Goal: Information Seeking & Learning: Learn about a topic

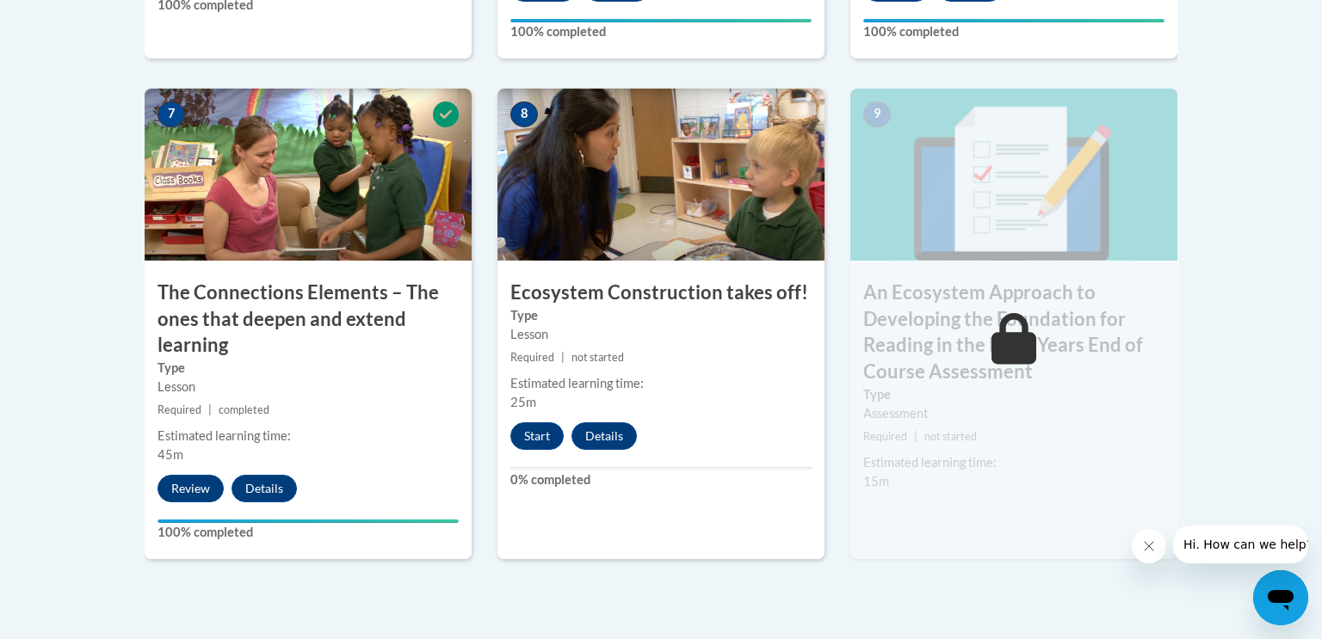
scroll to position [1489, 0]
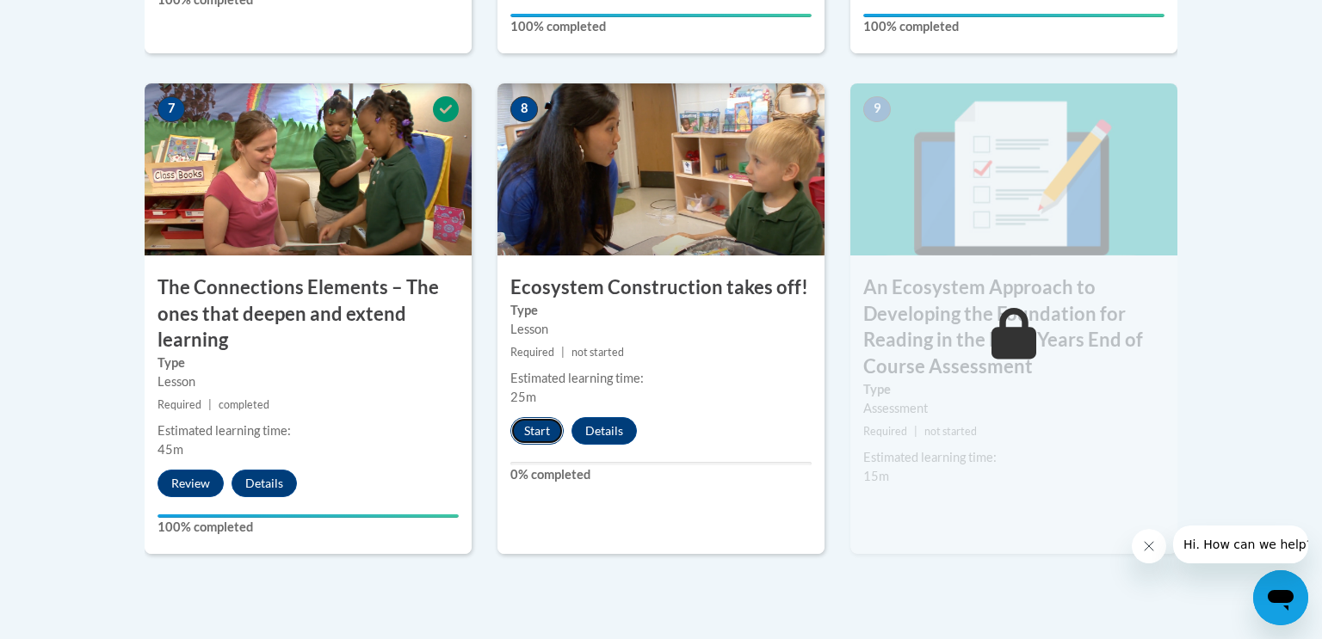
click at [534, 432] on button "Start" at bounding box center [536, 431] width 53 height 28
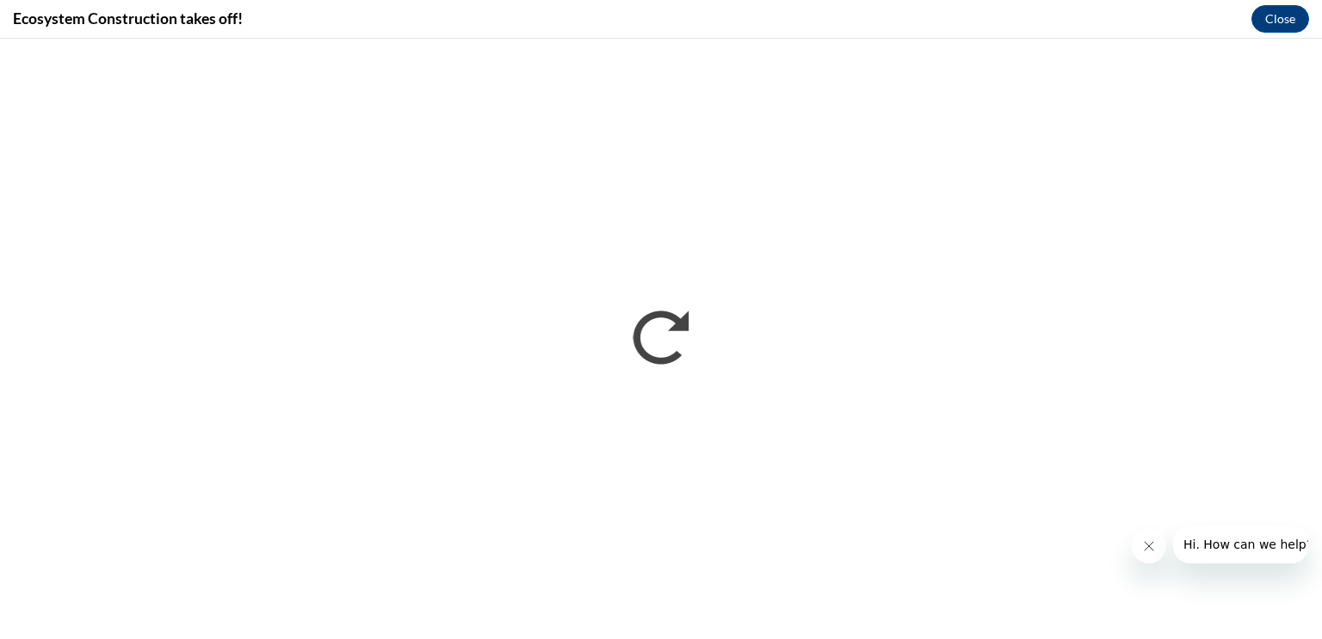
scroll to position [0, 0]
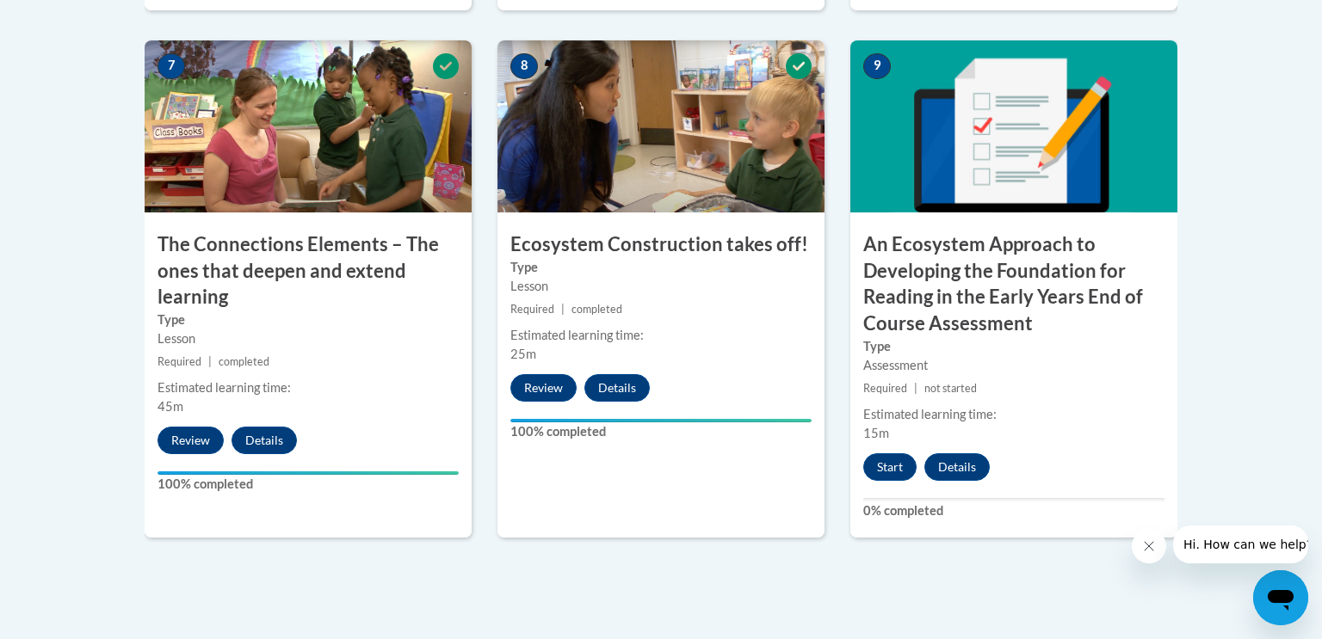
scroll to position [1533, 0]
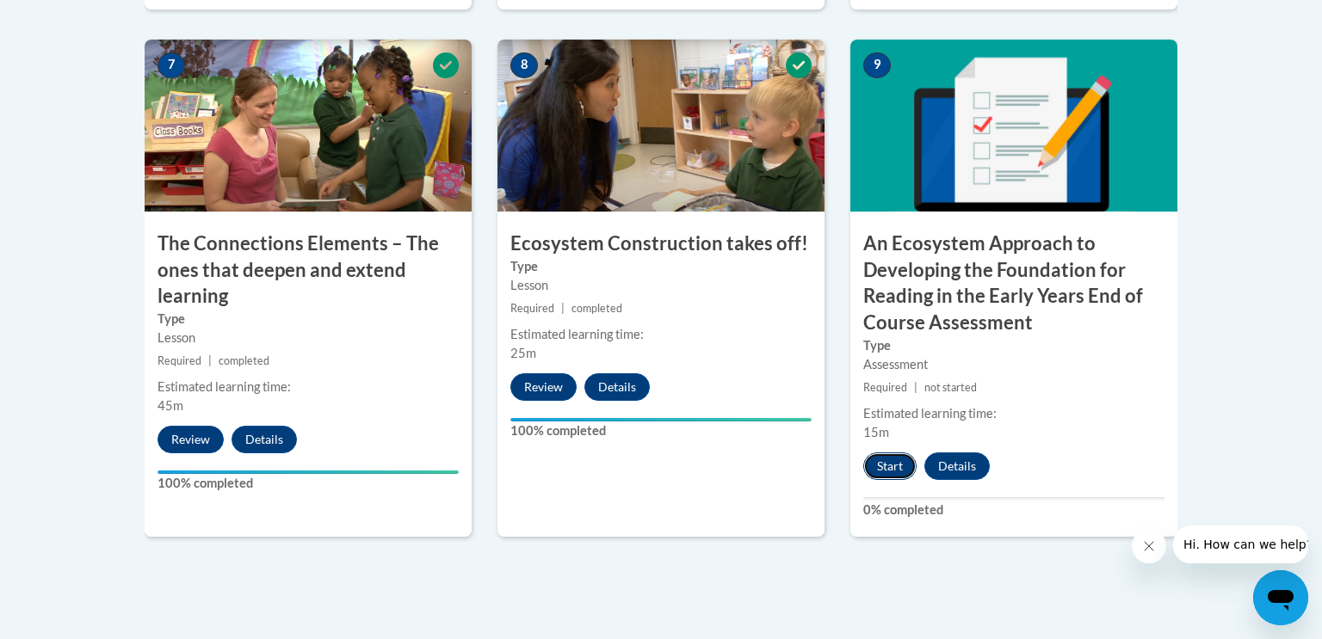
click at [893, 467] on button "Start" at bounding box center [889, 467] width 53 height 28
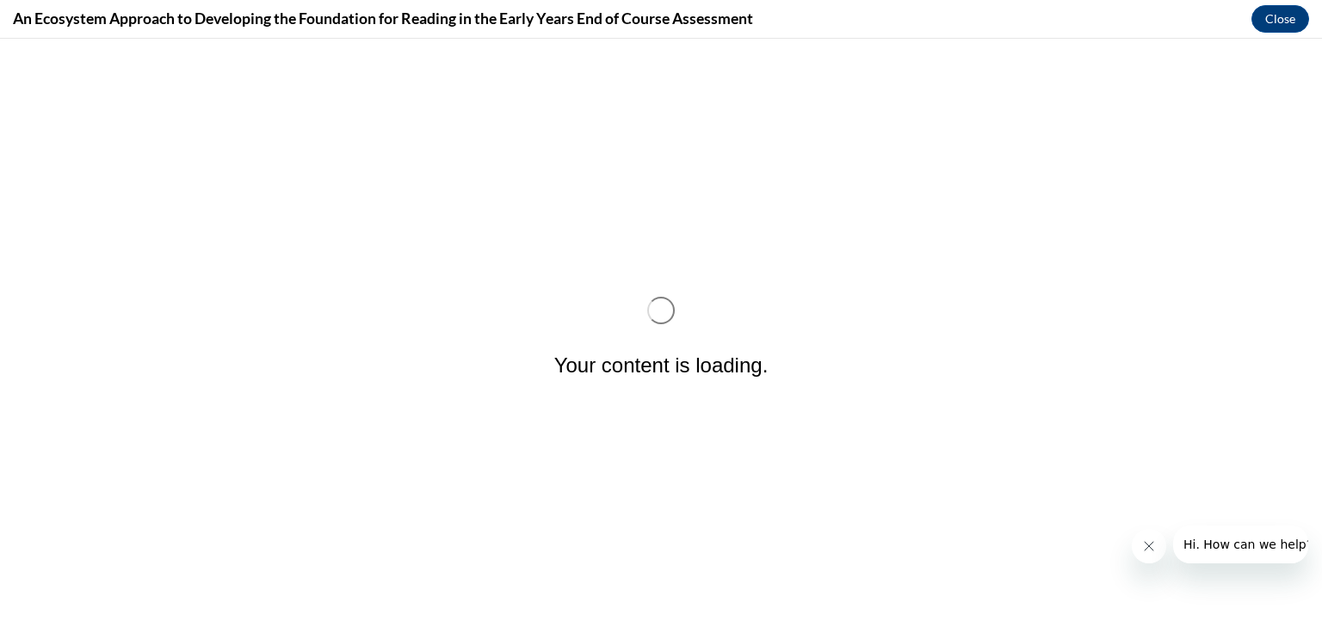
scroll to position [0, 0]
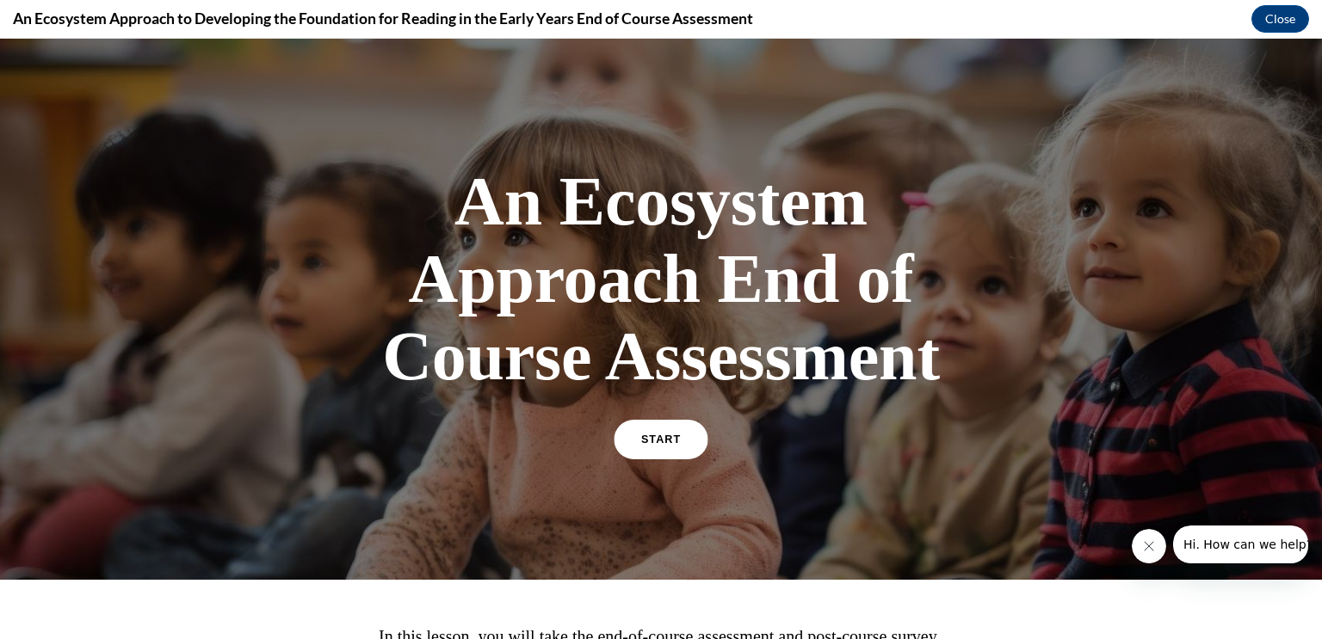
click at [680, 443] on link "START" at bounding box center [661, 440] width 94 height 40
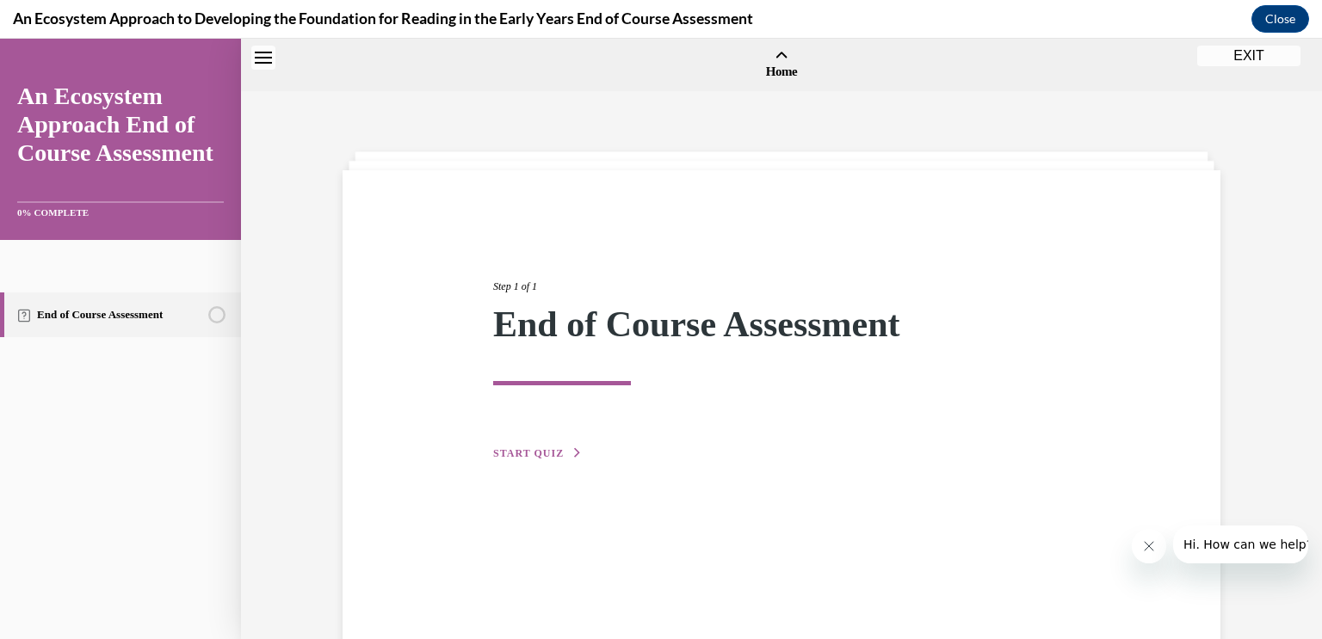
scroll to position [53, 0]
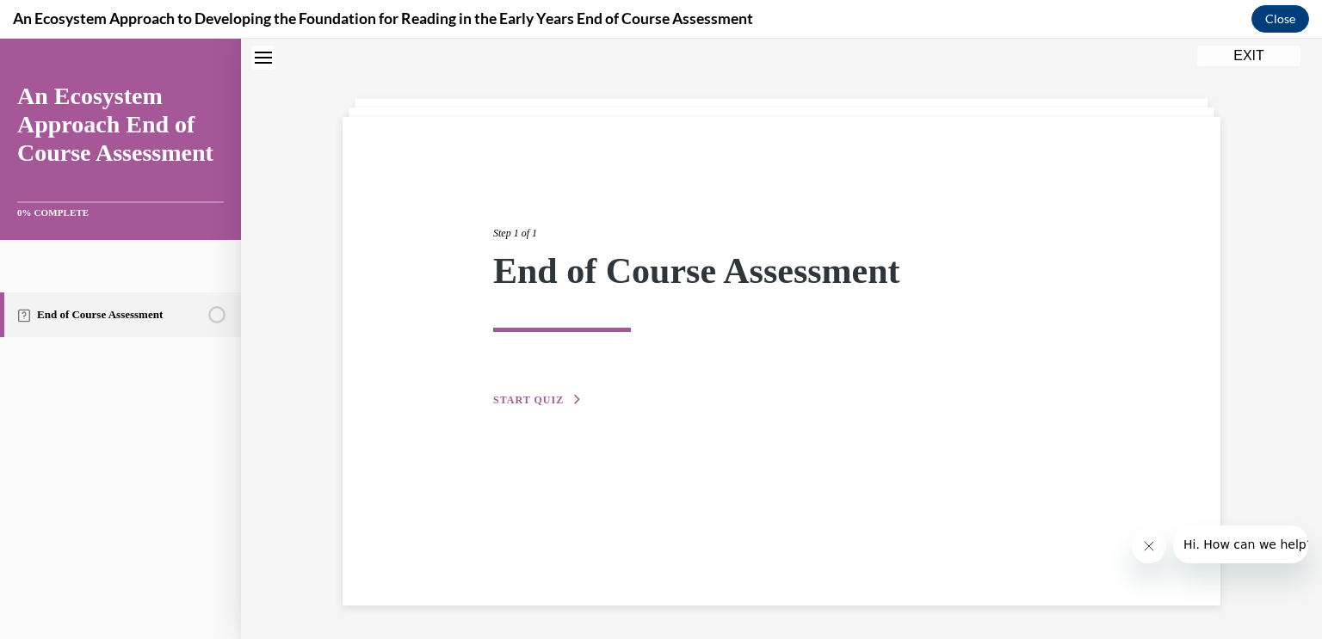
click at [539, 398] on span "START QUIZ" at bounding box center [528, 400] width 71 height 12
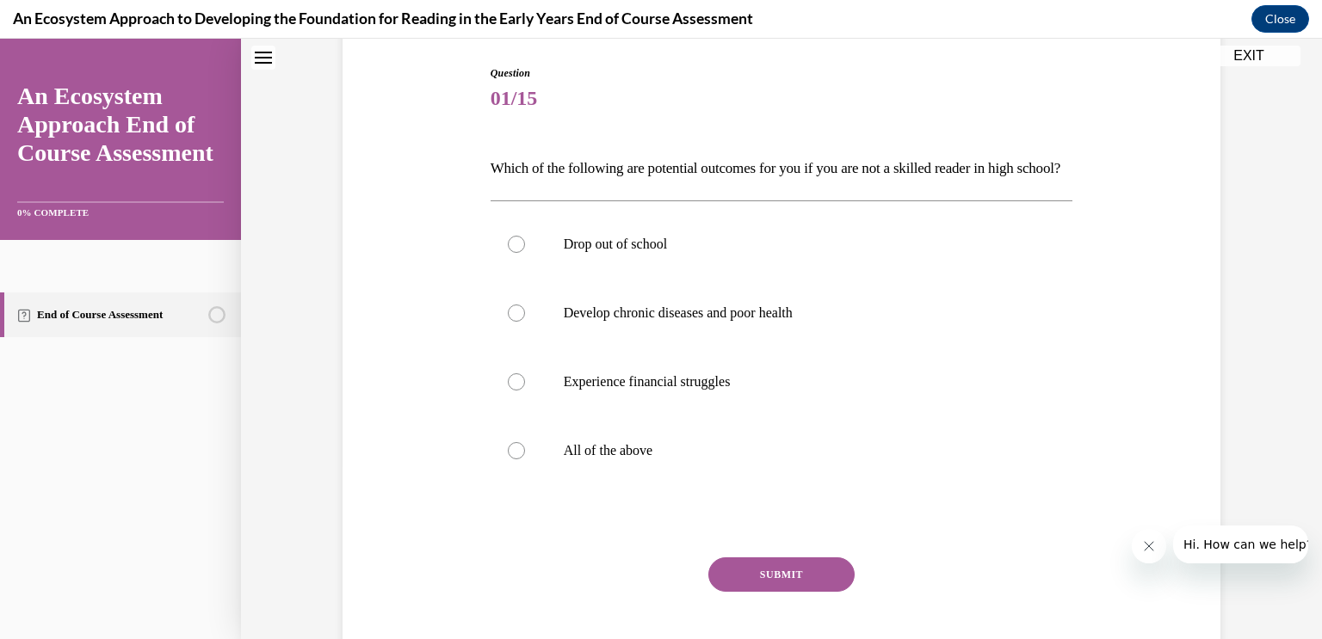
scroll to position [175, 0]
click at [516, 459] on div at bounding box center [516, 449] width 17 height 17
click at [516, 459] on input "All of the above" at bounding box center [516, 449] width 17 height 17
radio input "true"
click at [802, 591] on button "SUBMIT" at bounding box center [781, 574] width 146 height 34
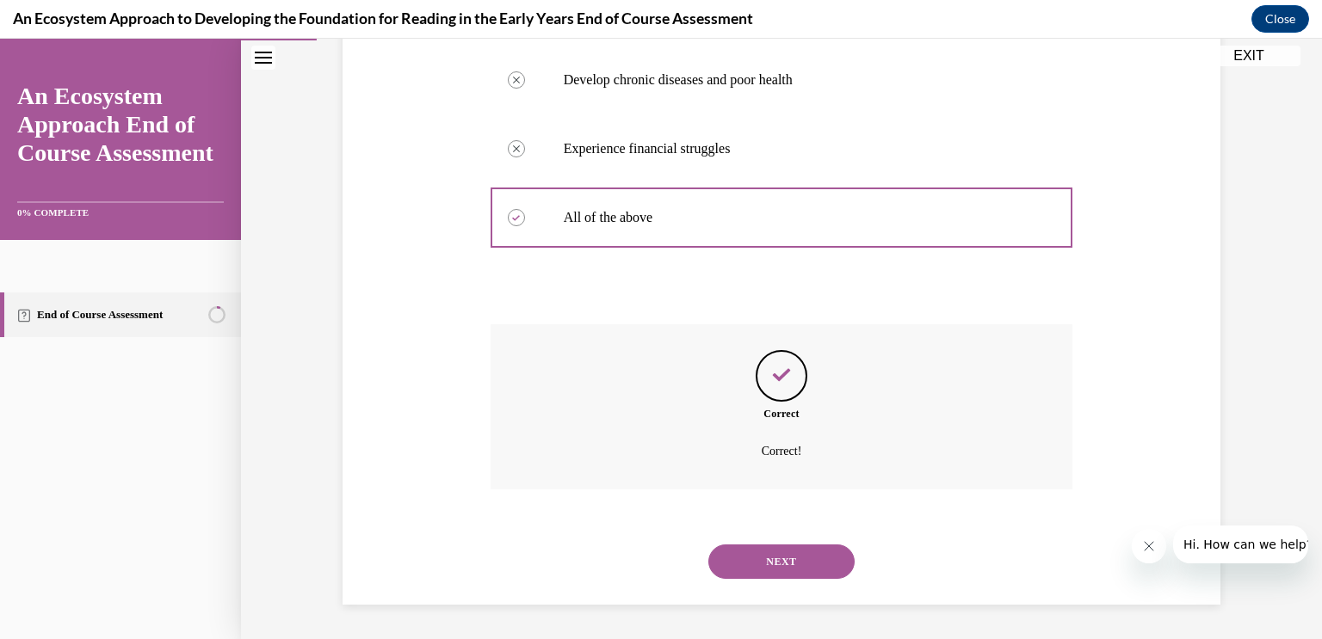
scroll to position [435, 0]
click at [789, 577] on button "NEXT" at bounding box center [781, 562] width 146 height 34
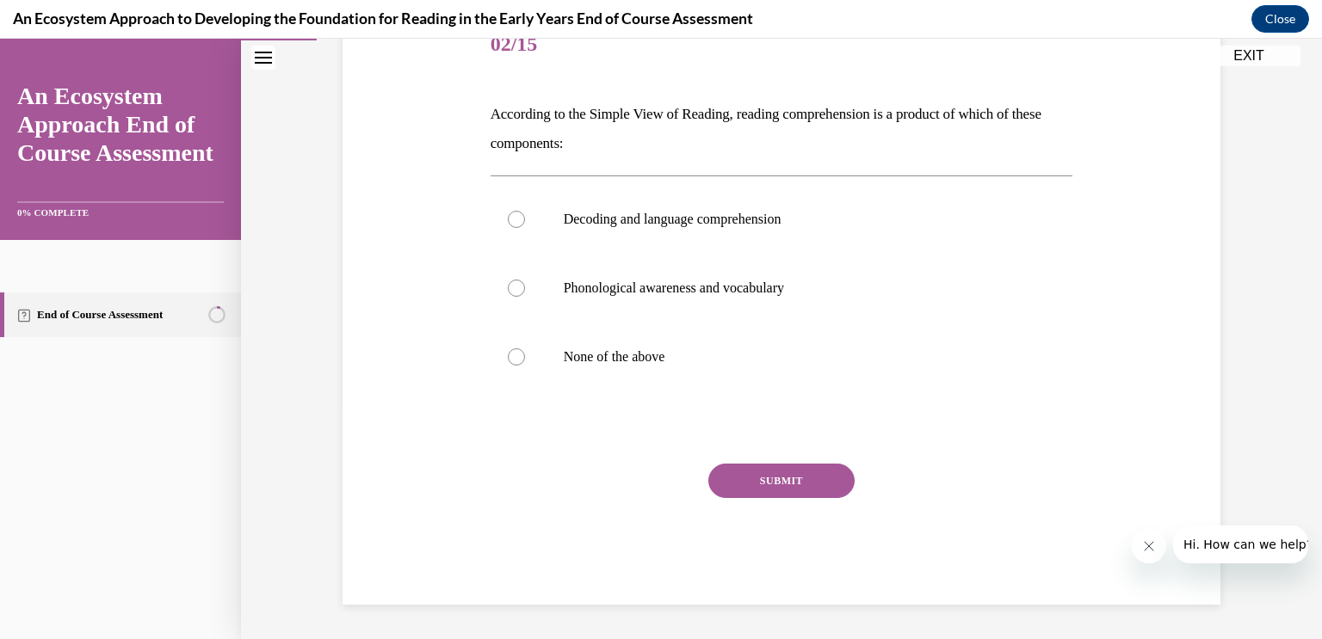
scroll to position [191, 0]
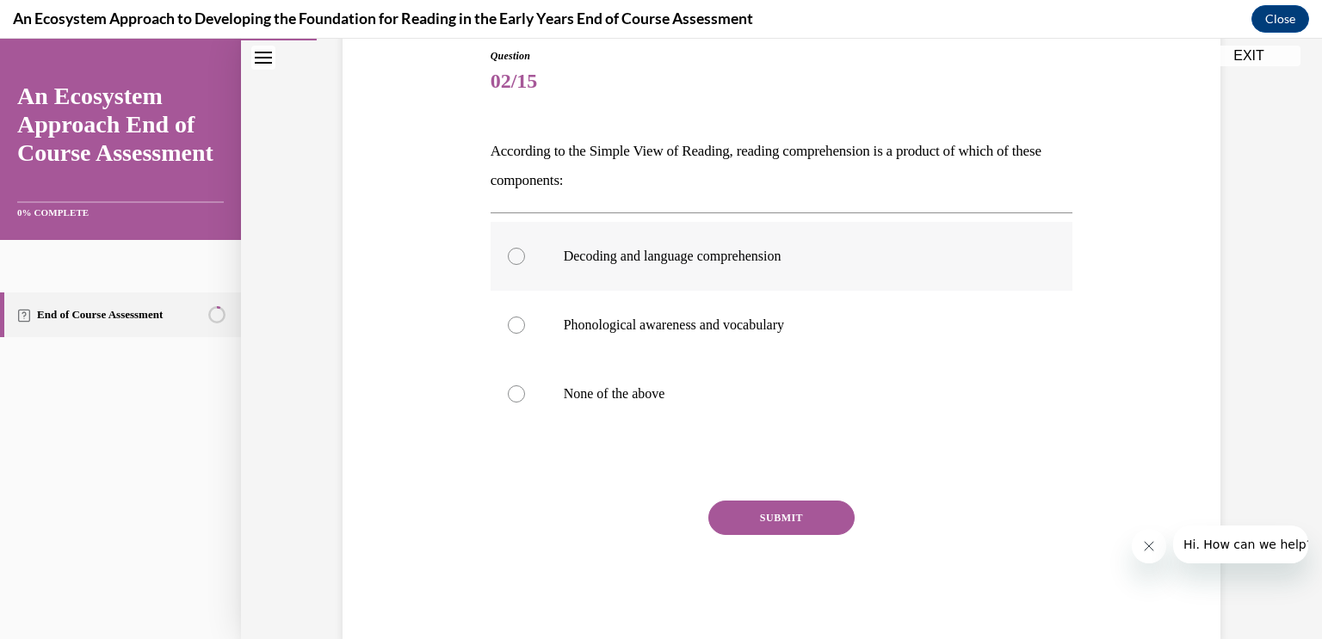
click at [517, 254] on div at bounding box center [516, 256] width 17 height 17
click at [517, 254] on input "Decoding and language comprehension" at bounding box center [516, 256] width 17 height 17
radio input "true"
click at [794, 518] on button "SUBMIT" at bounding box center [781, 518] width 146 height 34
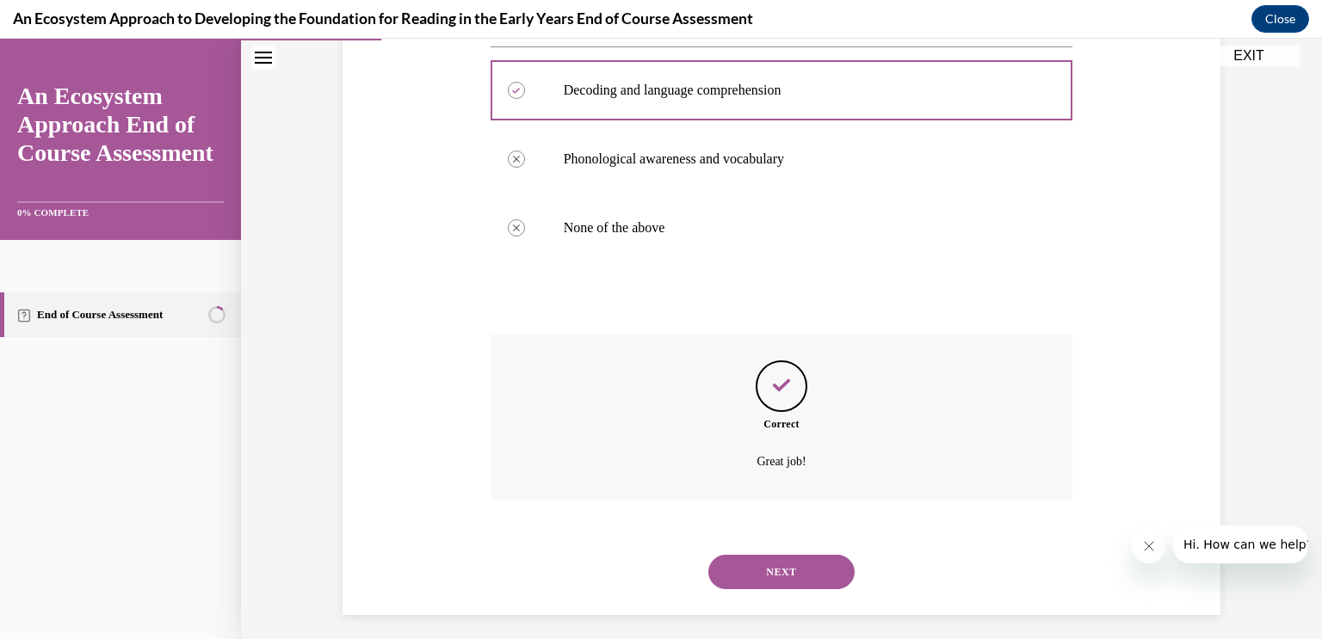
scroll to position [367, 0]
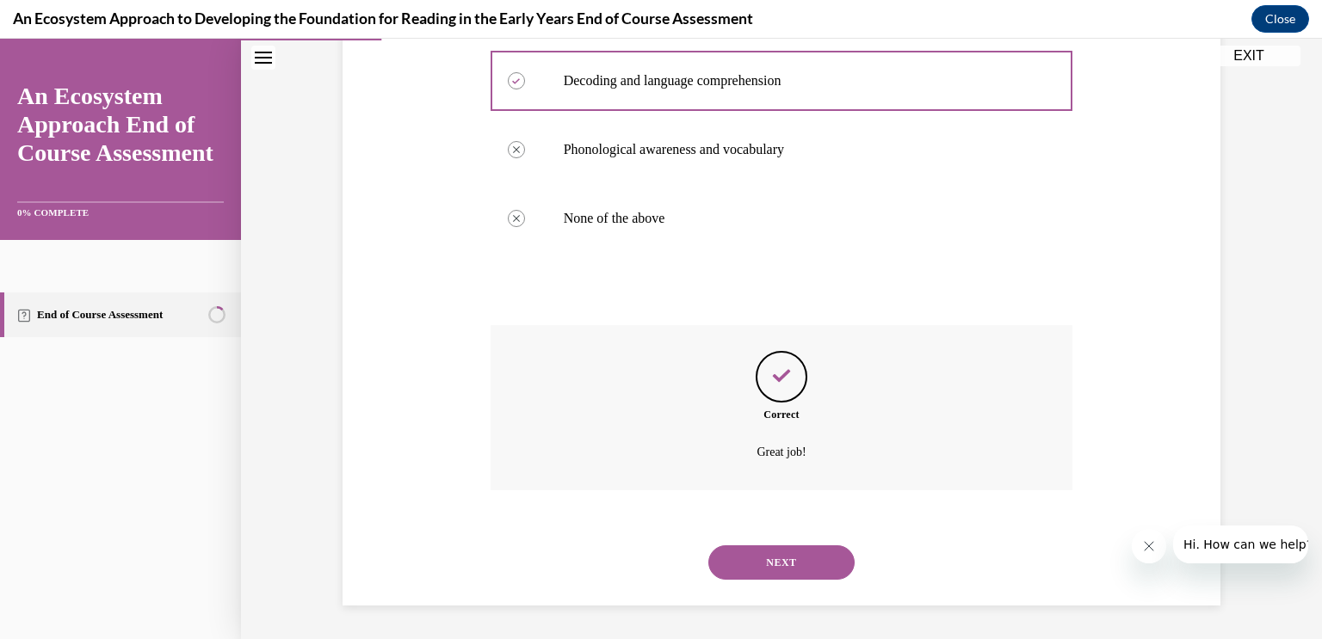
click at [796, 576] on button "NEXT" at bounding box center [781, 563] width 146 height 34
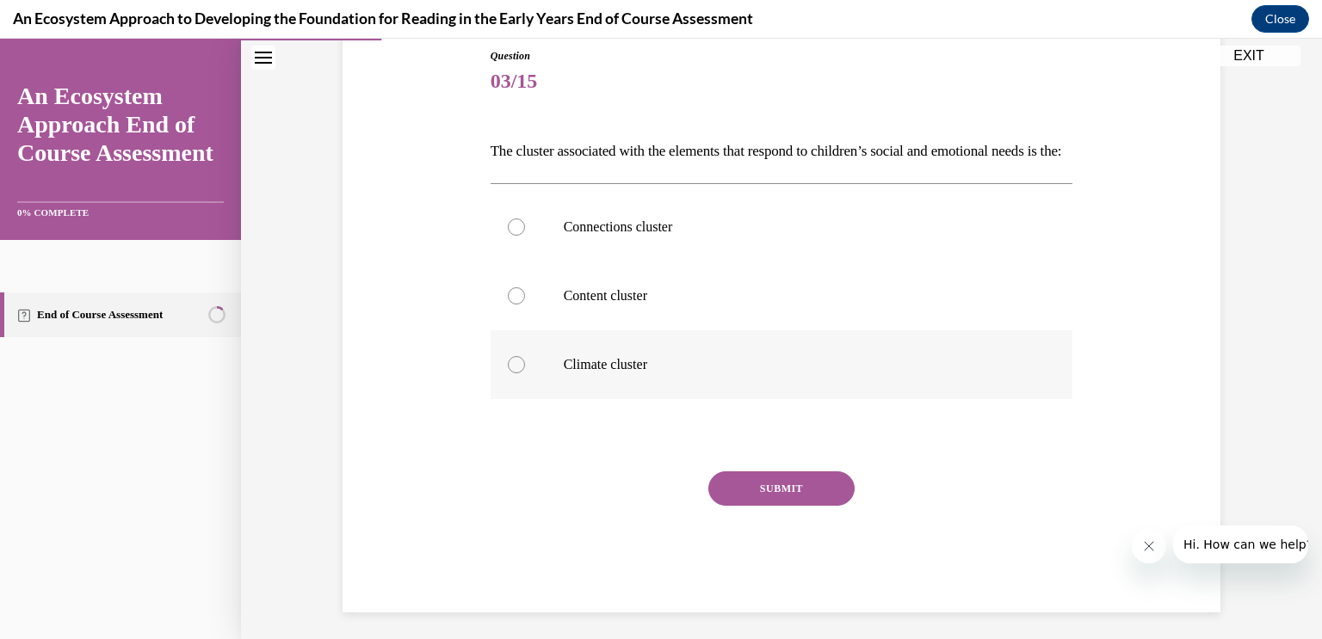
click at [520, 373] on div at bounding box center [516, 364] width 17 height 17
click at [520, 373] on input "Climate cluster" at bounding box center [516, 364] width 17 height 17
radio input "true"
click at [786, 506] on button "SUBMIT" at bounding box center [781, 489] width 146 height 34
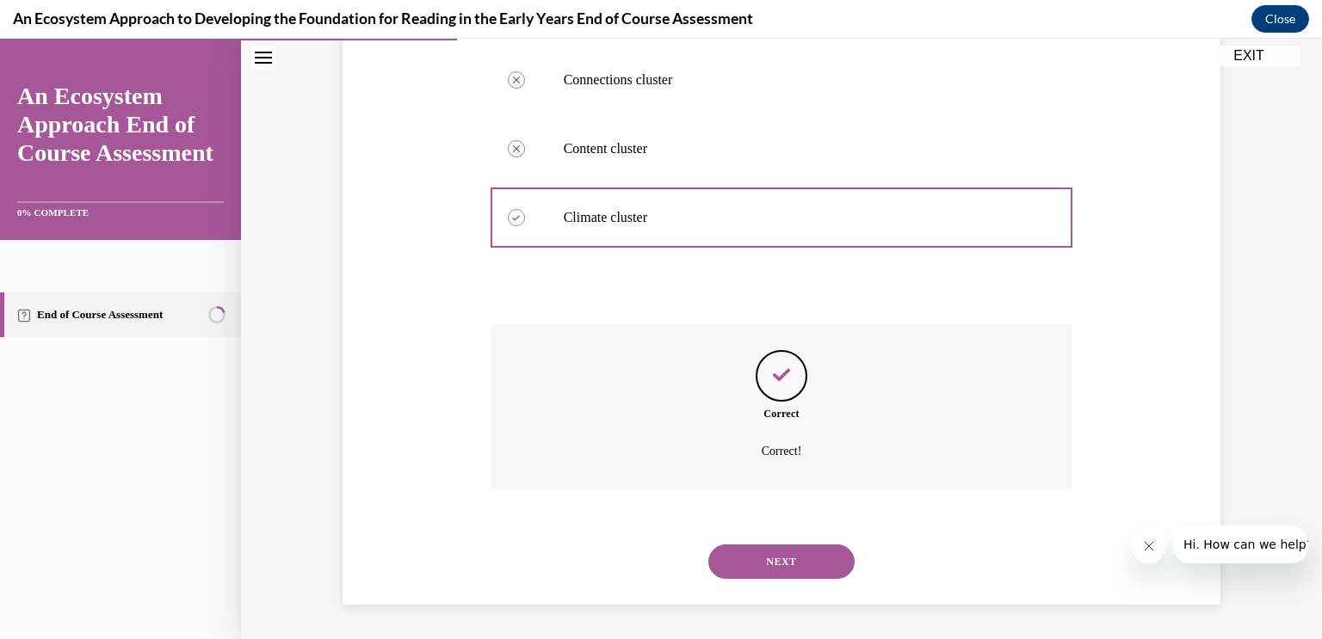
scroll to position [367, 0]
click at [796, 565] on button "NEXT" at bounding box center [781, 562] width 146 height 34
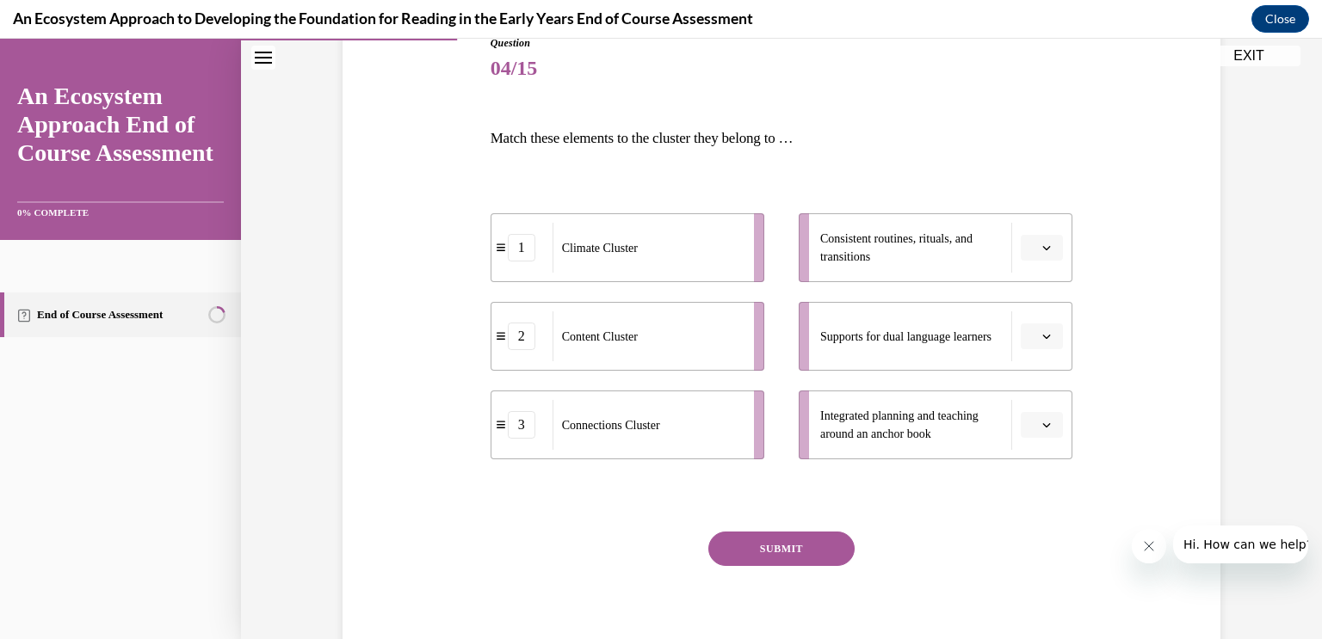
scroll to position [209, 0]
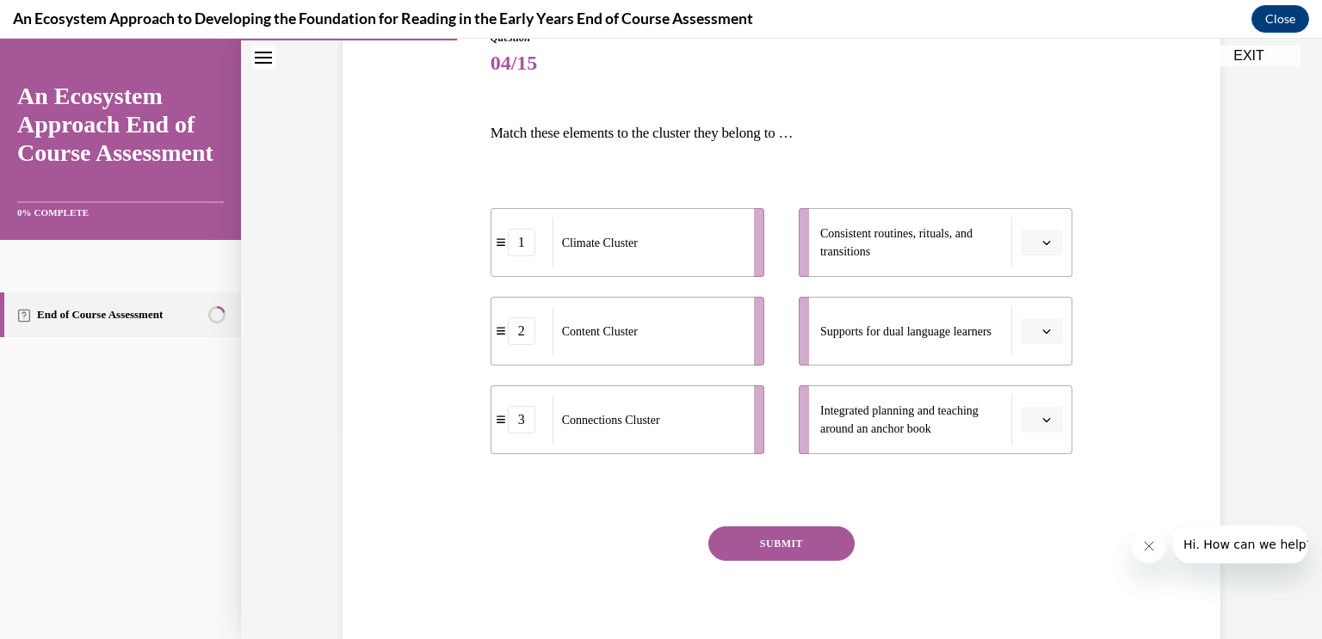
click at [1042, 241] on icon "button" at bounding box center [1046, 242] width 9 height 9
click at [1033, 315] on span "1" at bounding box center [1036, 315] width 6 height 14
click at [1035, 338] on span "Please select an option" at bounding box center [1034, 331] width 6 height 17
click at [1048, 464] on div "3" at bounding box center [1040, 472] width 43 height 34
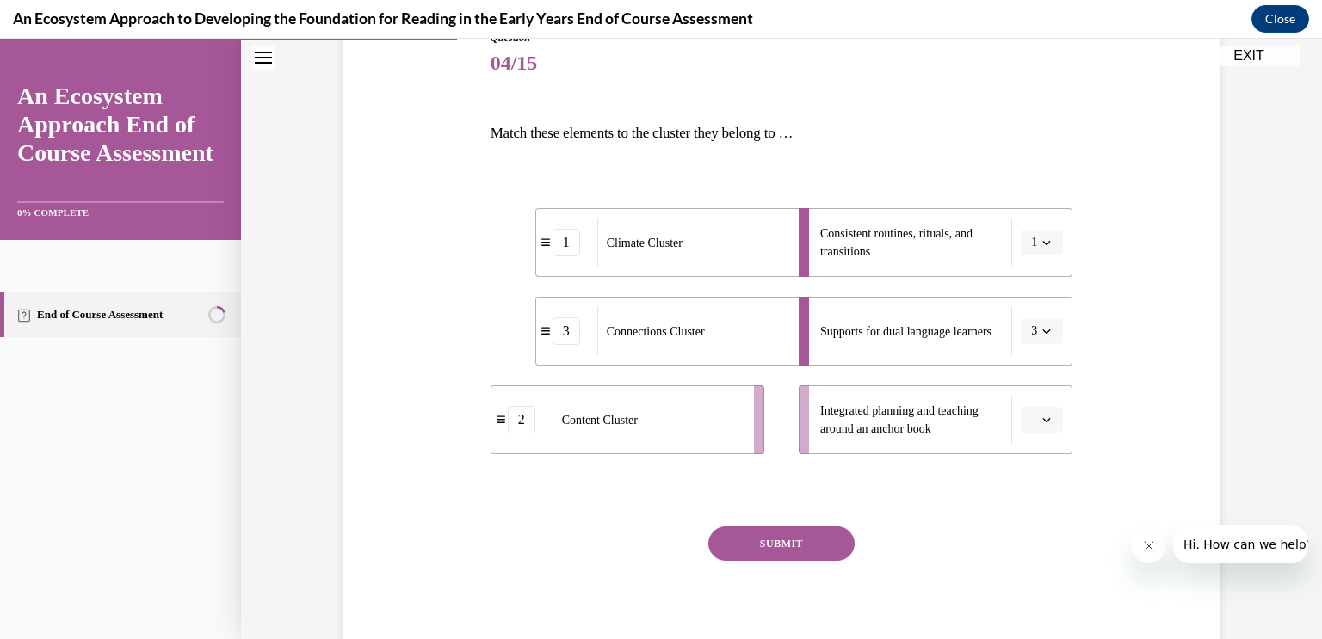
click at [1049, 416] on icon "button" at bounding box center [1046, 420] width 9 height 9
click at [1045, 528] on div "2" at bounding box center [1040, 526] width 43 height 34
click at [786, 541] on button "SUBMIT" at bounding box center [781, 544] width 146 height 34
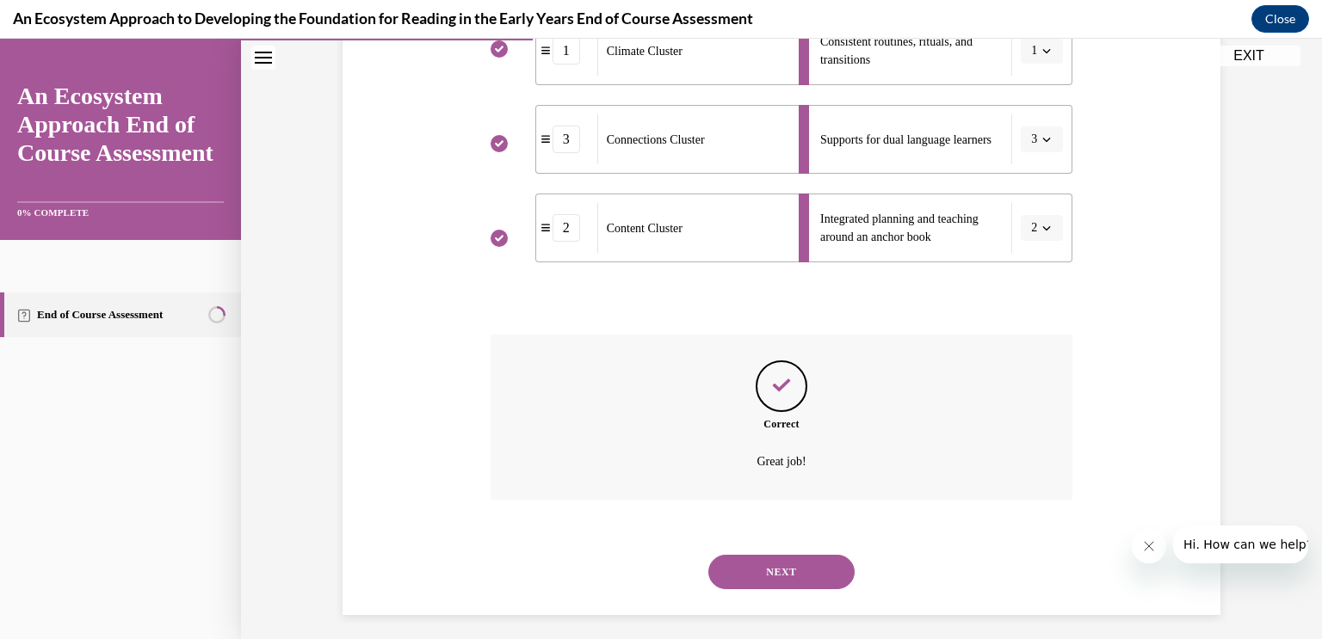
scroll to position [410, 0]
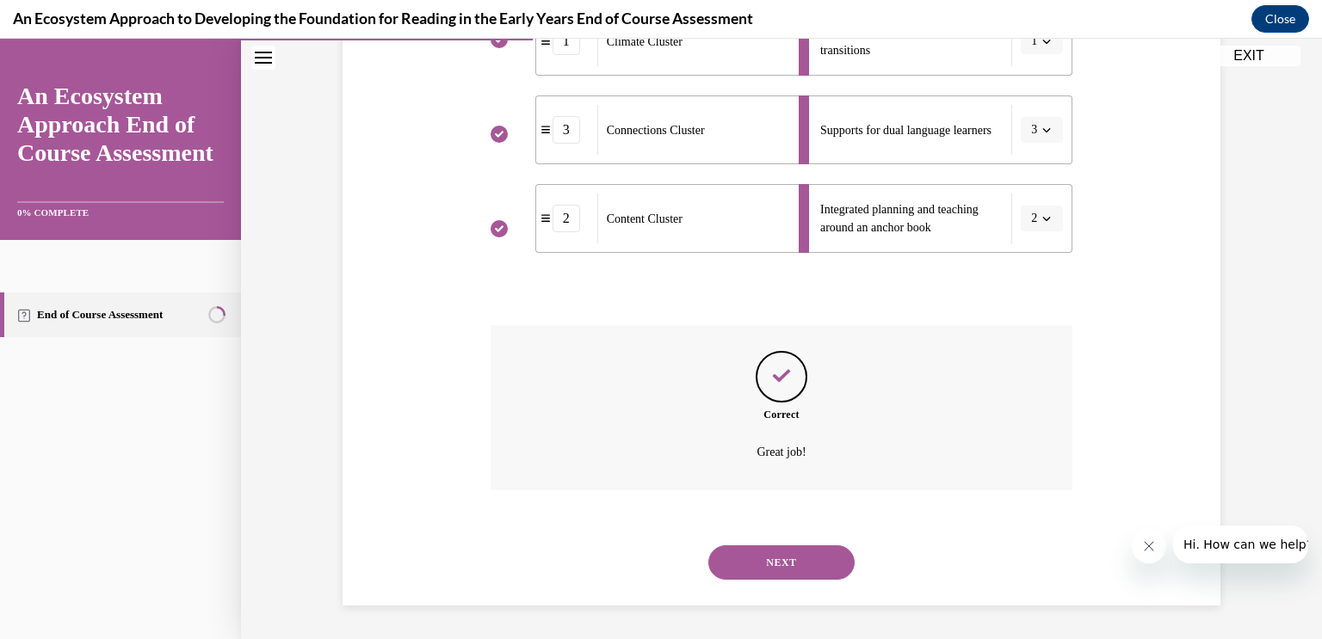
click at [786, 572] on button "NEXT" at bounding box center [781, 563] width 146 height 34
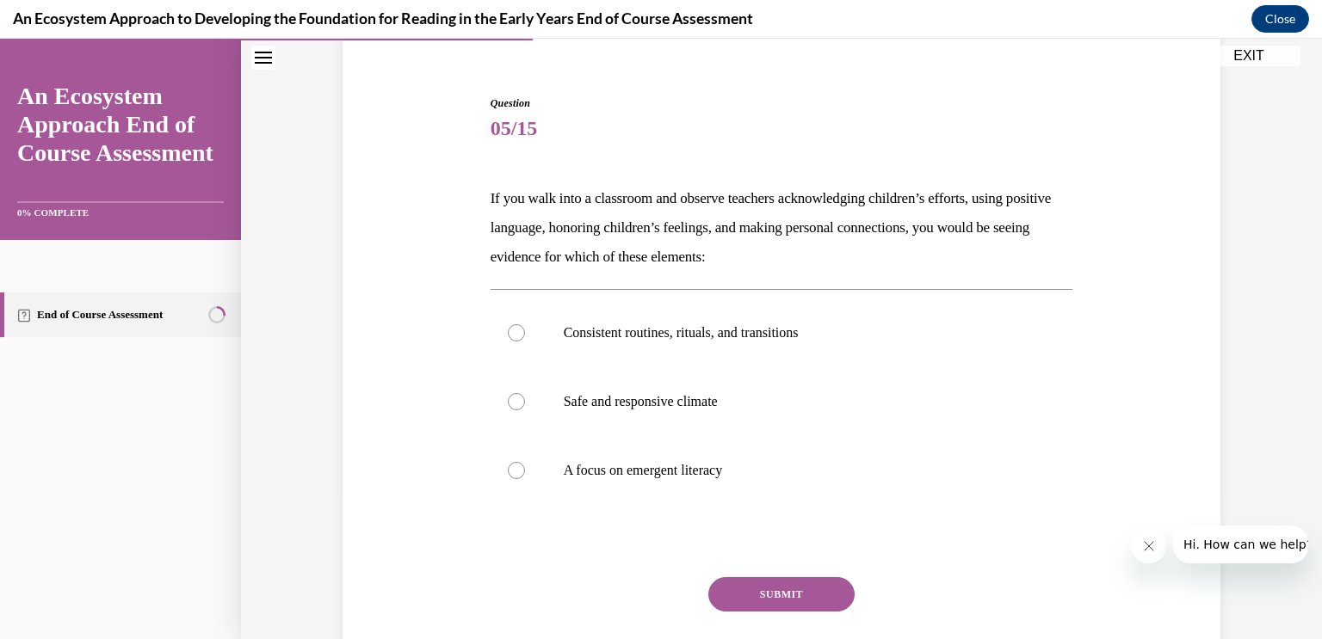
scroll to position [147, 0]
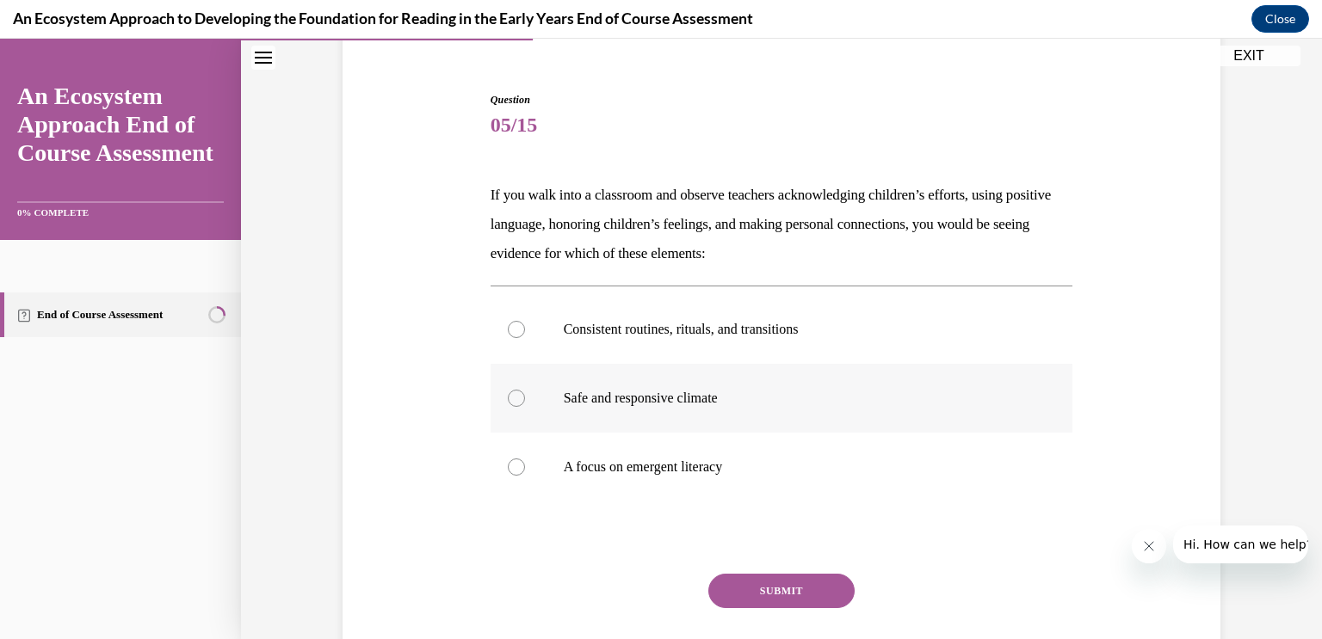
click at [508, 397] on div at bounding box center [516, 398] width 17 height 17
click at [508, 397] on input "Safe and responsive climate" at bounding box center [516, 398] width 17 height 17
radio input "true"
click at [794, 595] on button "SUBMIT" at bounding box center [781, 591] width 146 height 34
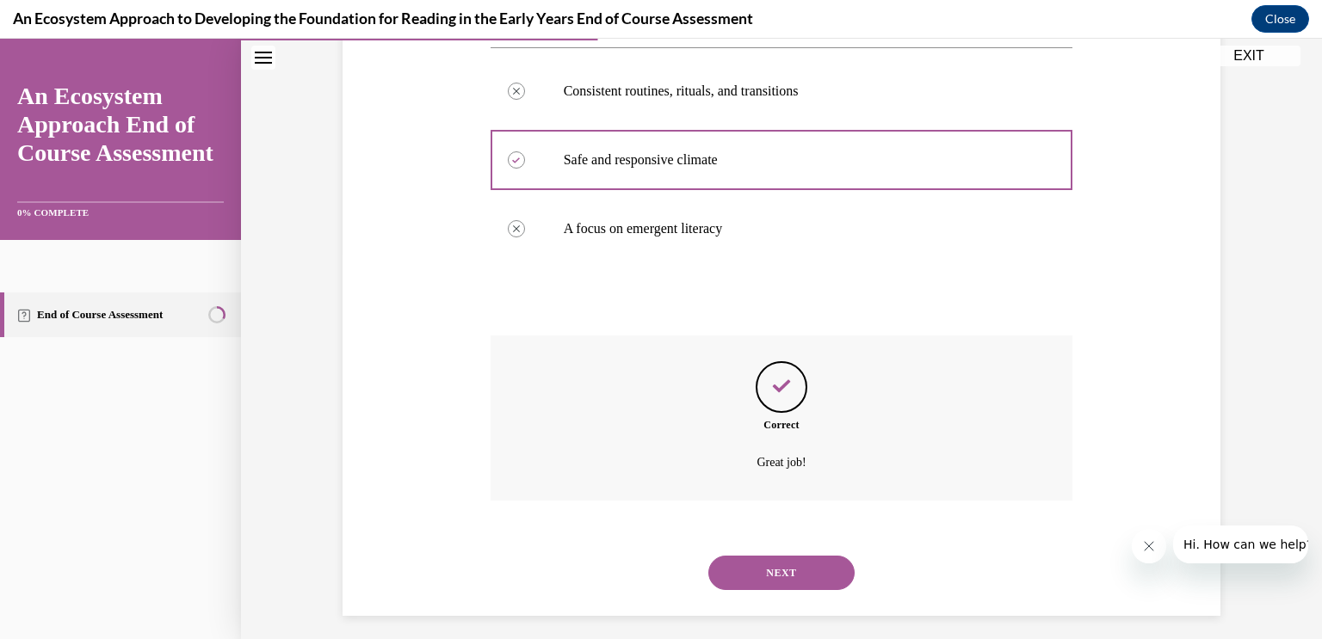
scroll to position [396, 0]
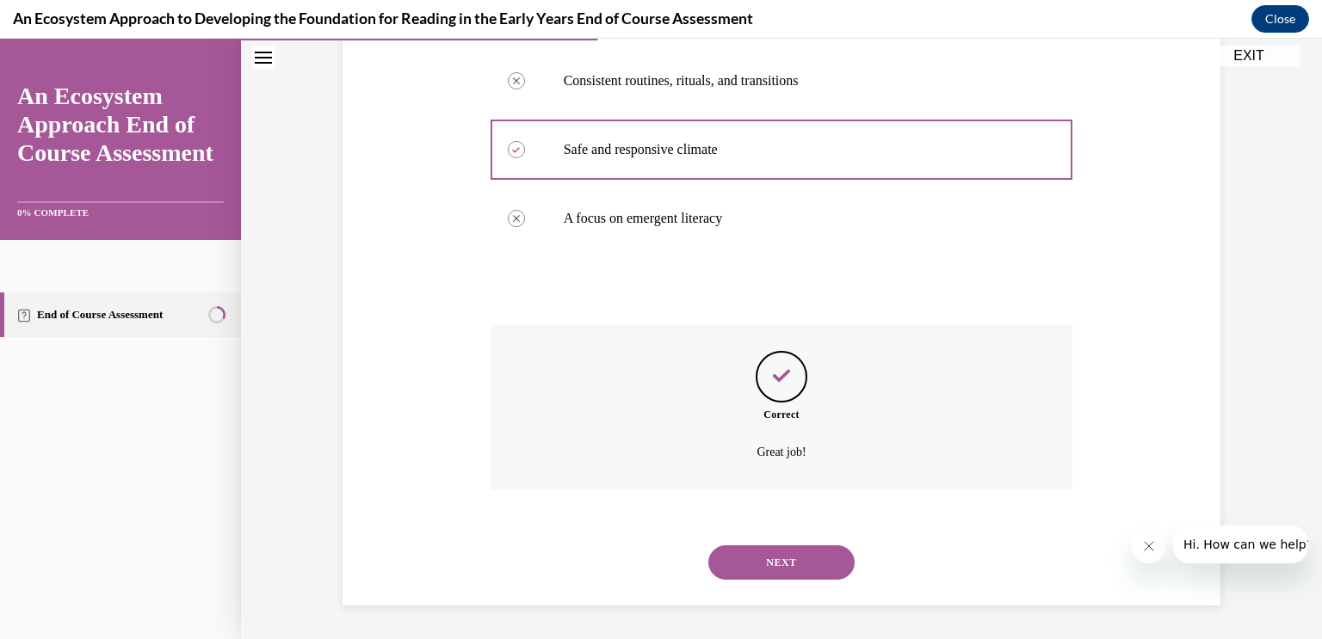
click at [783, 568] on button "NEXT" at bounding box center [781, 563] width 146 height 34
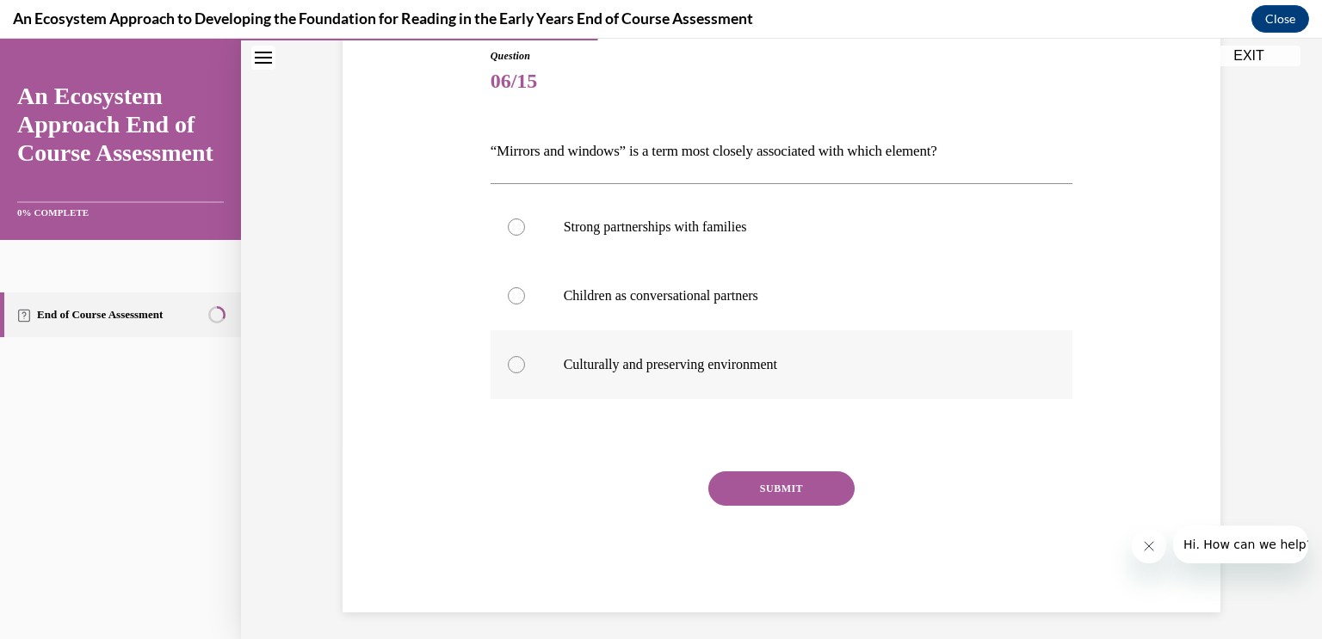
click at [521, 365] on div at bounding box center [516, 364] width 17 height 17
click at [521, 365] on input "Culturally and preserving environment" at bounding box center [516, 364] width 17 height 17
radio input "true"
click at [771, 483] on button "SUBMIT" at bounding box center [781, 489] width 146 height 34
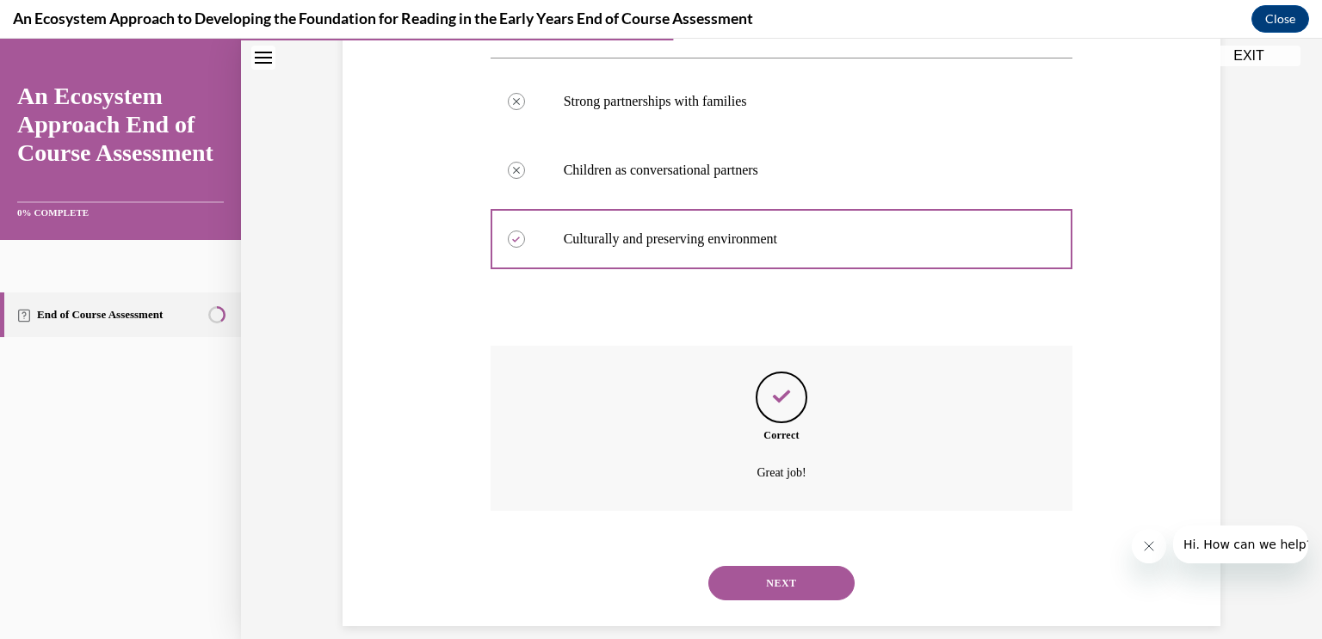
scroll to position [337, 0]
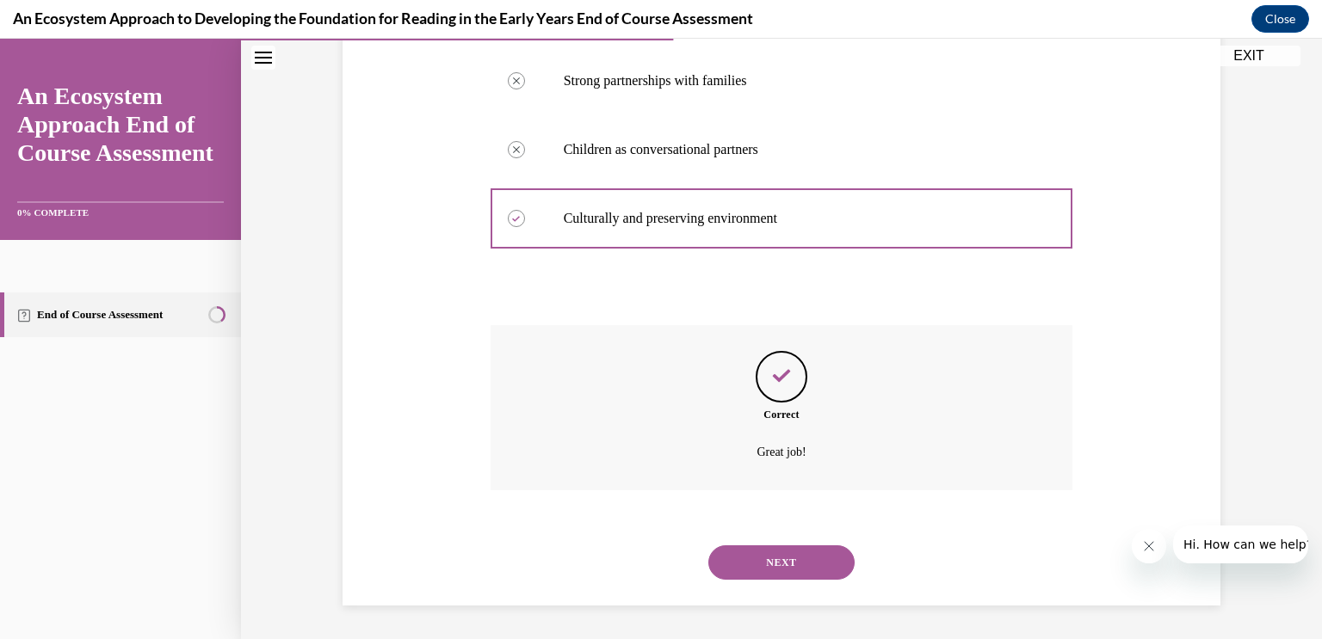
click at [793, 564] on button "NEXT" at bounding box center [781, 563] width 146 height 34
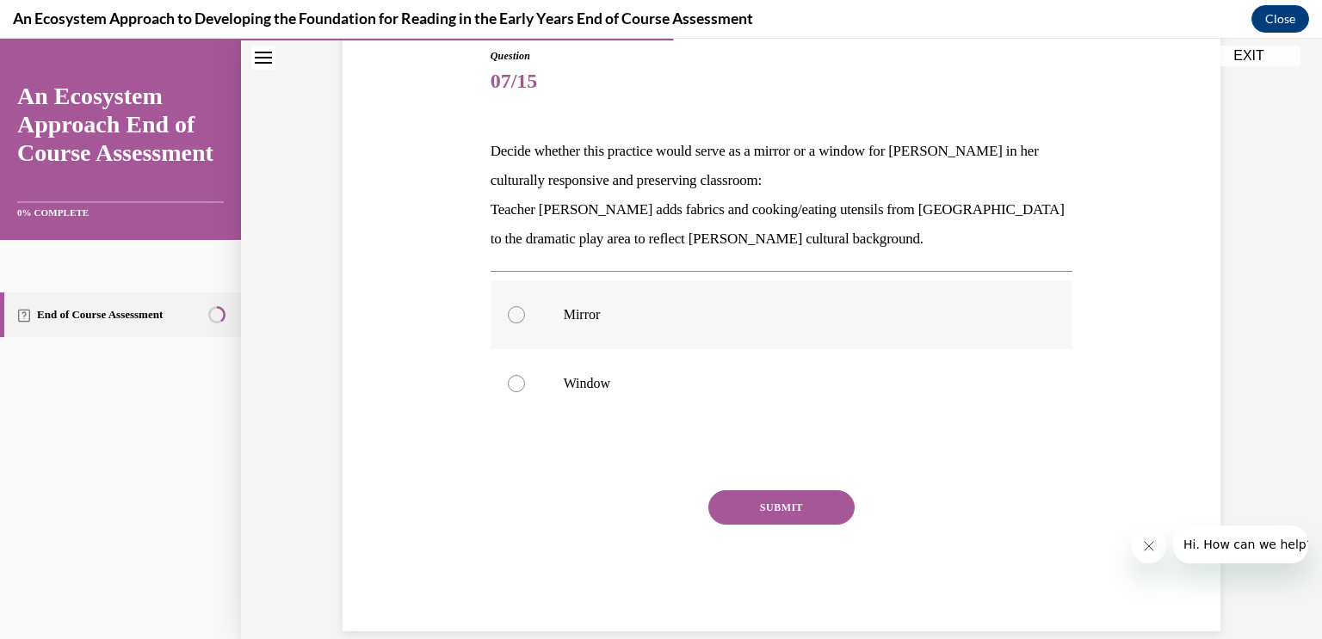
click at [526, 312] on label "Mirror" at bounding box center [781, 315] width 583 height 69
click at [525, 312] on input "Mirror" at bounding box center [516, 314] width 17 height 17
radio input "true"
click at [768, 506] on button "SUBMIT" at bounding box center [781, 507] width 146 height 34
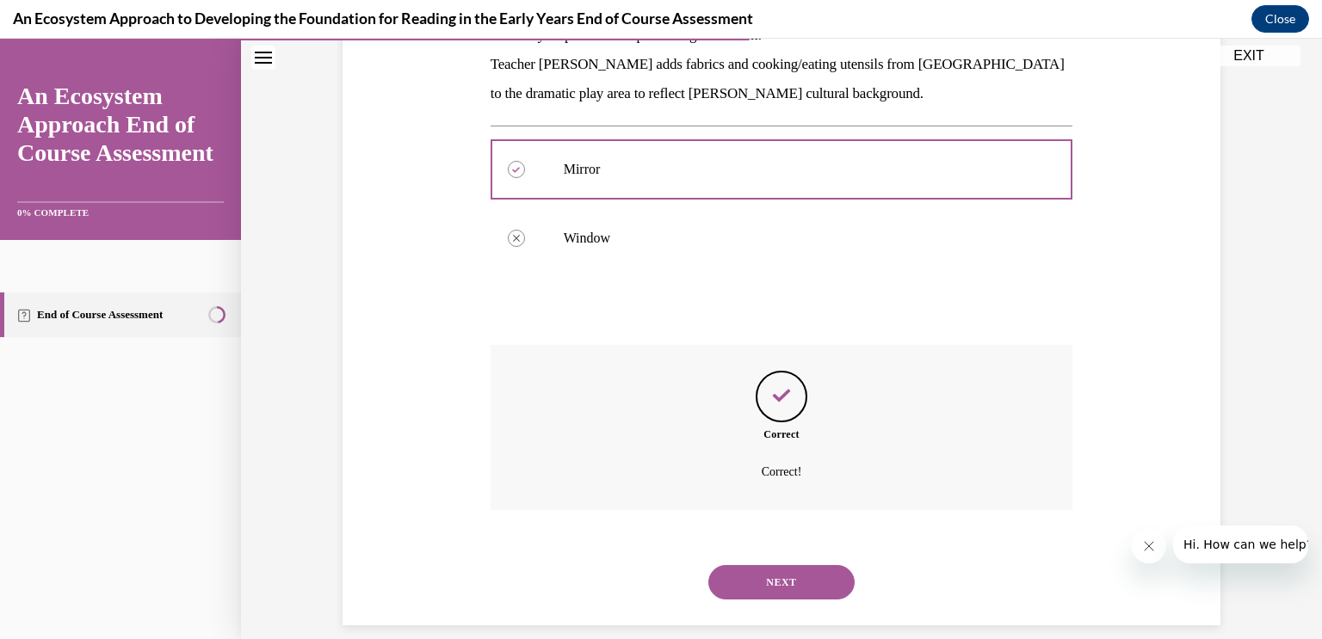
scroll to position [356, 0]
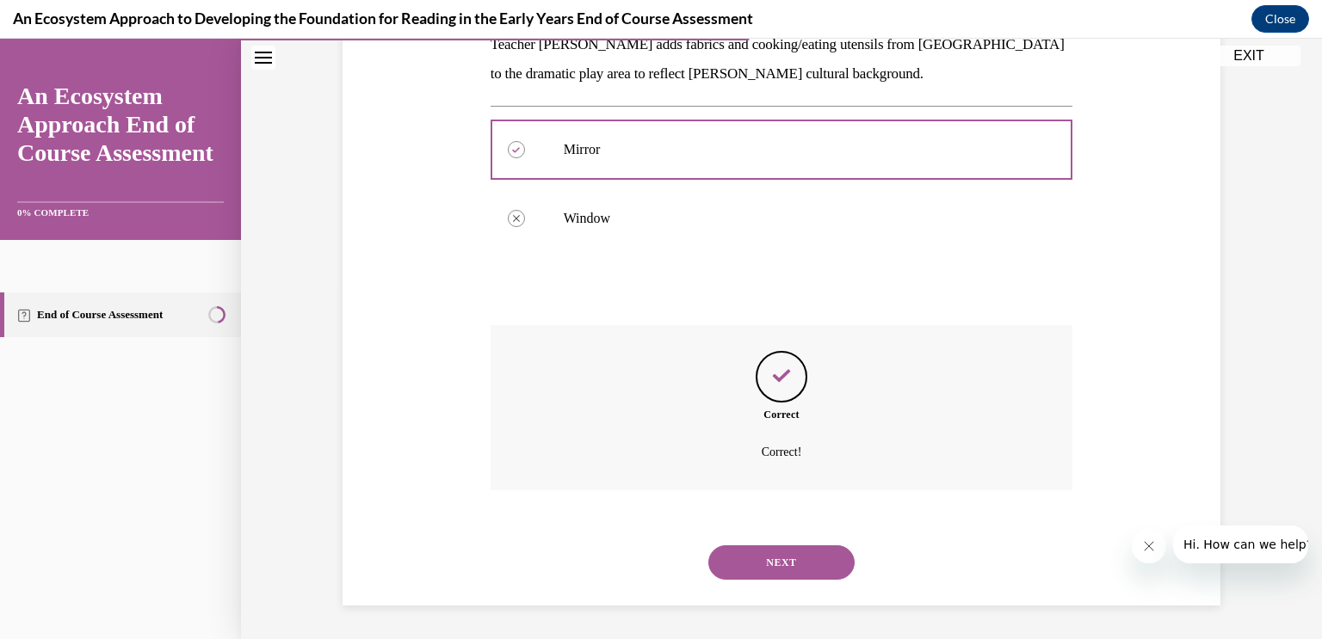
click at [768, 555] on button "NEXT" at bounding box center [781, 563] width 146 height 34
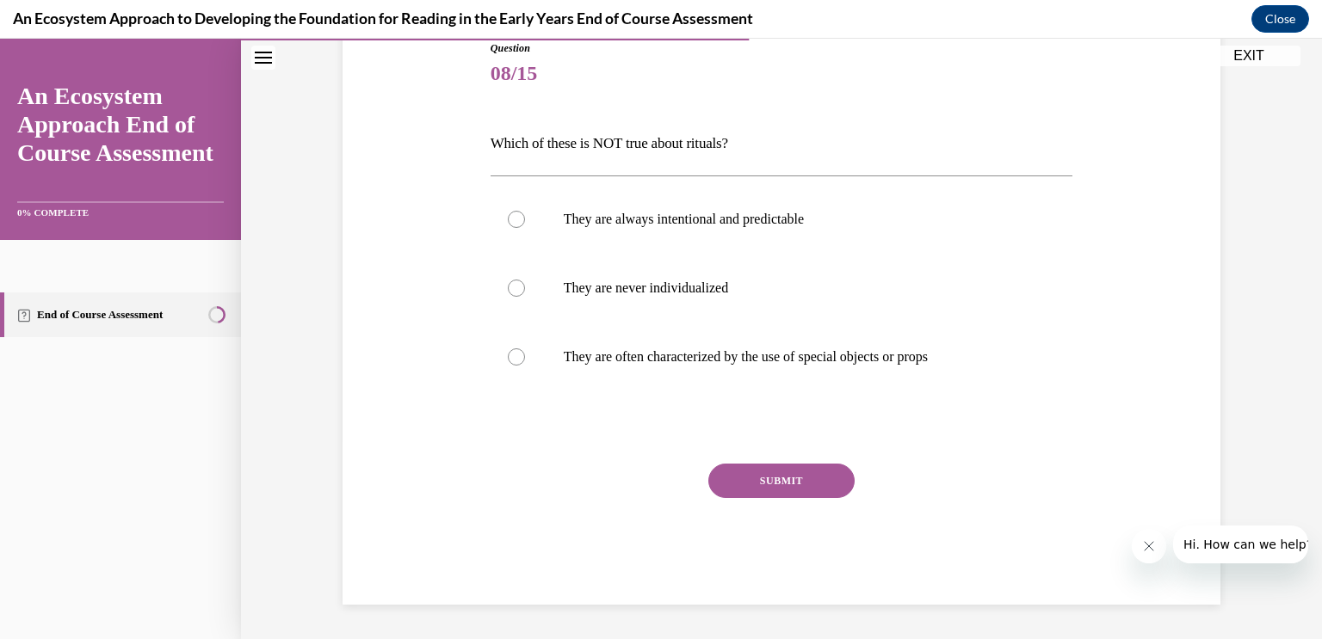
scroll to position [191, 0]
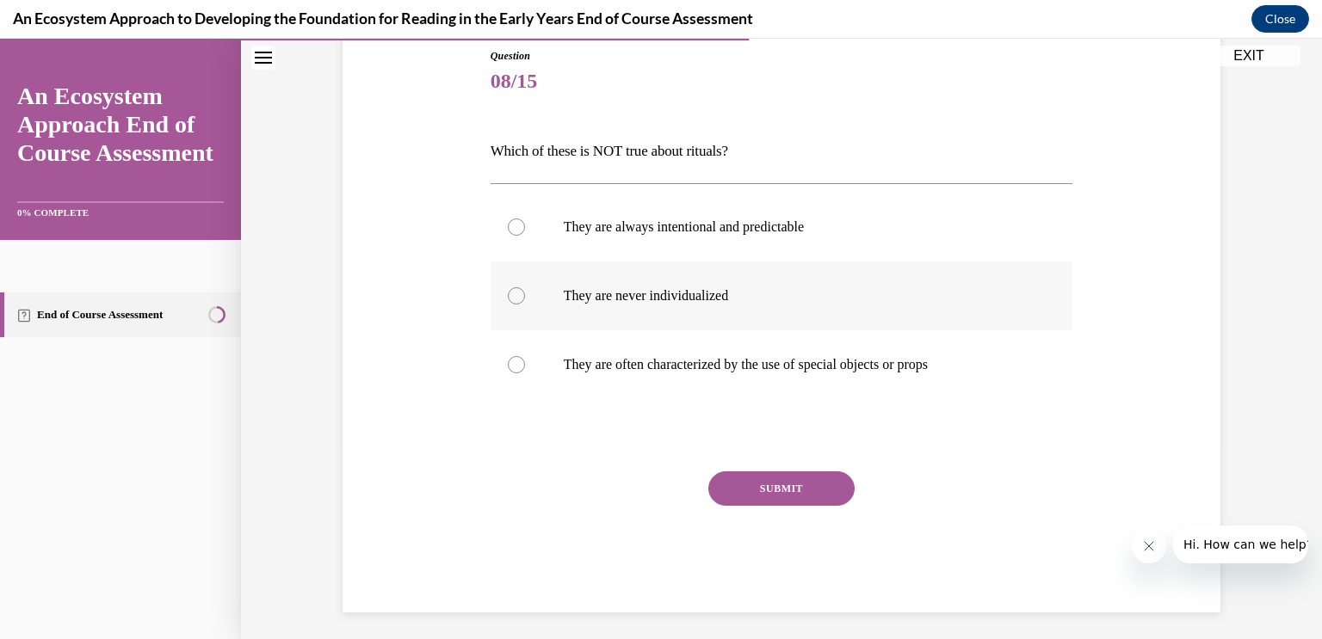
click at [516, 295] on div at bounding box center [516, 295] width 17 height 17
click at [516, 295] on input "They are never individualized" at bounding box center [516, 295] width 17 height 17
radio input "true"
click at [766, 492] on button "SUBMIT" at bounding box center [781, 489] width 146 height 34
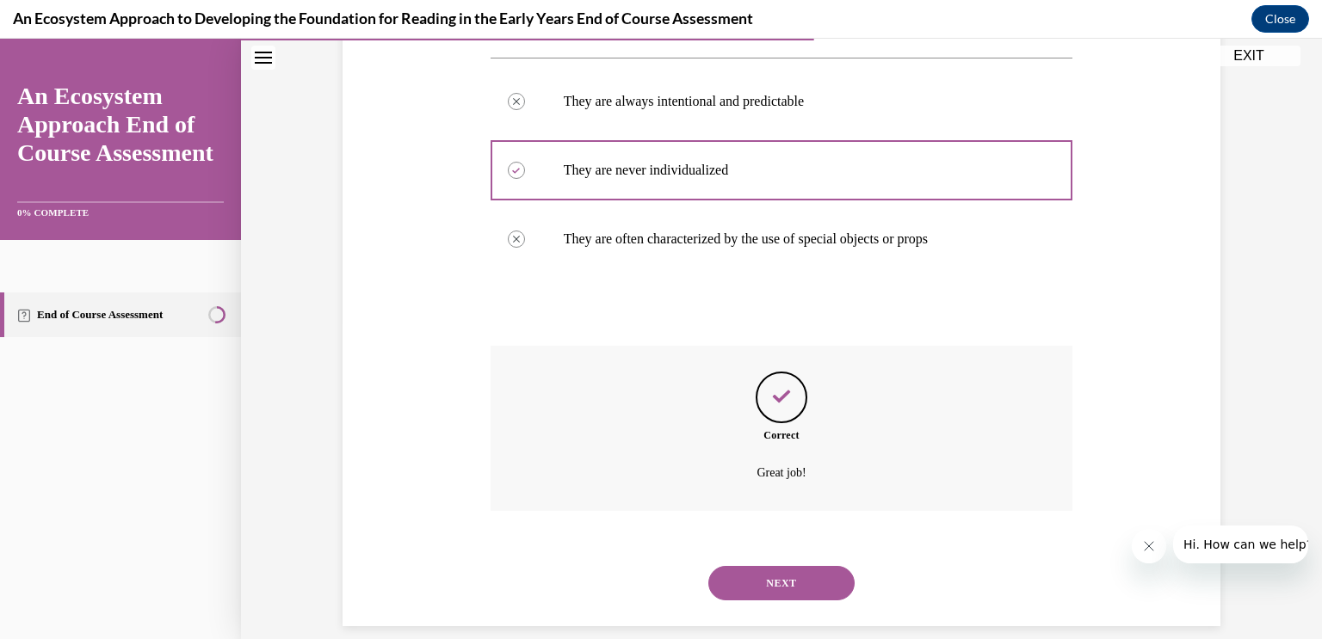
scroll to position [337, 0]
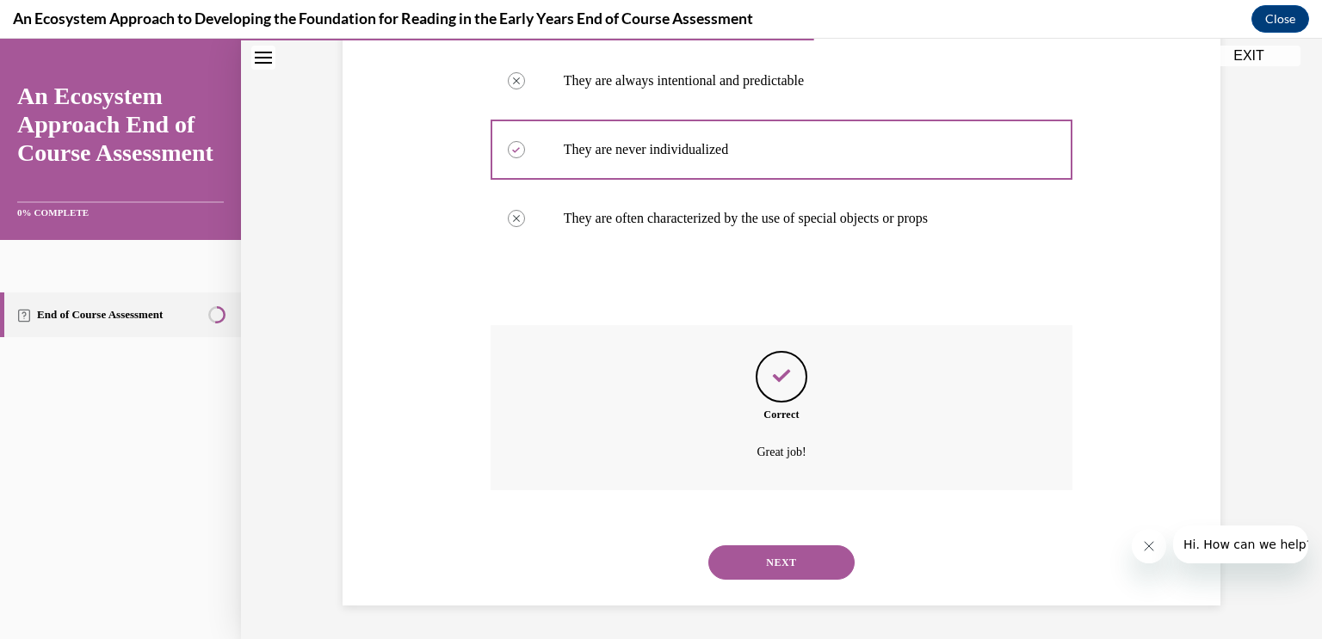
click at [780, 572] on button "NEXT" at bounding box center [781, 563] width 146 height 34
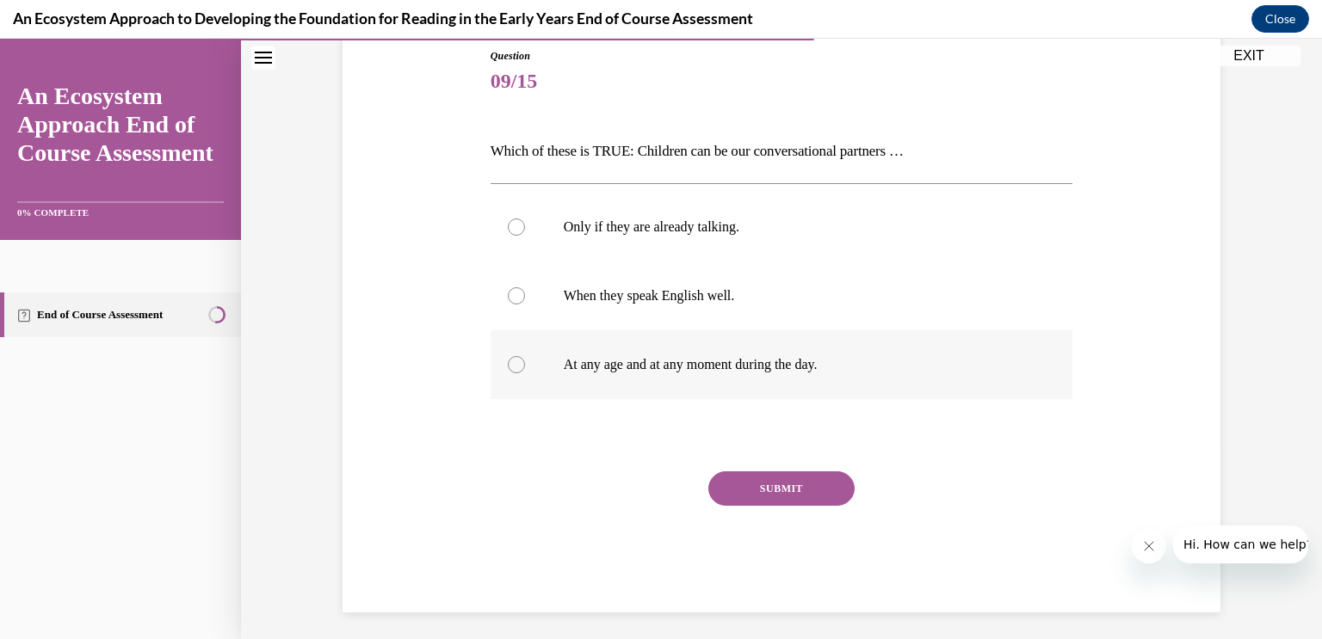
click at [522, 370] on label "At any age and at any moment during the day." at bounding box center [781, 364] width 583 height 69
click at [522, 370] on input "At any age and at any moment during the day." at bounding box center [516, 364] width 17 height 17
radio input "true"
click at [785, 497] on button "SUBMIT" at bounding box center [781, 489] width 146 height 34
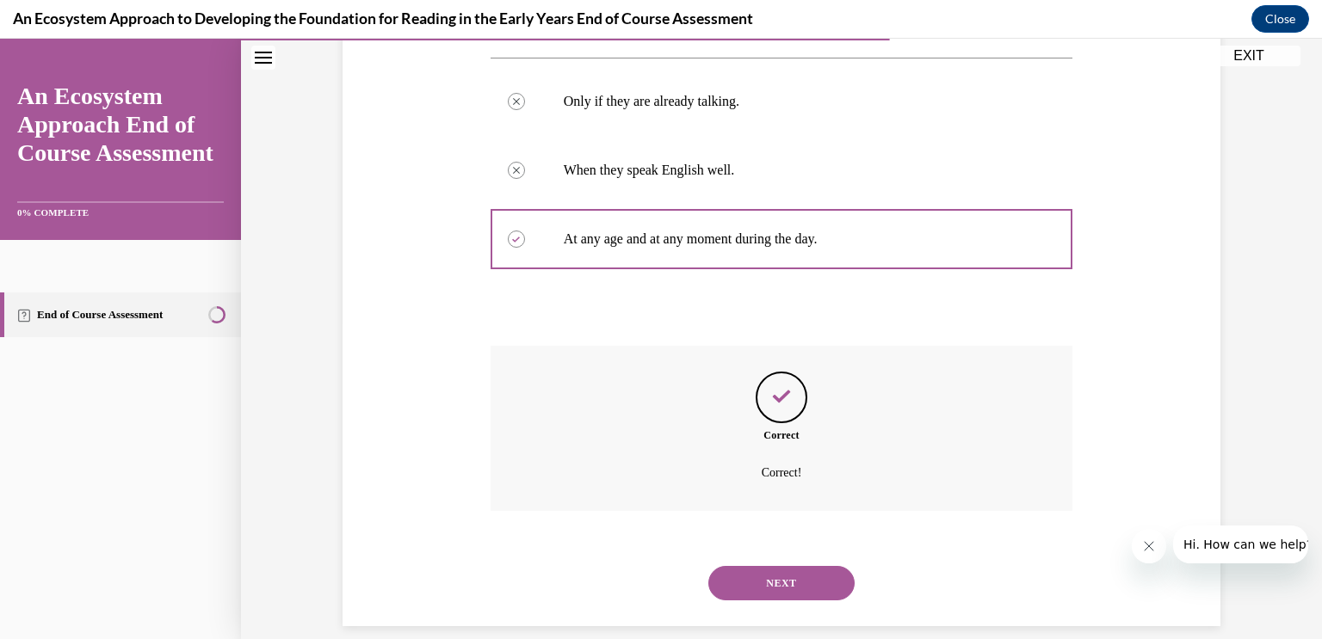
scroll to position [337, 0]
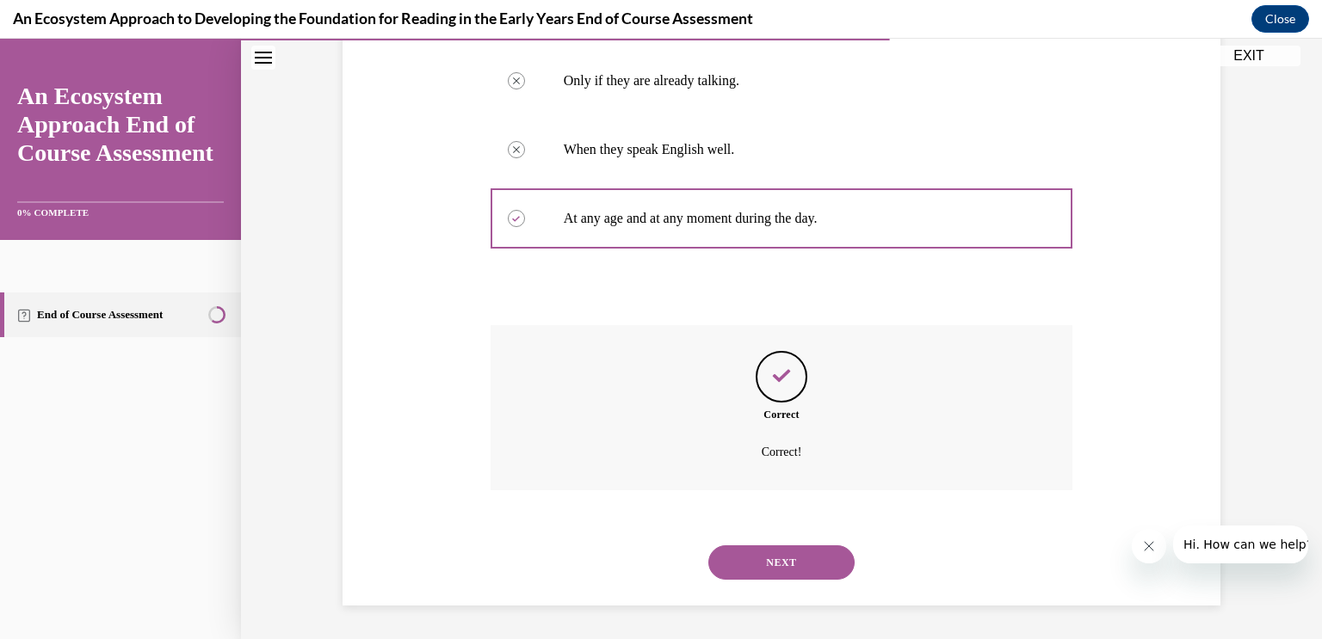
click at [786, 552] on button "NEXT" at bounding box center [781, 563] width 146 height 34
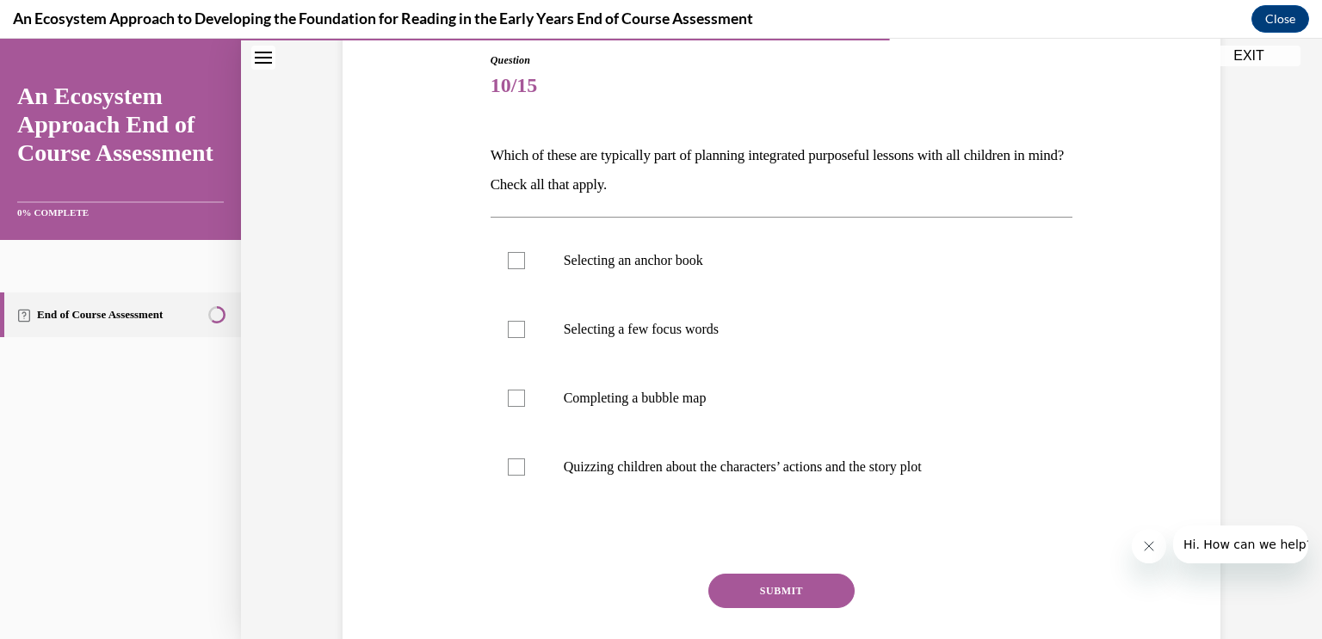
scroll to position [191, 0]
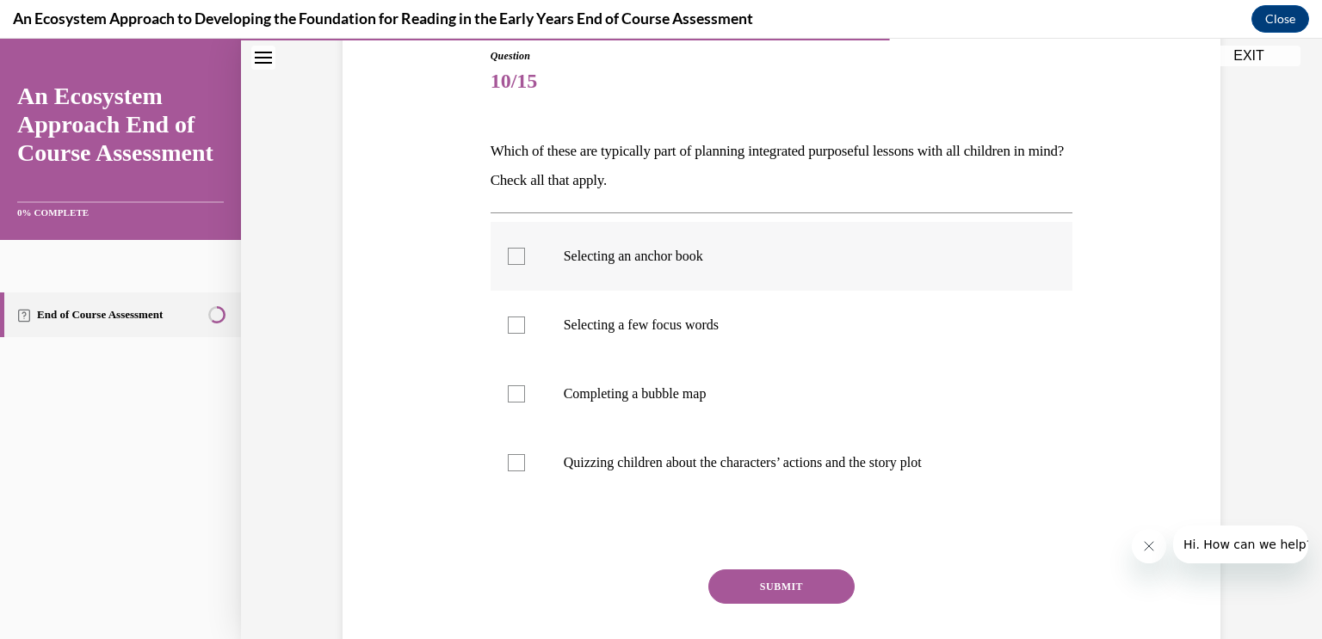
click at [515, 259] on div at bounding box center [516, 256] width 17 height 17
click at [515, 259] on input "Selecting an anchor book" at bounding box center [516, 256] width 17 height 17
checkbox input "true"
click at [516, 327] on div at bounding box center [516, 325] width 17 height 17
click at [516, 327] on input "Selecting a few focus words" at bounding box center [516, 325] width 17 height 17
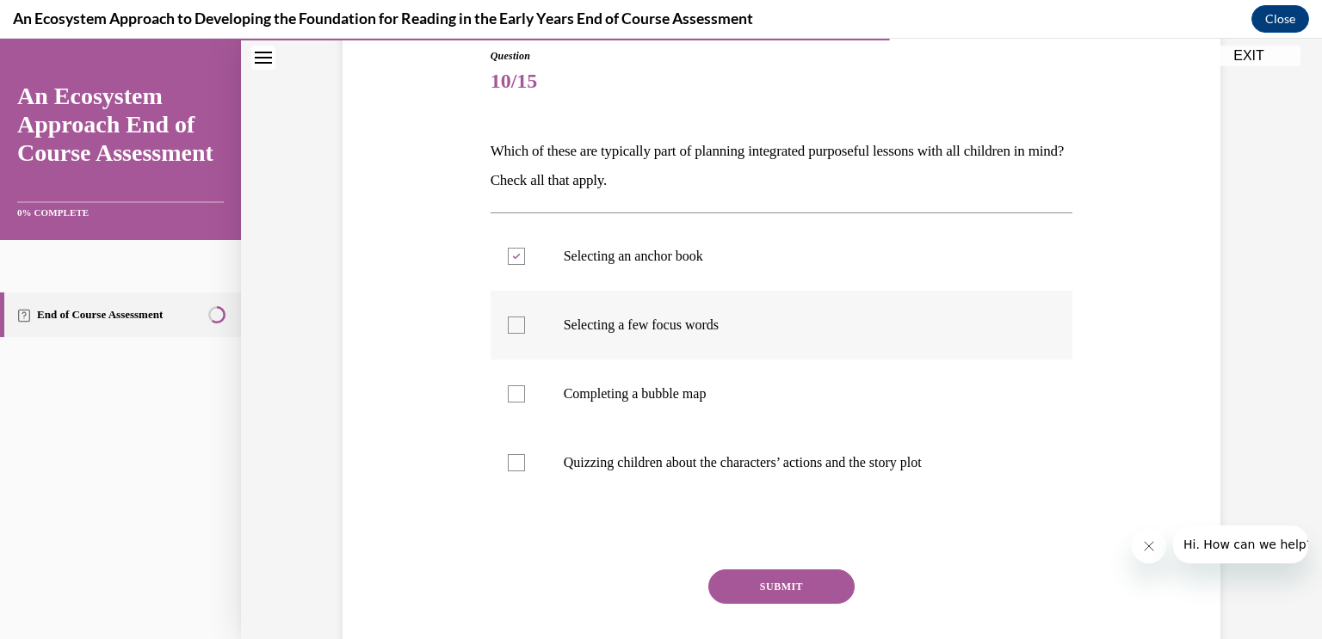
checkbox input "true"
click at [516, 393] on div at bounding box center [516, 393] width 17 height 17
click at [516, 393] on input "Completing a bubble map" at bounding box center [516, 393] width 17 height 17
checkbox input "true"
click at [519, 466] on div at bounding box center [516, 462] width 17 height 17
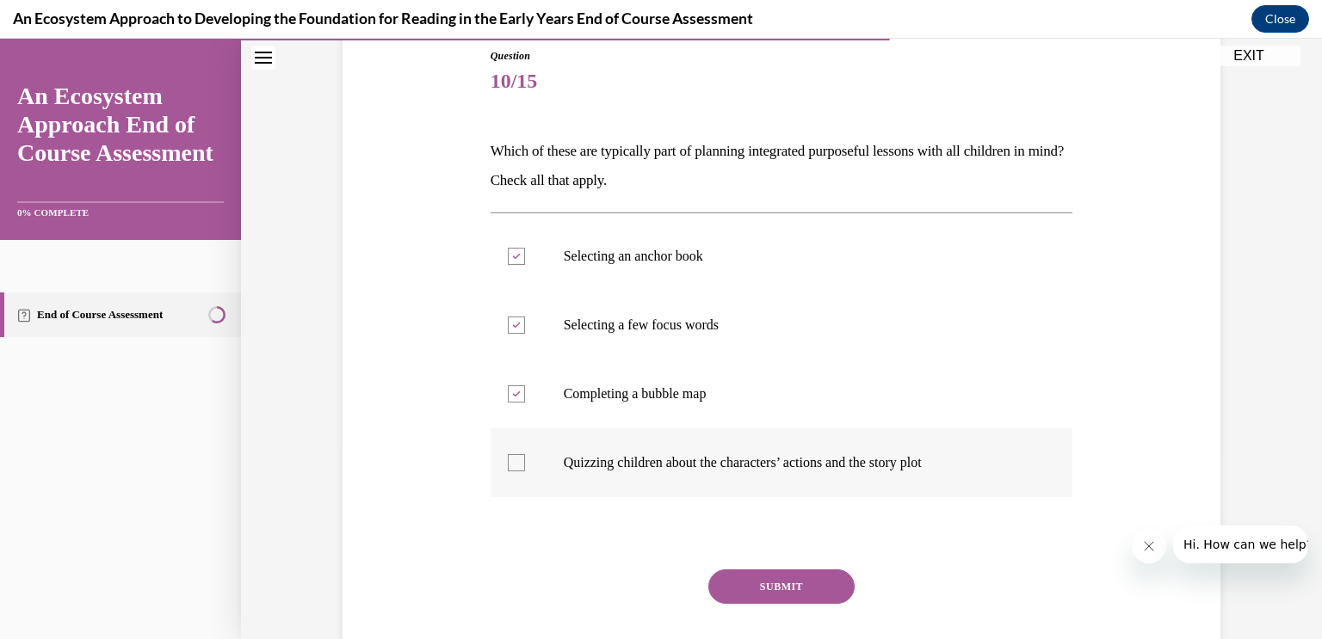
click at [519, 466] on input "Quizzing children about the characters’ actions and the story plot" at bounding box center [516, 462] width 17 height 17
checkbox input "true"
click at [766, 581] on button "SUBMIT" at bounding box center [781, 587] width 146 height 34
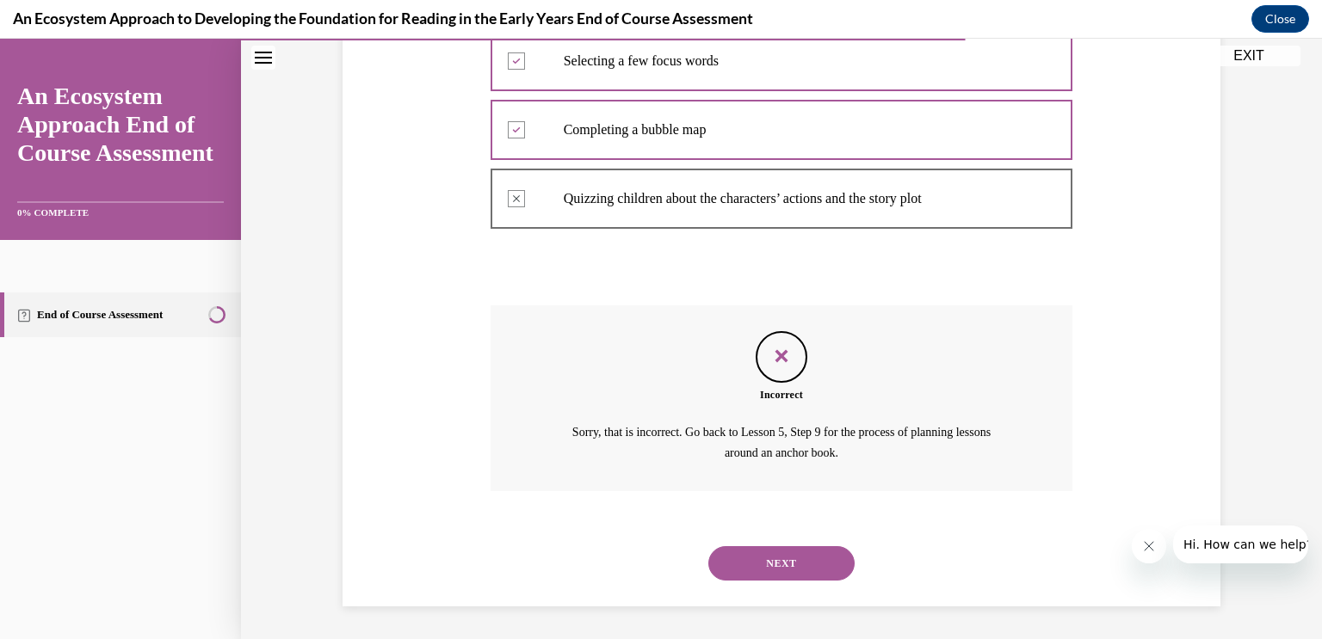
scroll to position [456, 0]
click at [766, 581] on div "NEXT" at bounding box center [781, 562] width 583 height 69
click at [780, 560] on button "NEXT" at bounding box center [781, 563] width 146 height 34
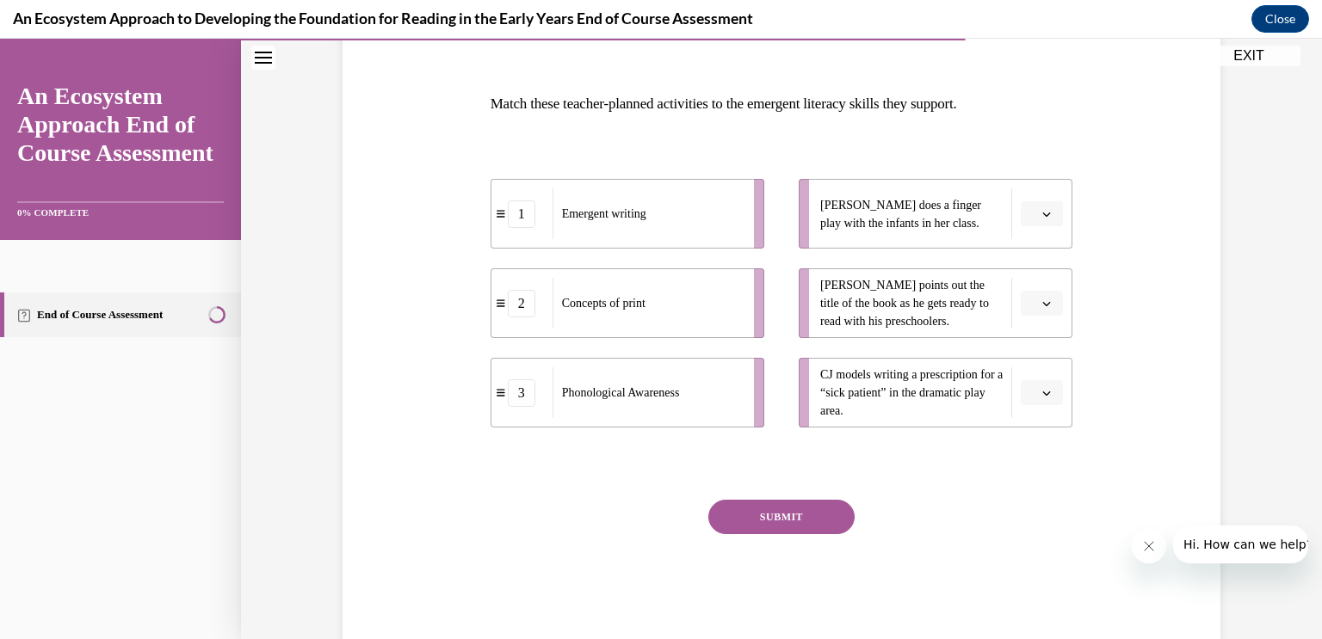
scroll to position [219, 0]
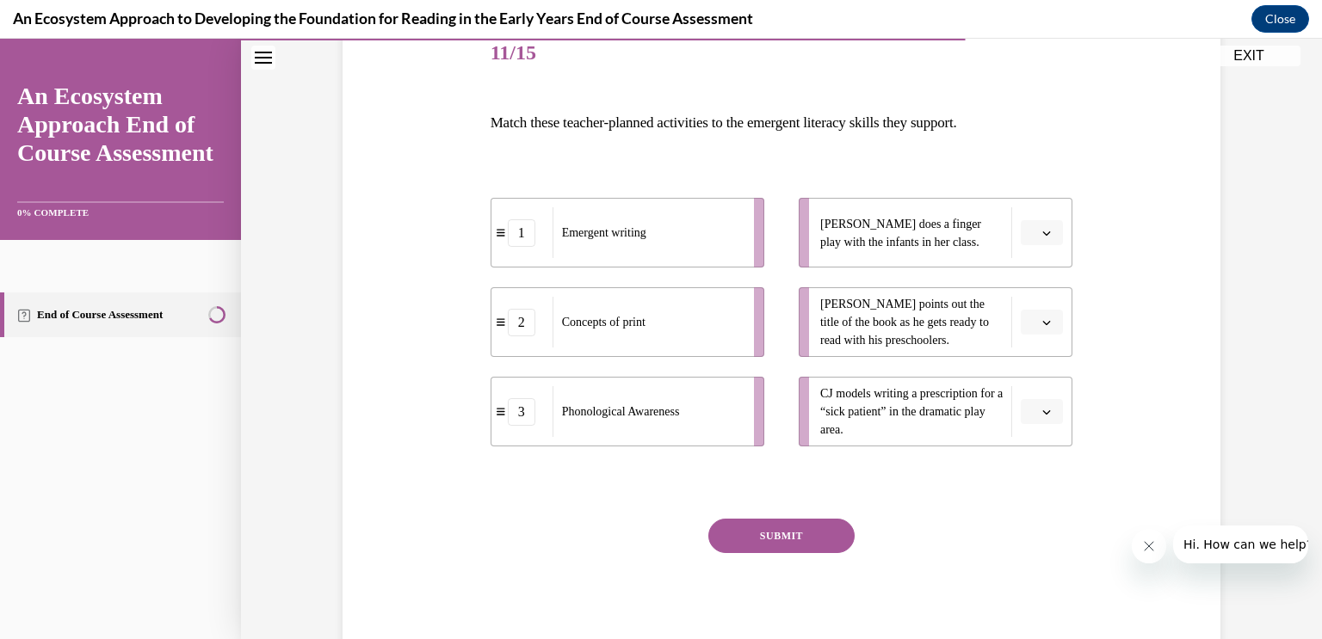
click at [1051, 411] on icon "button" at bounding box center [1046, 412] width 9 height 9
click at [1043, 484] on div "1" at bounding box center [1040, 484] width 43 height 34
click at [1047, 317] on span "button" at bounding box center [1046, 323] width 12 height 12
click at [1046, 437] on div "2" at bounding box center [1040, 429] width 43 height 34
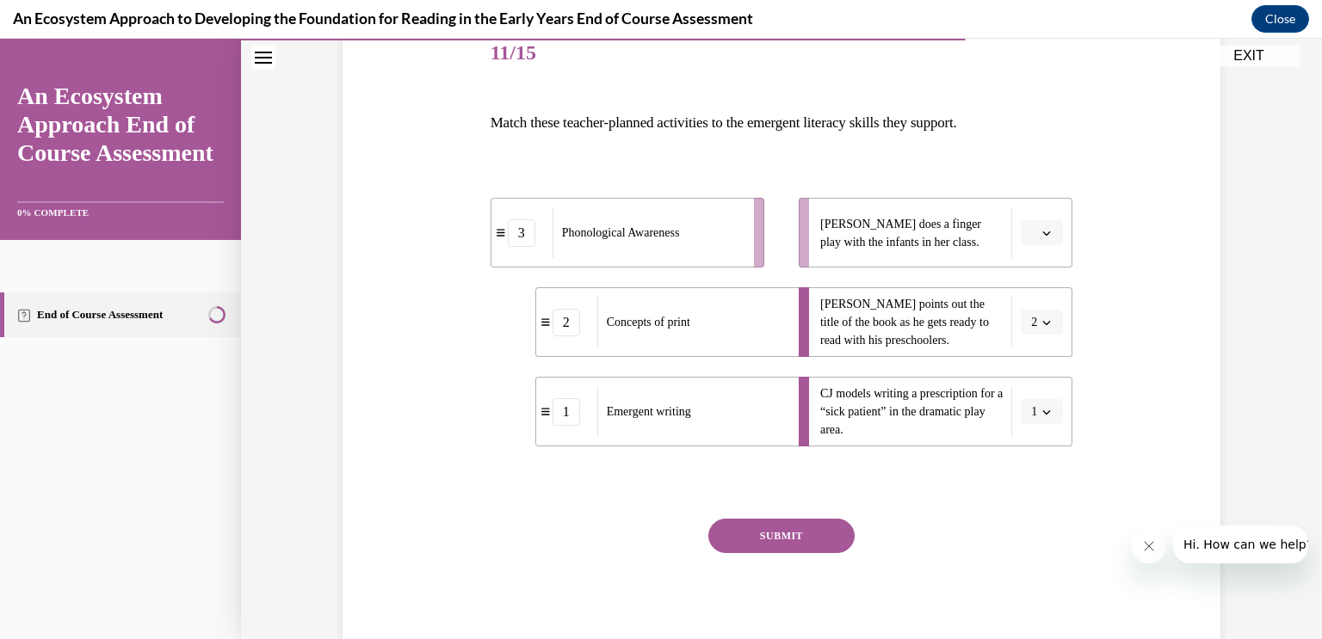
click at [1046, 227] on span "button" at bounding box center [1046, 233] width 12 height 12
click at [1051, 370] on div "3" at bounding box center [1040, 374] width 43 height 34
click at [802, 534] on button "SUBMIT" at bounding box center [781, 536] width 146 height 34
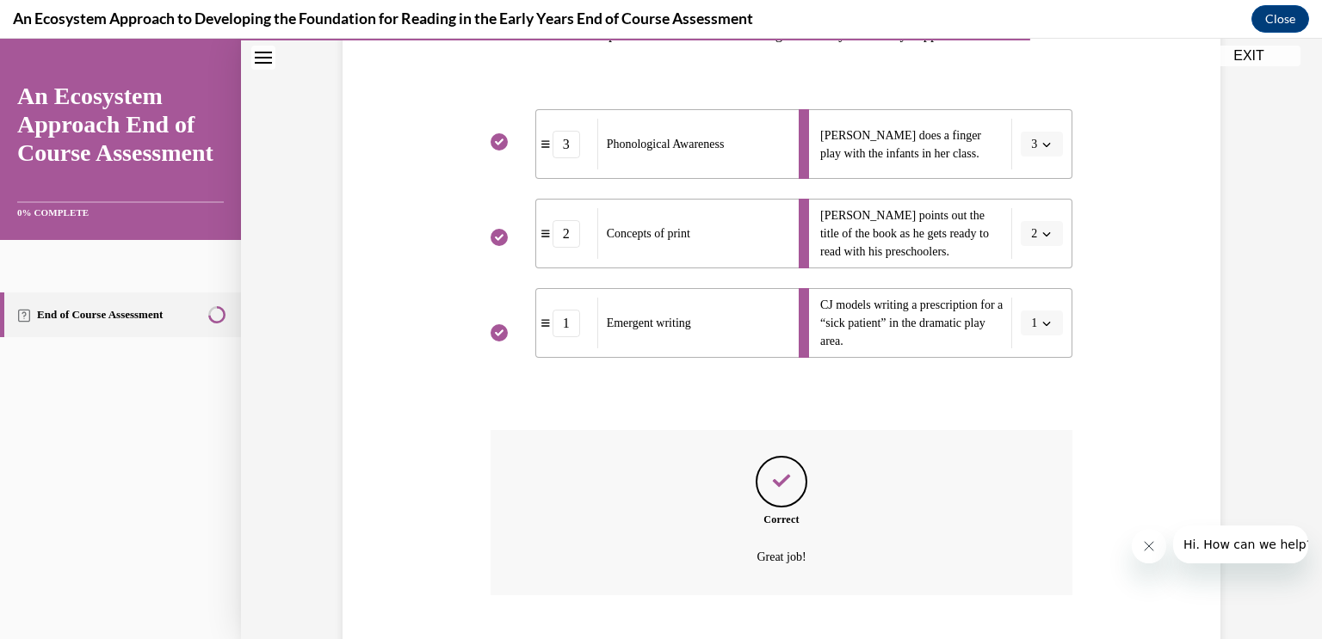
scroll to position [413, 0]
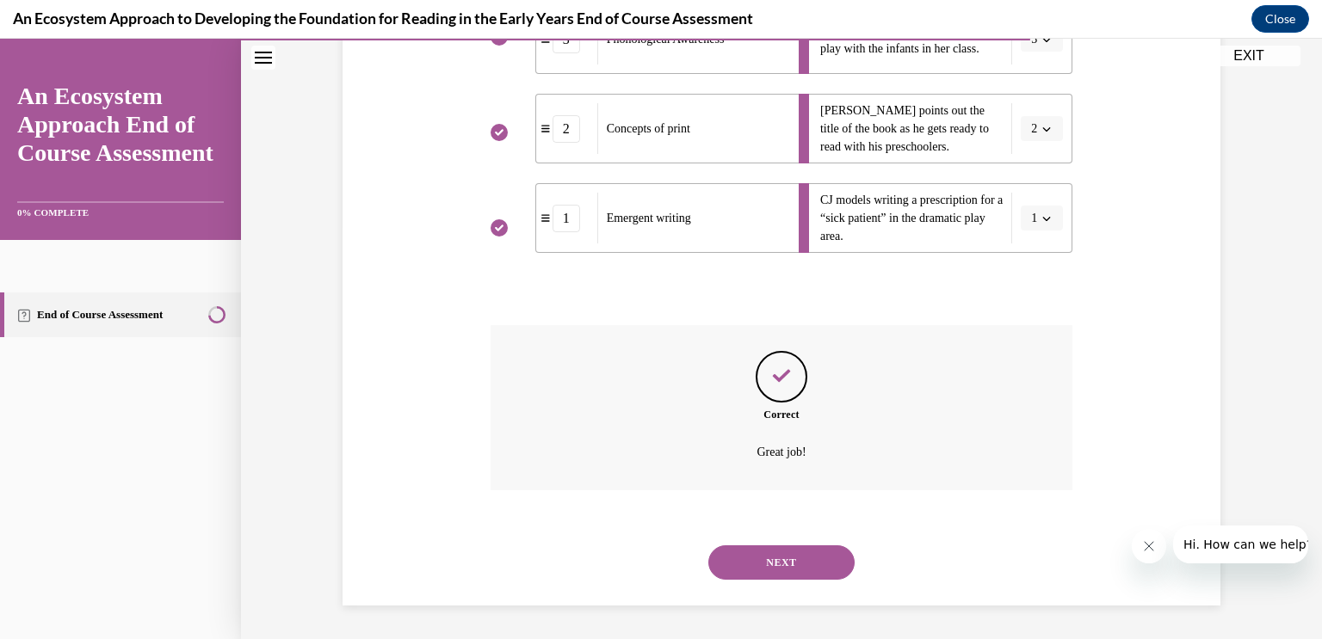
click at [790, 564] on button "NEXT" at bounding box center [781, 563] width 146 height 34
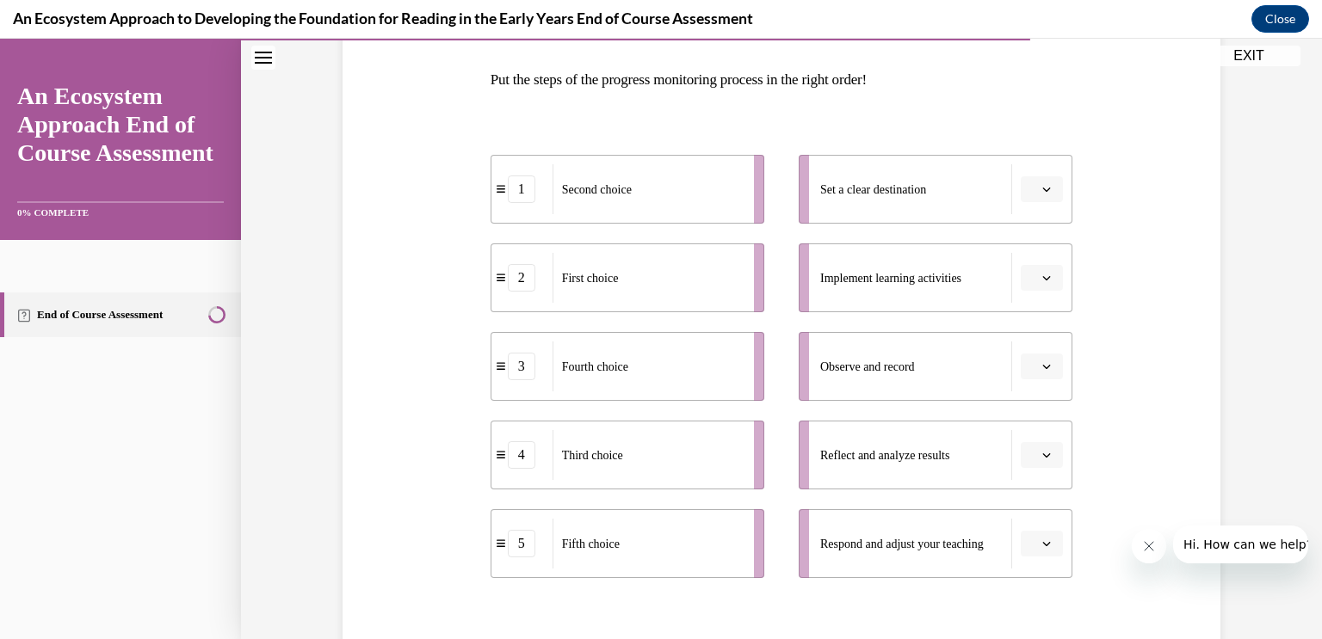
scroll to position [272, 0]
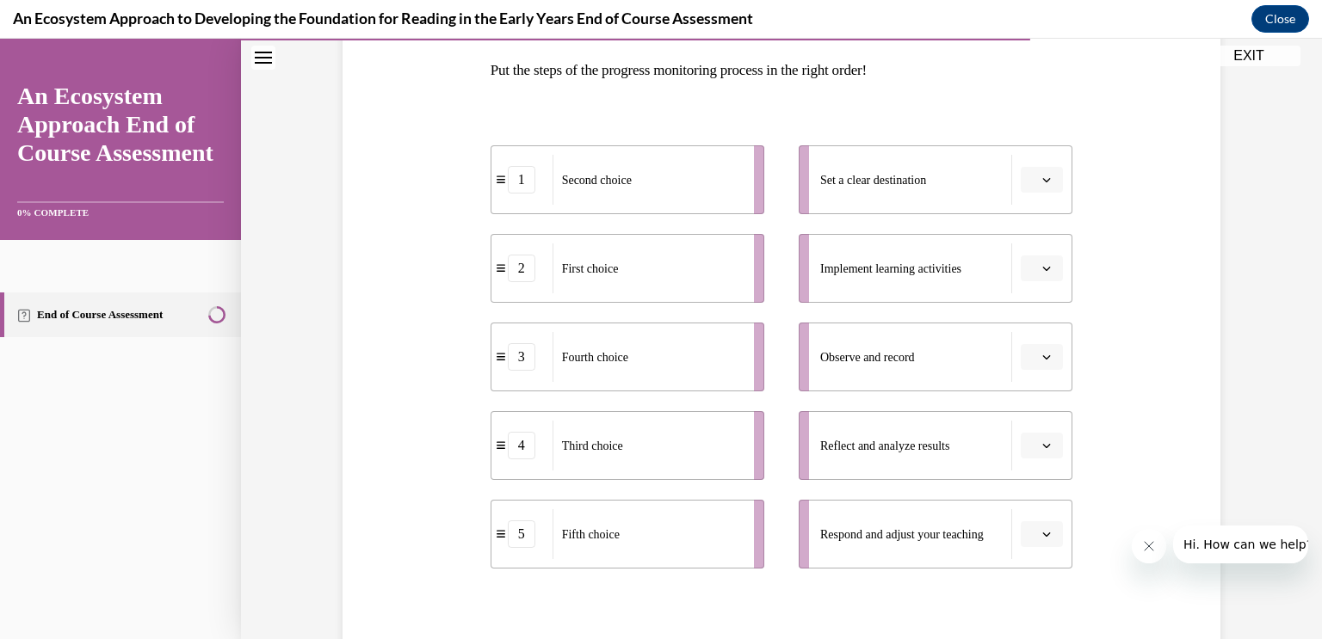
click at [1048, 176] on icon "button" at bounding box center [1046, 180] width 9 height 9
click at [1045, 282] on div "2" at bounding box center [1040, 286] width 43 height 34
click at [1046, 354] on icon "button" at bounding box center [1046, 357] width 9 height 9
click at [1046, 459] on div "2" at bounding box center [1040, 464] width 43 height 34
click at [1050, 178] on icon "button" at bounding box center [1046, 180] width 9 height 9
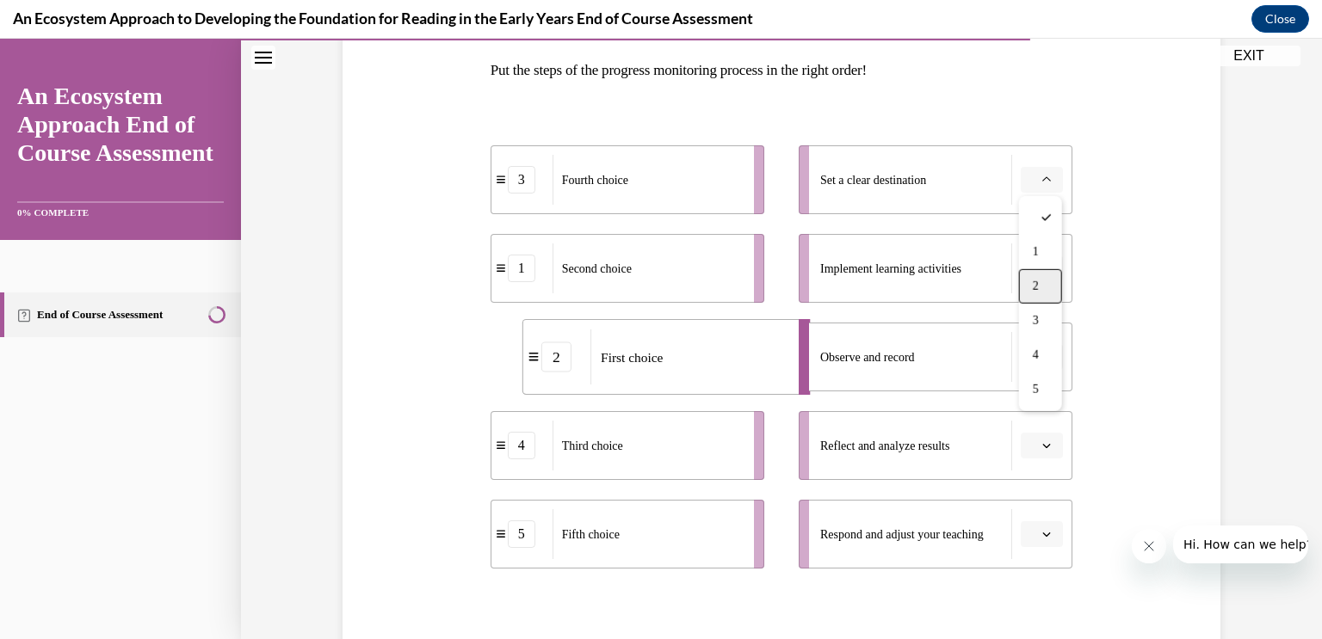
click at [1037, 284] on span "2" at bounding box center [1036, 287] width 6 height 14
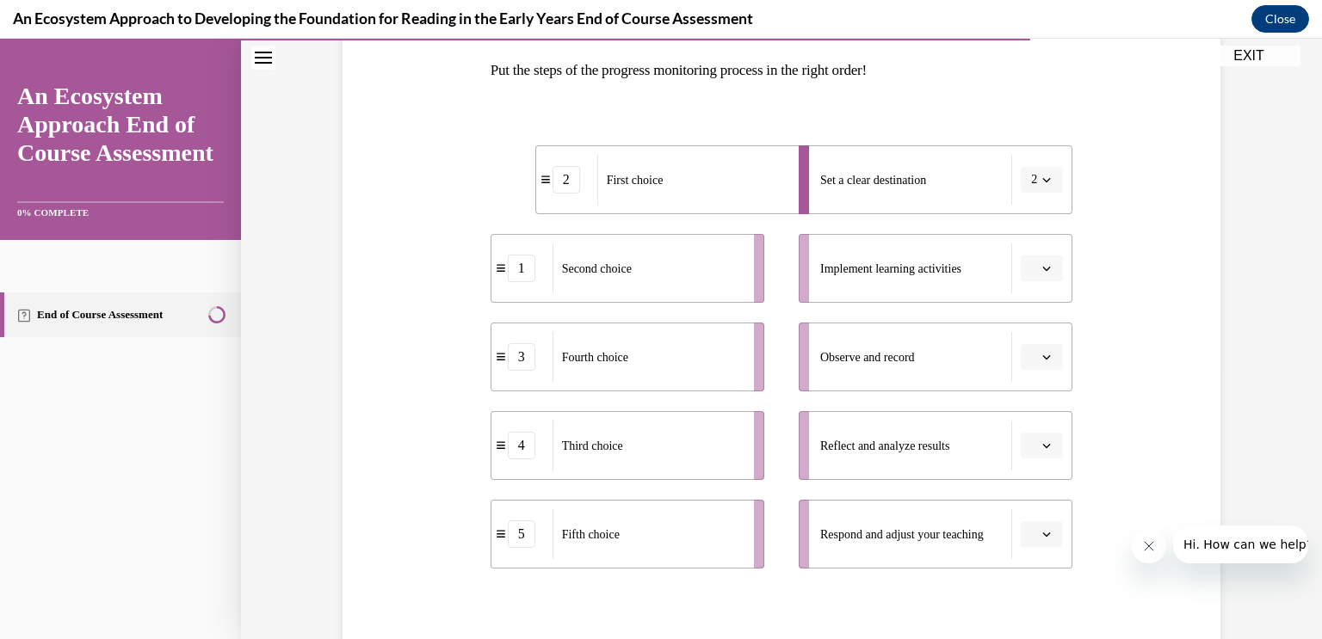
click at [1045, 358] on icon "button" at bounding box center [1046, 357] width 9 height 9
click at [1041, 531] on div "4" at bounding box center [1040, 532] width 43 height 34
click at [1050, 181] on icon "button" at bounding box center [1046, 180] width 9 height 9
click at [1032, 225] on div at bounding box center [1036, 217] width 43 height 34
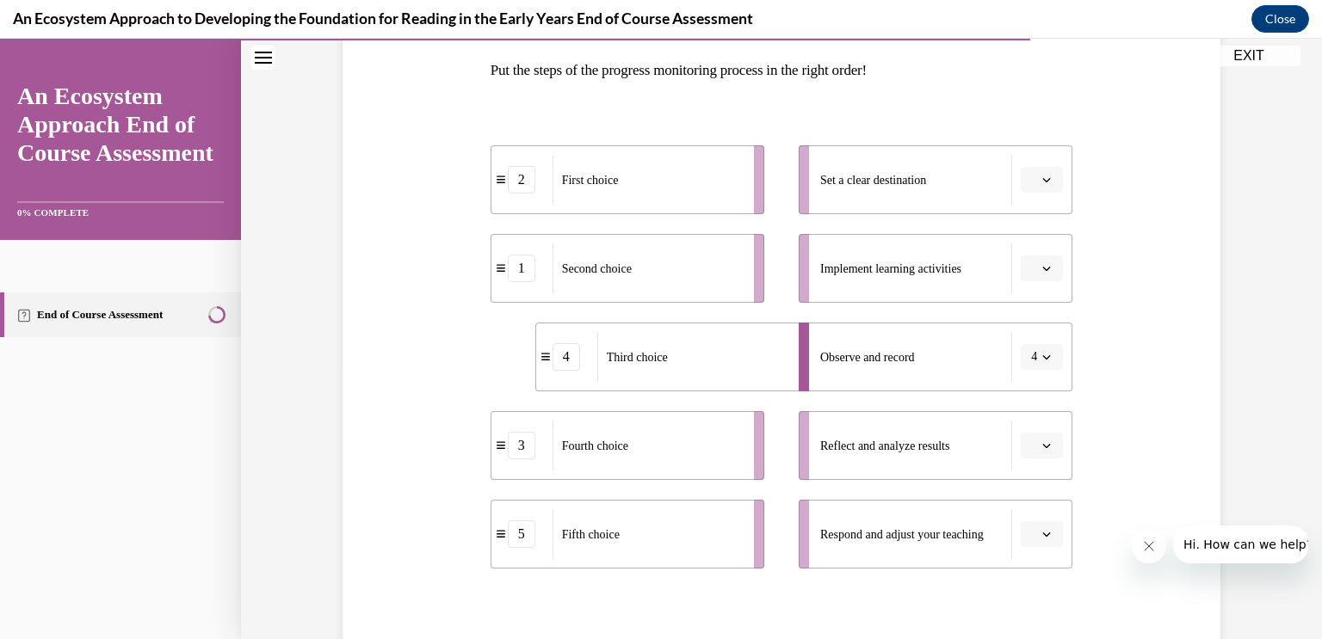
click at [1050, 354] on icon "button" at bounding box center [1046, 357] width 9 height 9
click at [1035, 407] on div at bounding box center [1036, 395] width 43 height 34
click at [592, 181] on span "First choice" at bounding box center [590, 180] width 57 height 13
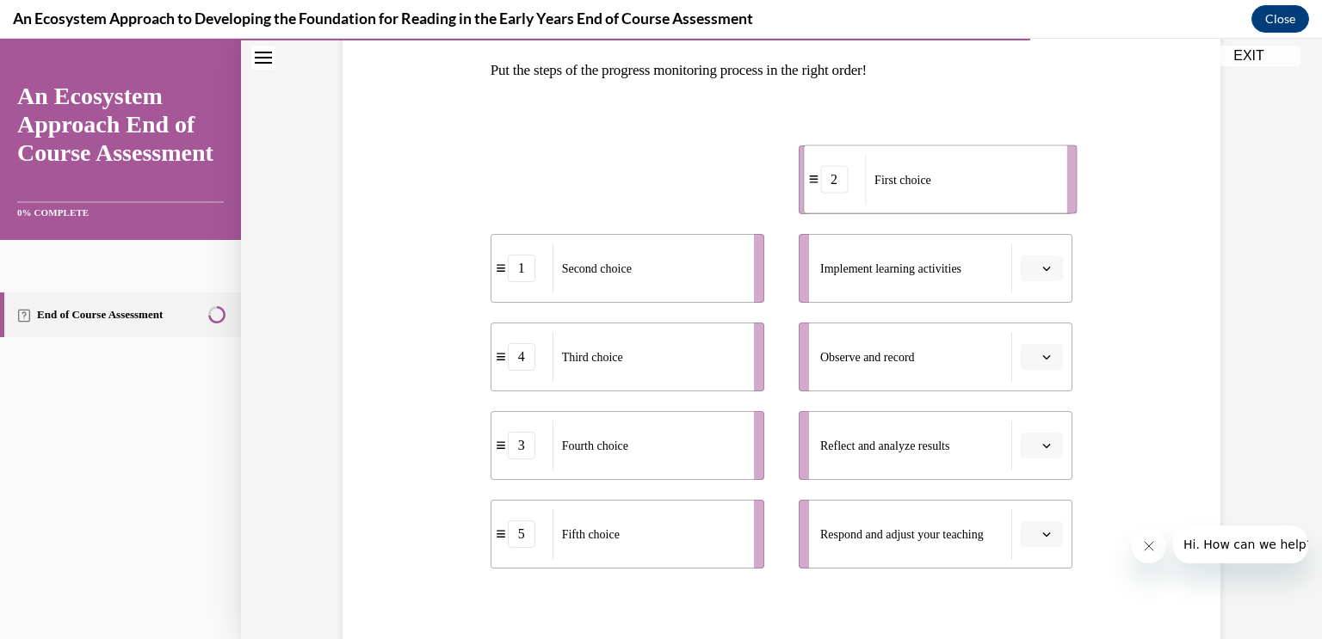
drag, startPoint x: 592, startPoint y: 181, endPoint x: 905, endPoint y: 181, distance: 313.2
click at [905, 181] on span "First choice" at bounding box center [902, 179] width 57 height 13
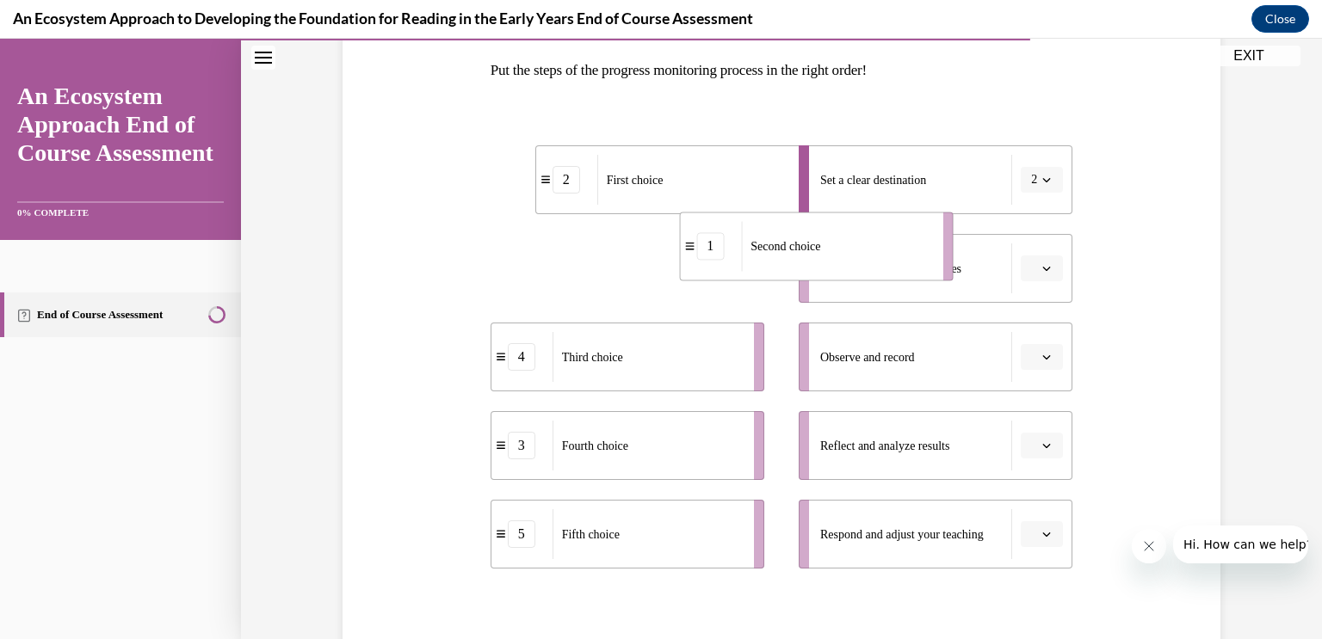
drag, startPoint x: 608, startPoint y: 273, endPoint x: 812, endPoint y: 275, distance: 204.0
click at [812, 256] on span "Second choice" at bounding box center [785, 246] width 70 height 18
click at [645, 376] on div "Third choice" at bounding box center [647, 357] width 190 height 50
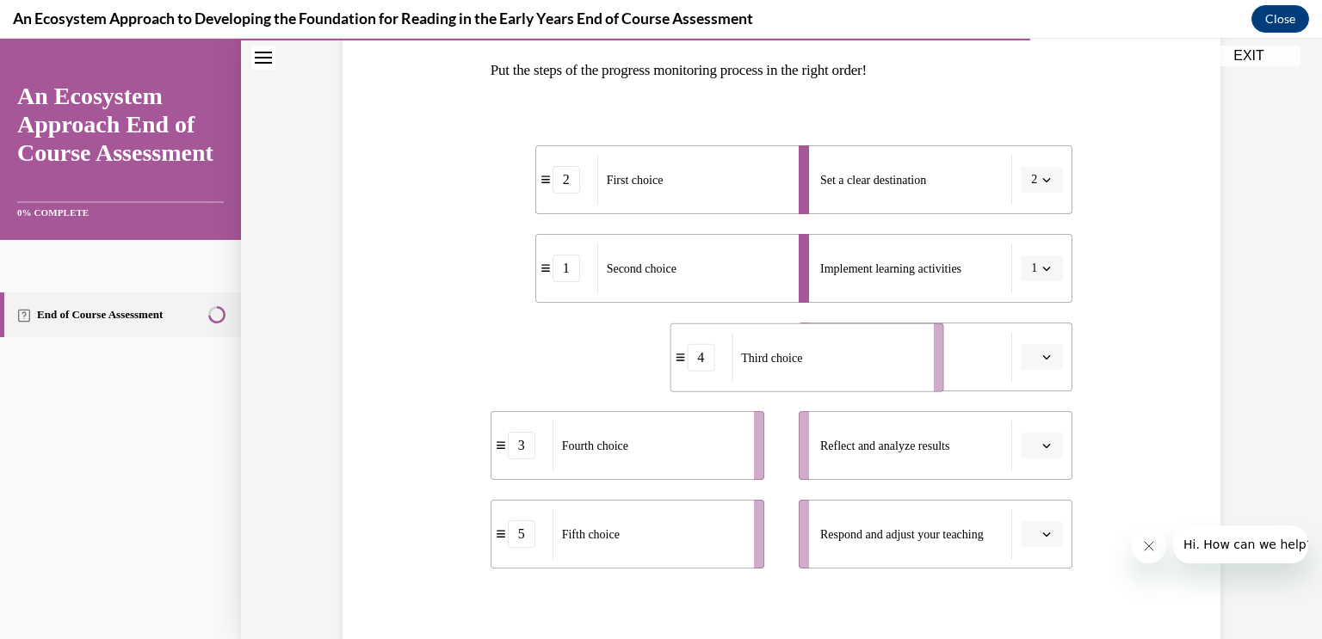
drag, startPoint x: 645, startPoint y: 376, endPoint x: 825, endPoint y: 377, distance: 179.8
click at [825, 377] on div "Third choice" at bounding box center [826, 358] width 190 height 50
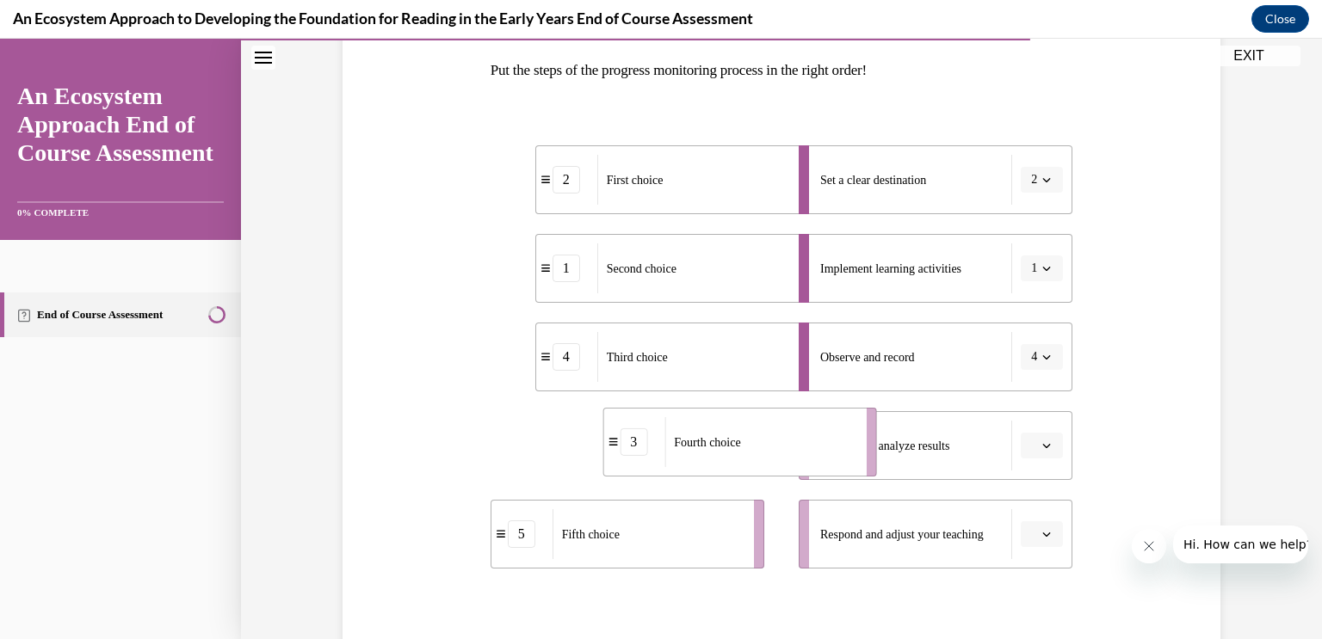
drag, startPoint x: 692, startPoint y: 453, endPoint x: 805, endPoint y: 449, distance: 112.8
click at [805, 449] on div "Fourth choice" at bounding box center [759, 442] width 190 height 50
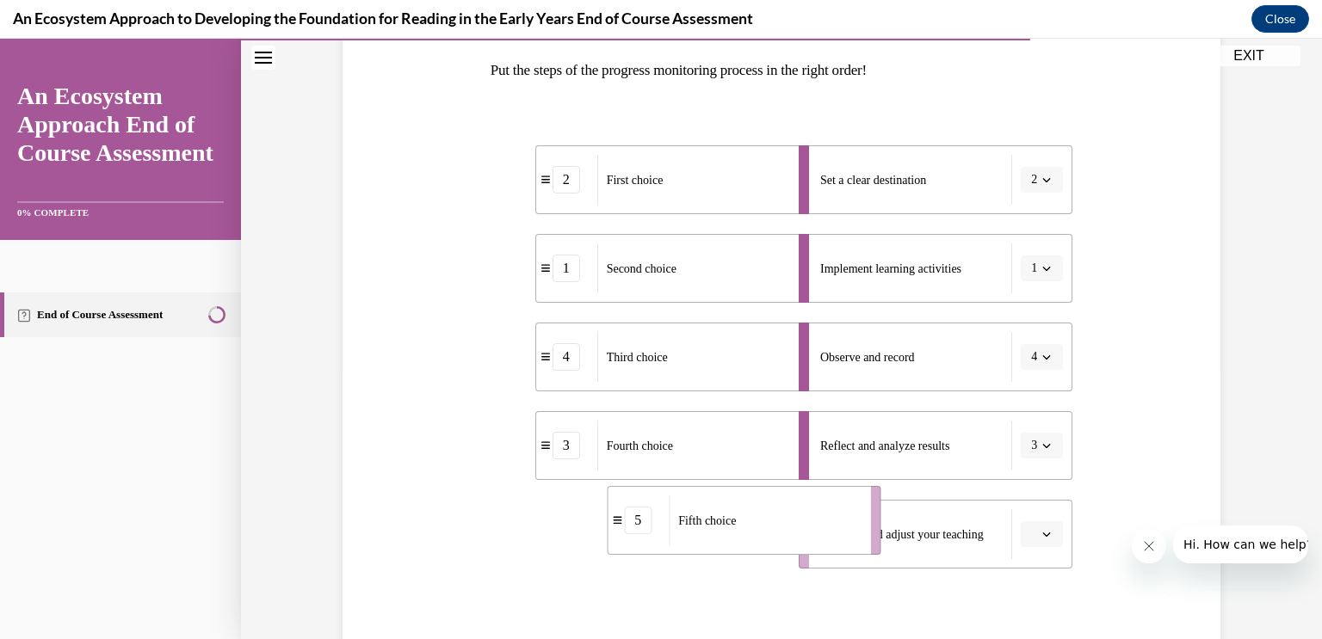
drag, startPoint x: 641, startPoint y: 541, endPoint x: 758, endPoint y: 527, distance: 117.8
click at [758, 527] on div "Fifth choice" at bounding box center [764, 521] width 190 height 50
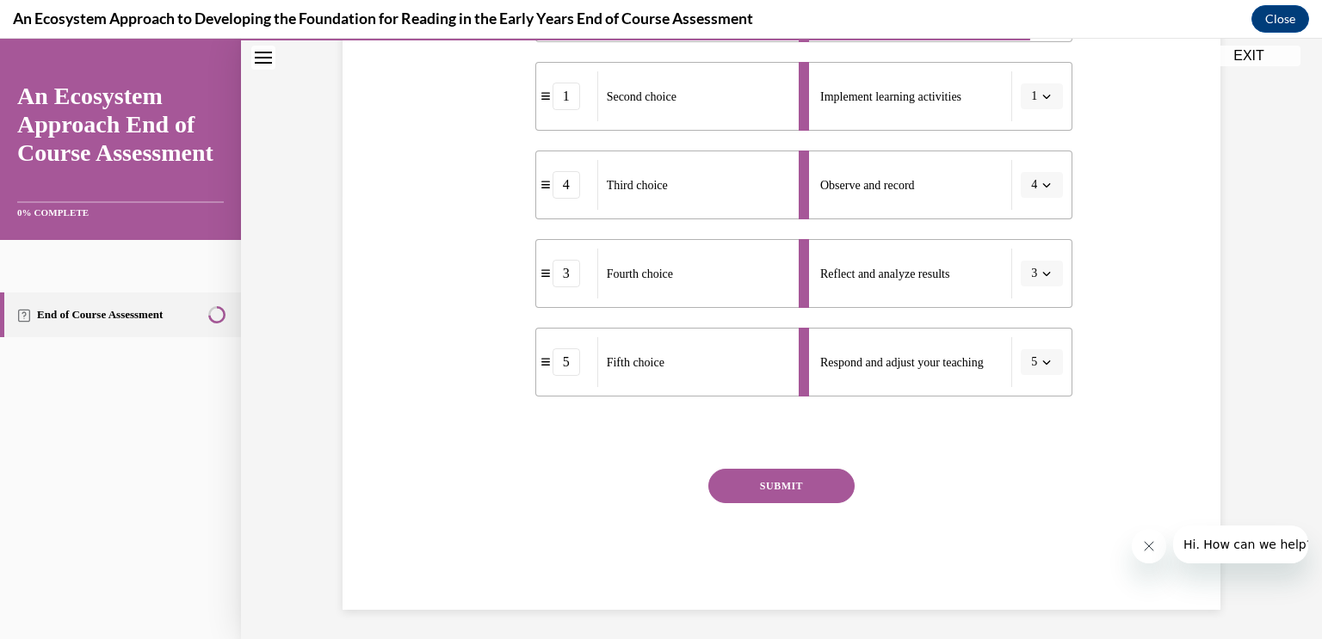
scroll to position [448, 0]
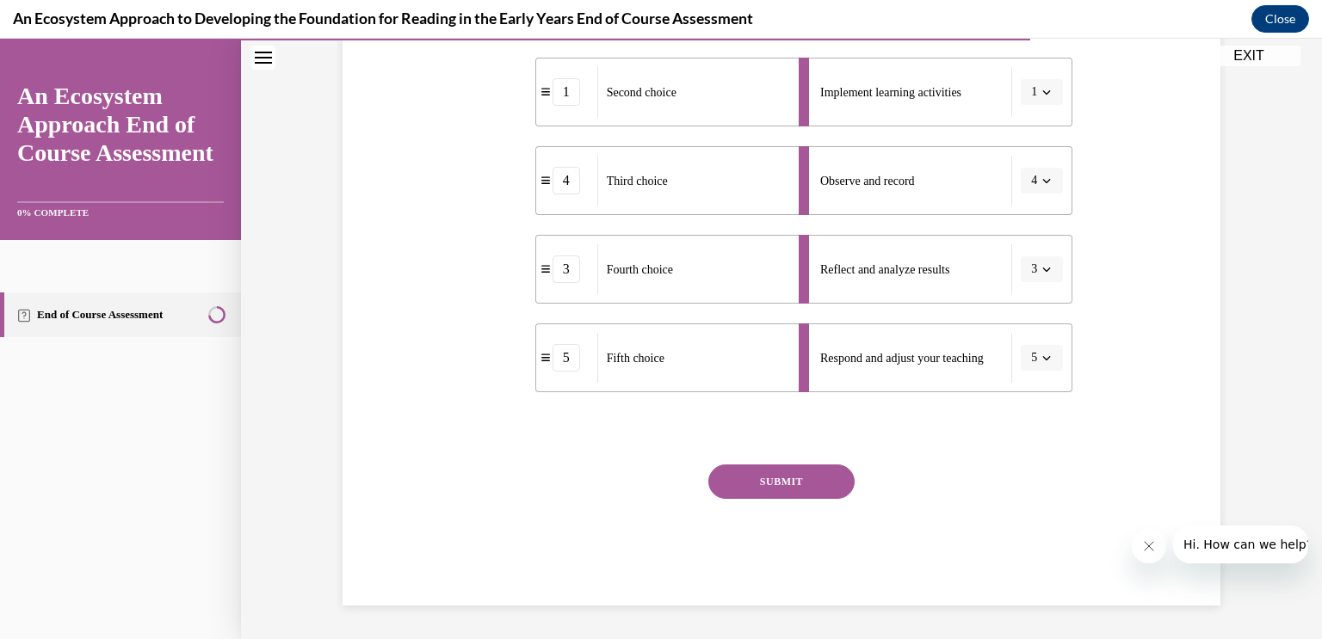
click at [752, 465] on button "SUBMIT" at bounding box center [781, 482] width 146 height 34
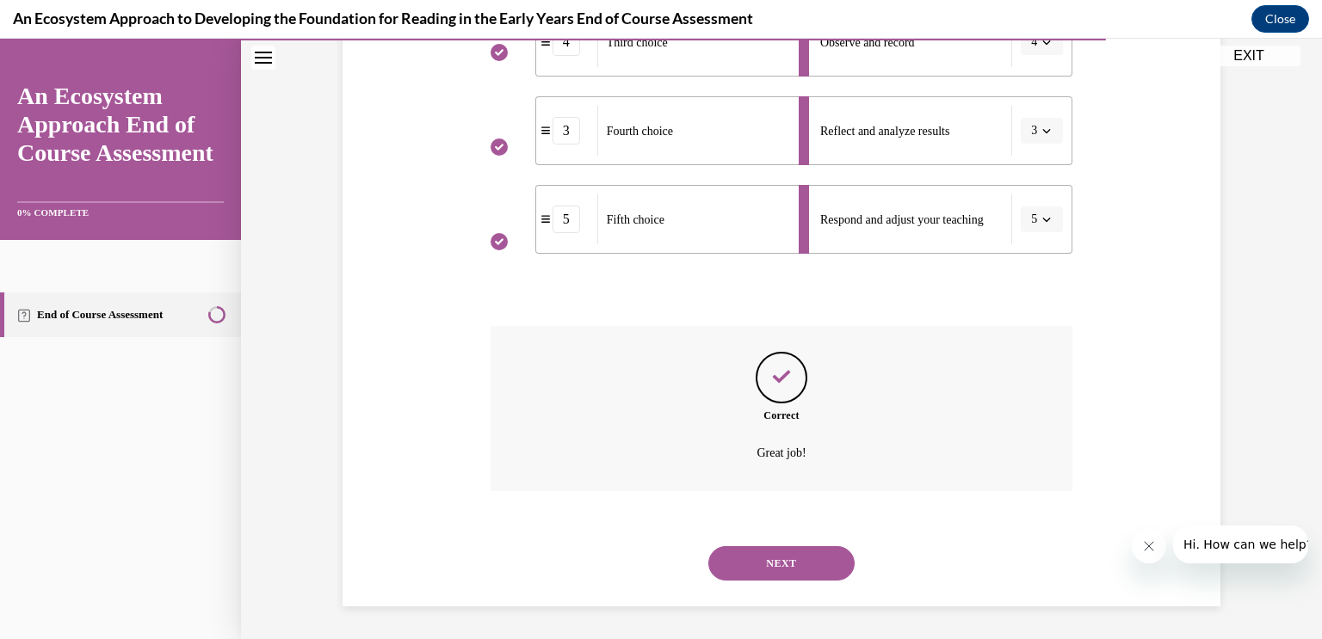
scroll to position [588, 0]
click at [791, 564] on button "NEXT" at bounding box center [781, 563] width 146 height 34
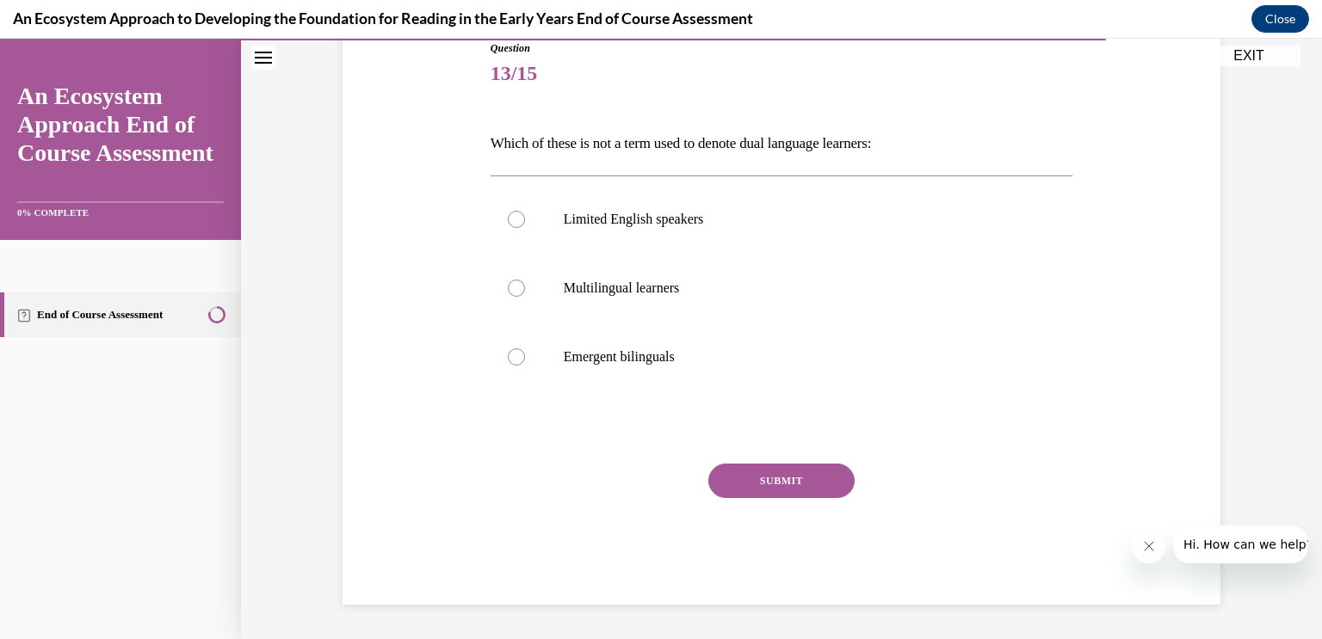
scroll to position [191, 0]
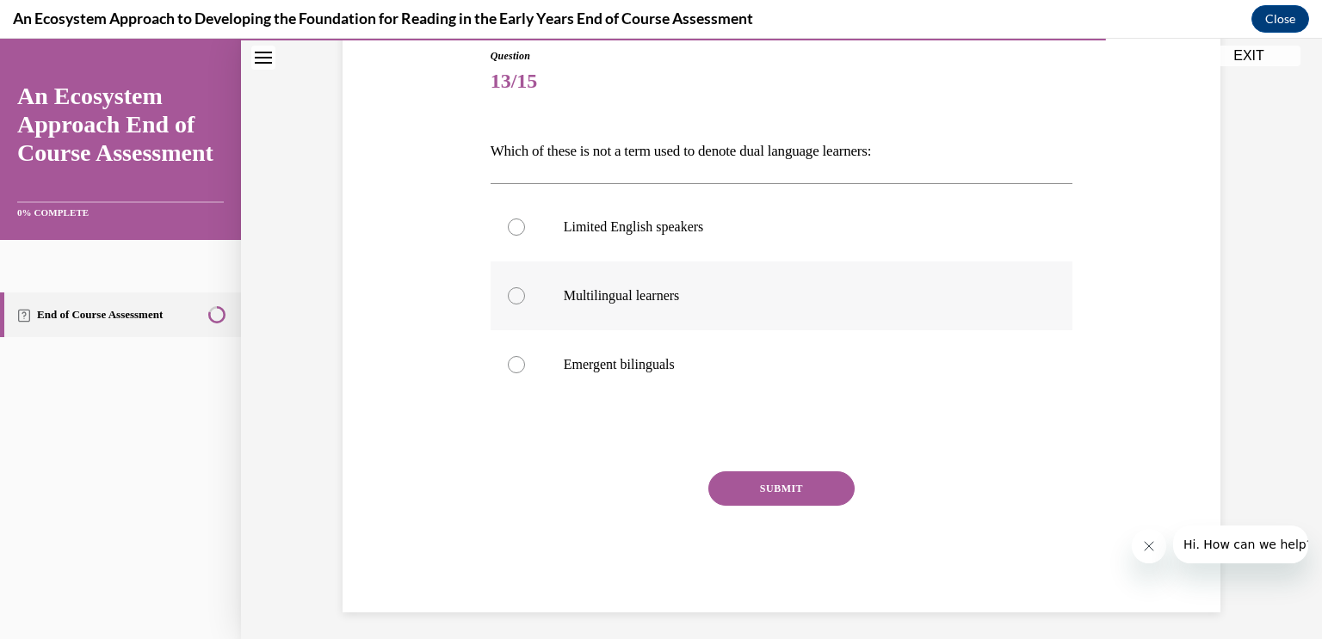
click at [520, 303] on label "Multilingual learners" at bounding box center [781, 296] width 583 height 69
click at [520, 303] on input "Multilingual learners" at bounding box center [516, 295] width 17 height 17
radio input "true"
click at [523, 232] on label "Limited English speakers" at bounding box center [781, 227] width 583 height 69
click at [523, 232] on input "Limited English speakers" at bounding box center [516, 227] width 17 height 17
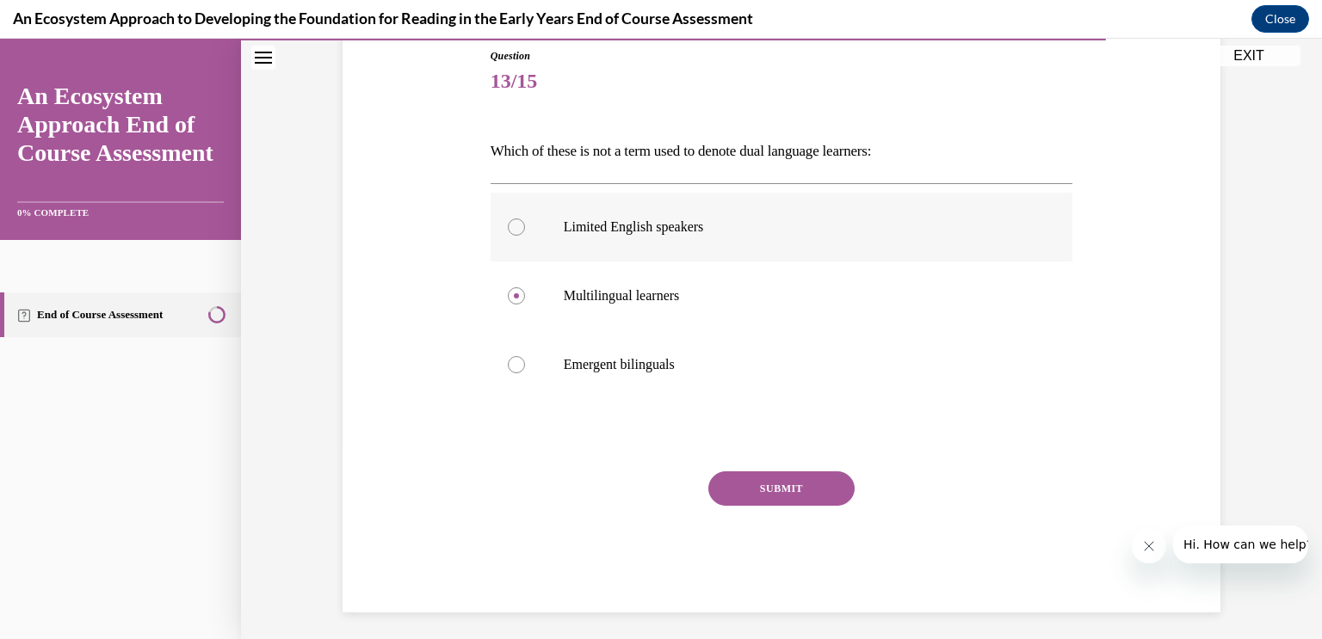
radio input "true"
click at [782, 481] on button "SUBMIT" at bounding box center [781, 489] width 146 height 34
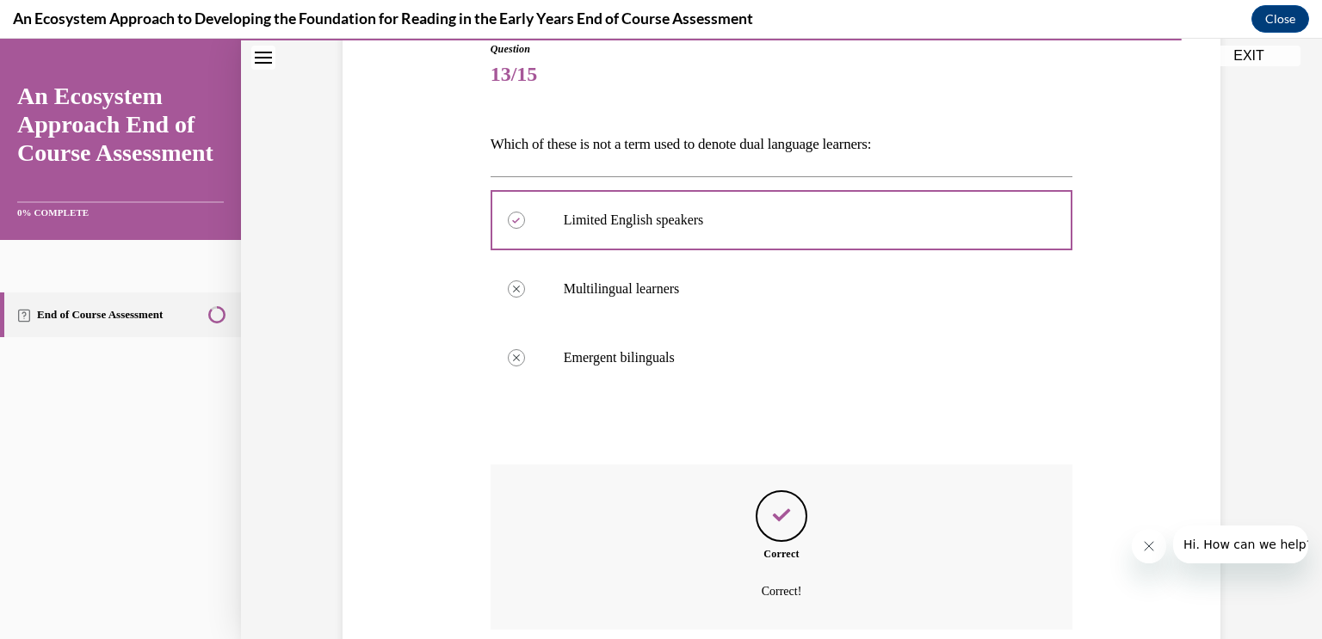
scroll to position [337, 0]
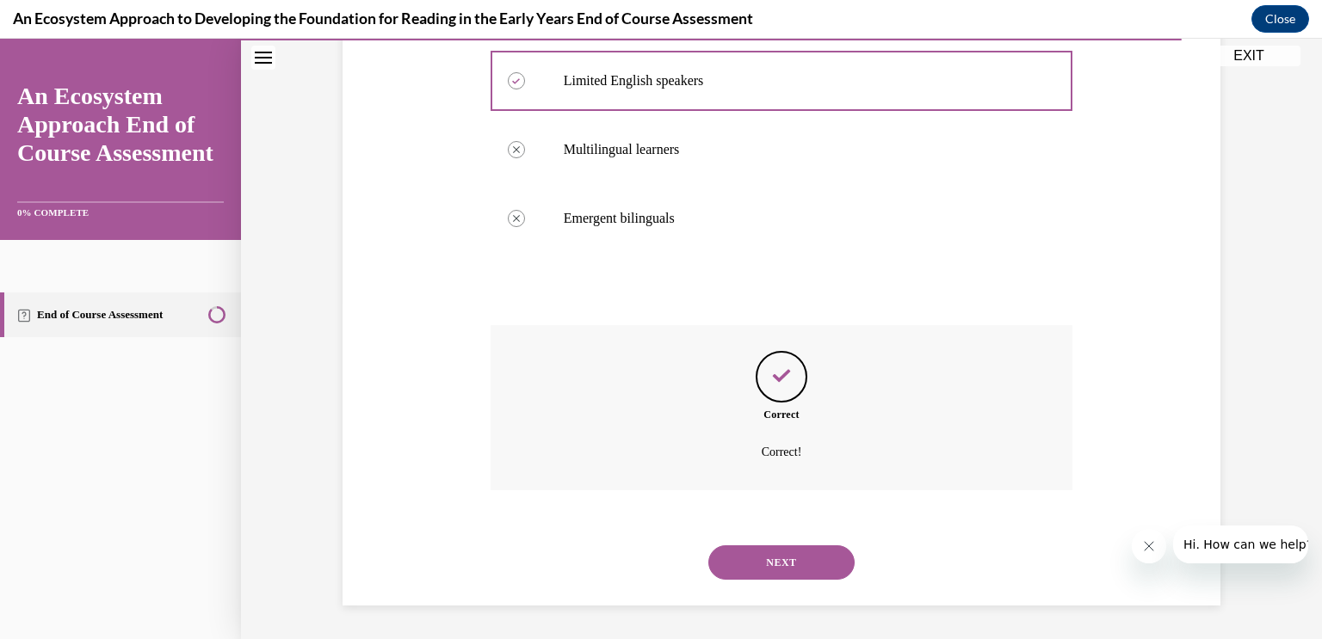
click at [786, 559] on button "NEXT" at bounding box center [781, 563] width 146 height 34
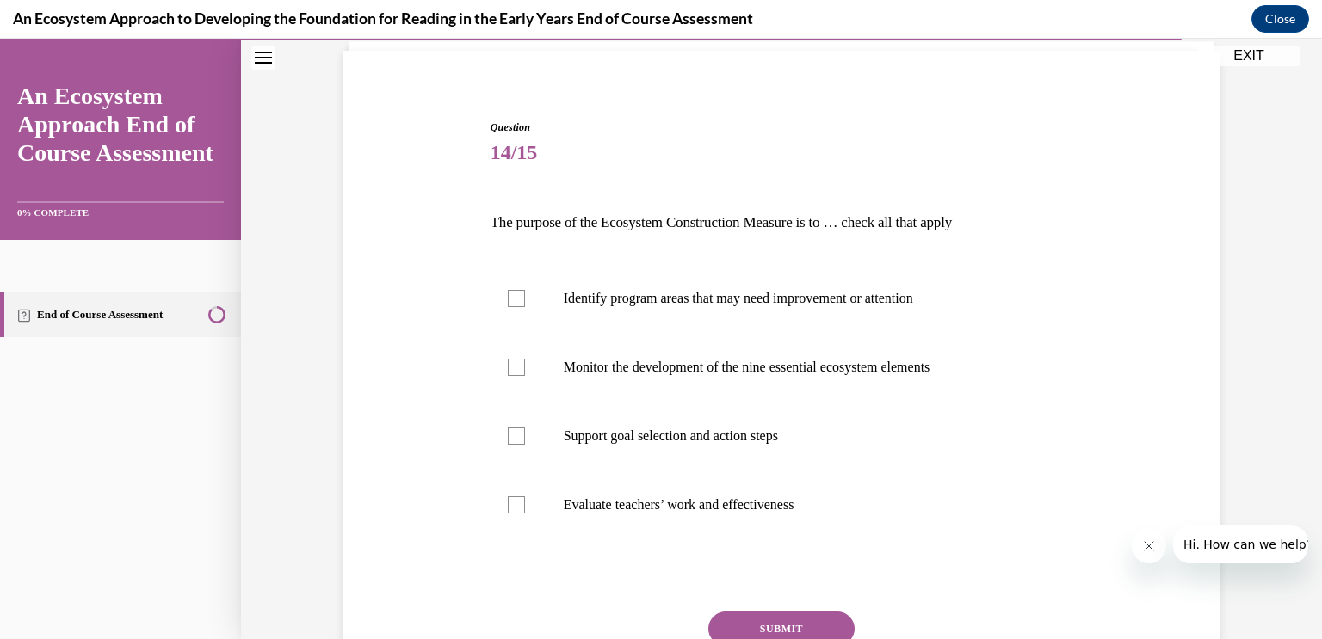
scroll to position [124, 0]
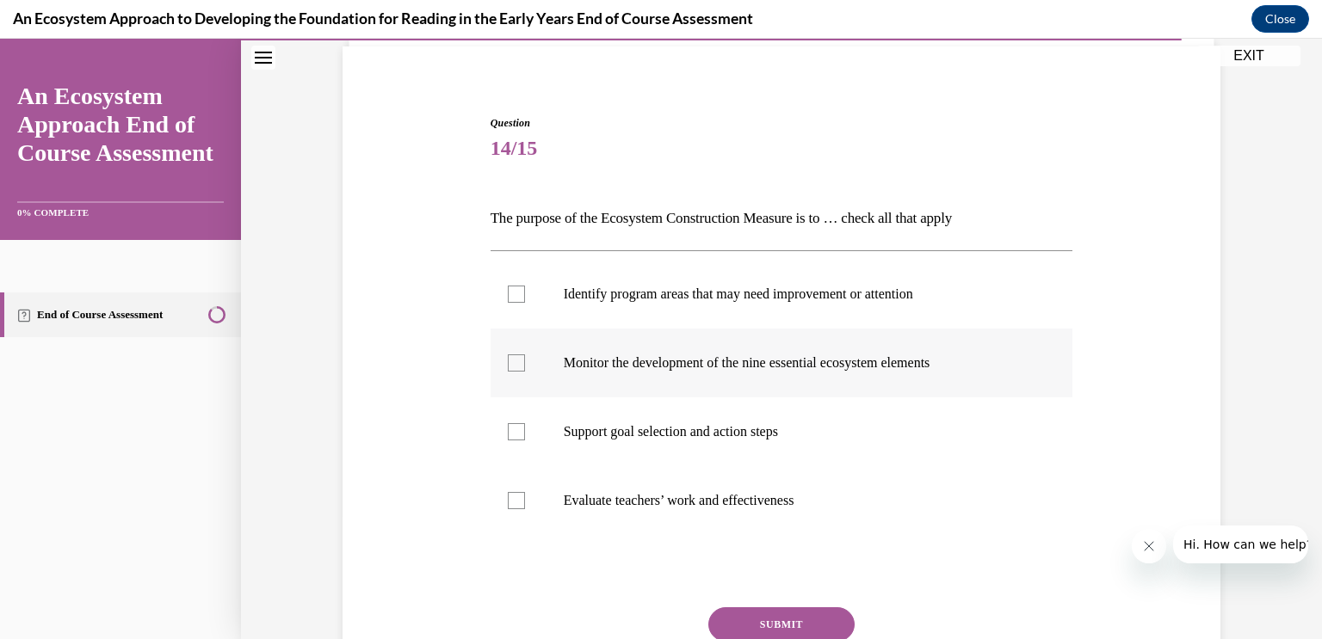
click at [511, 357] on div at bounding box center [516, 363] width 17 height 17
click at [511, 357] on input "Monitor the development of the nine essential ecosystem elements" at bounding box center [516, 363] width 17 height 17
click at [517, 364] on icon at bounding box center [516, 364] width 8 height 6
click at [517, 364] on input "Monitor the development of the nine essential ecosystem elements" at bounding box center [516, 363] width 17 height 17
click at [517, 364] on div at bounding box center [516, 363] width 17 height 17
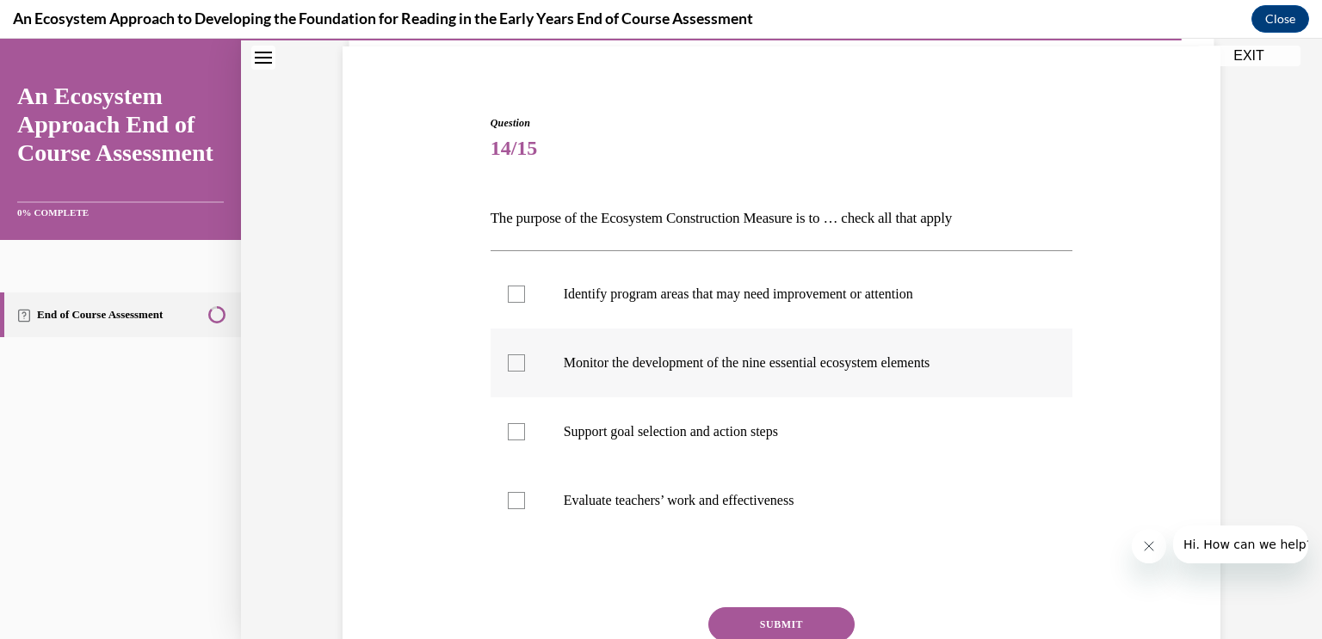
click at [517, 364] on input "Monitor the development of the nine essential ecosystem elements" at bounding box center [516, 363] width 17 height 17
checkbox input "true"
click at [518, 431] on div at bounding box center [516, 431] width 17 height 17
click at [518, 431] on input "Support goal selection and action steps" at bounding box center [516, 431] width 17 height 17
checkbox input "true"
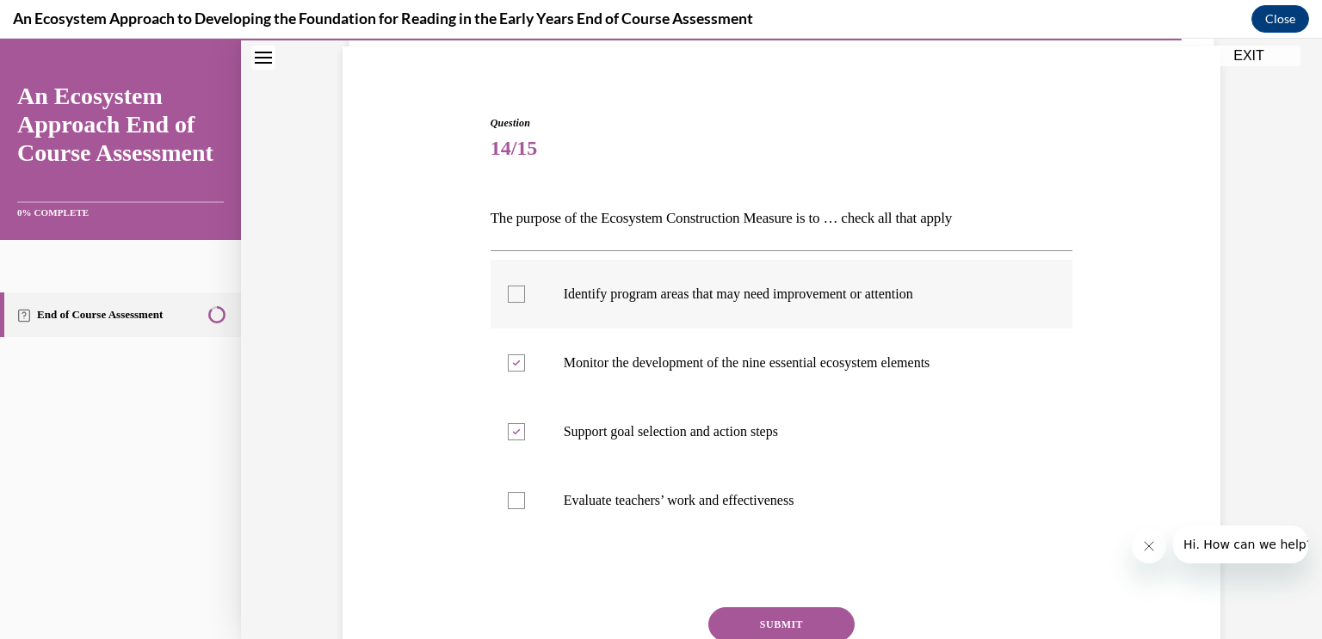
click at [525, 302] on label "Identify program areas that may need improvement or attention" at bounding box center [781, 294] width 583 height 69
click at [525, 302] on input "Identify program areas that may need improvement or attention" at bounding box center [516, 294] width 17 height 17
checkbox input "true"
click at [794, 614] on button "SUBMIT" at bounding box center [781, 624] width 146 height 34
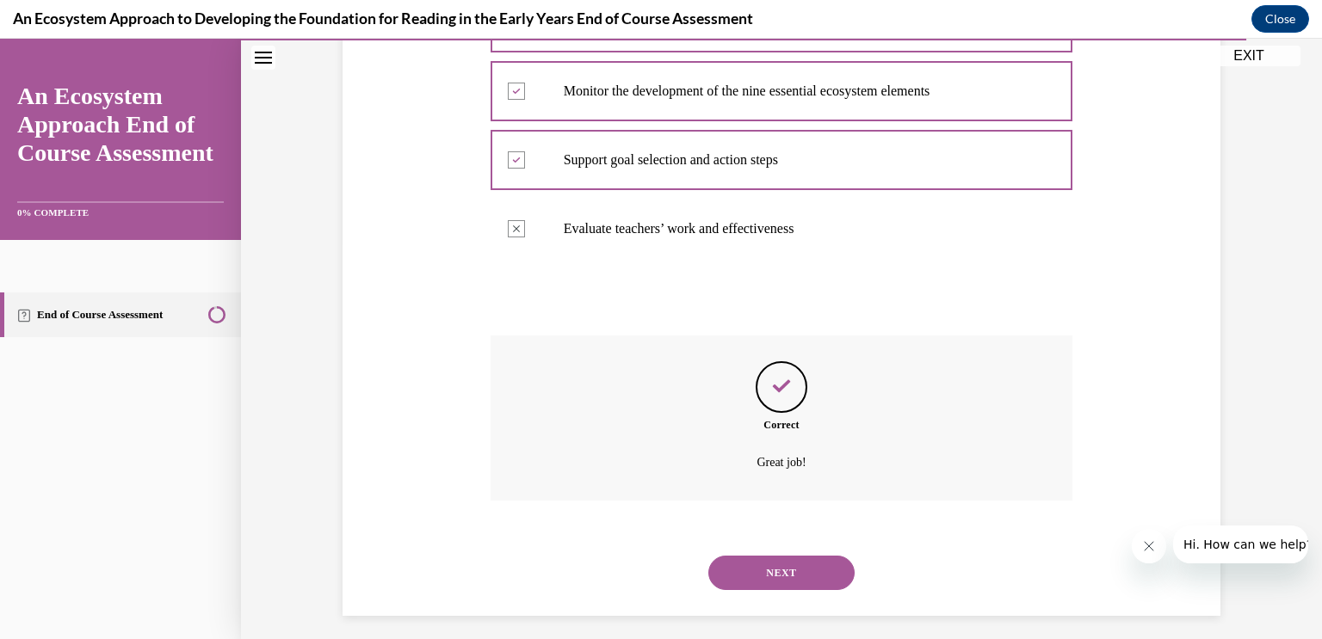
scroll to position [406, 0]
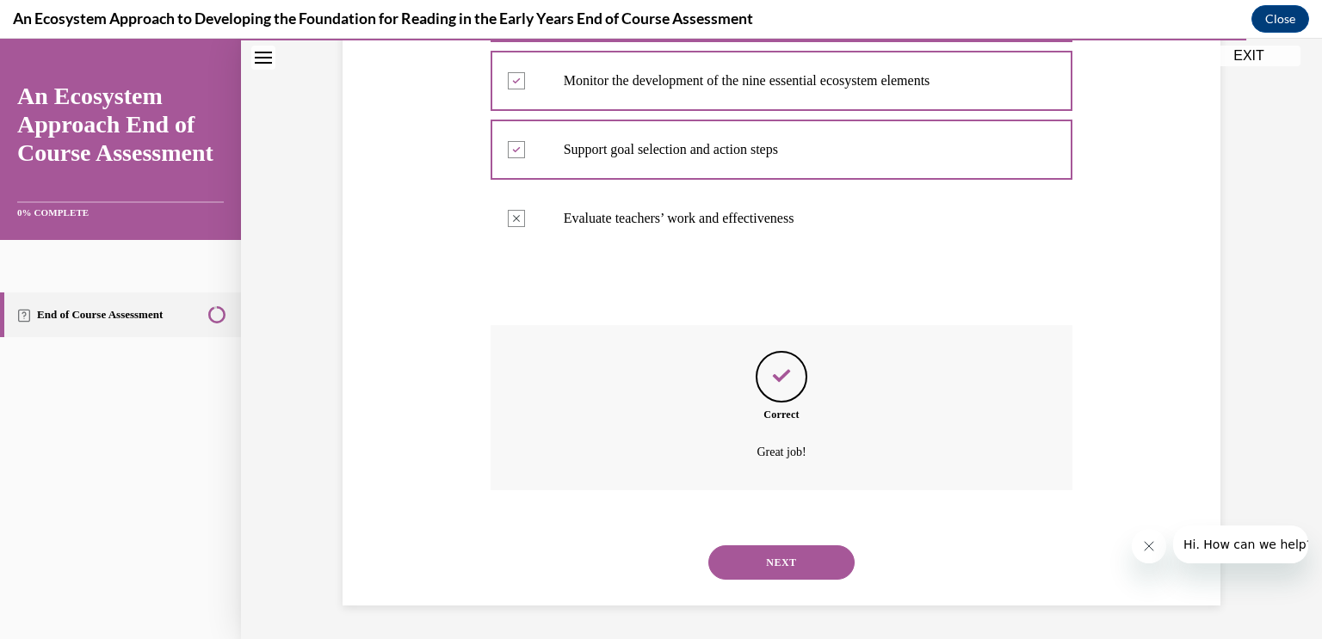
click at [775, 564] on button "NEXT" at bounding box center [781, 563] width 146 height 34
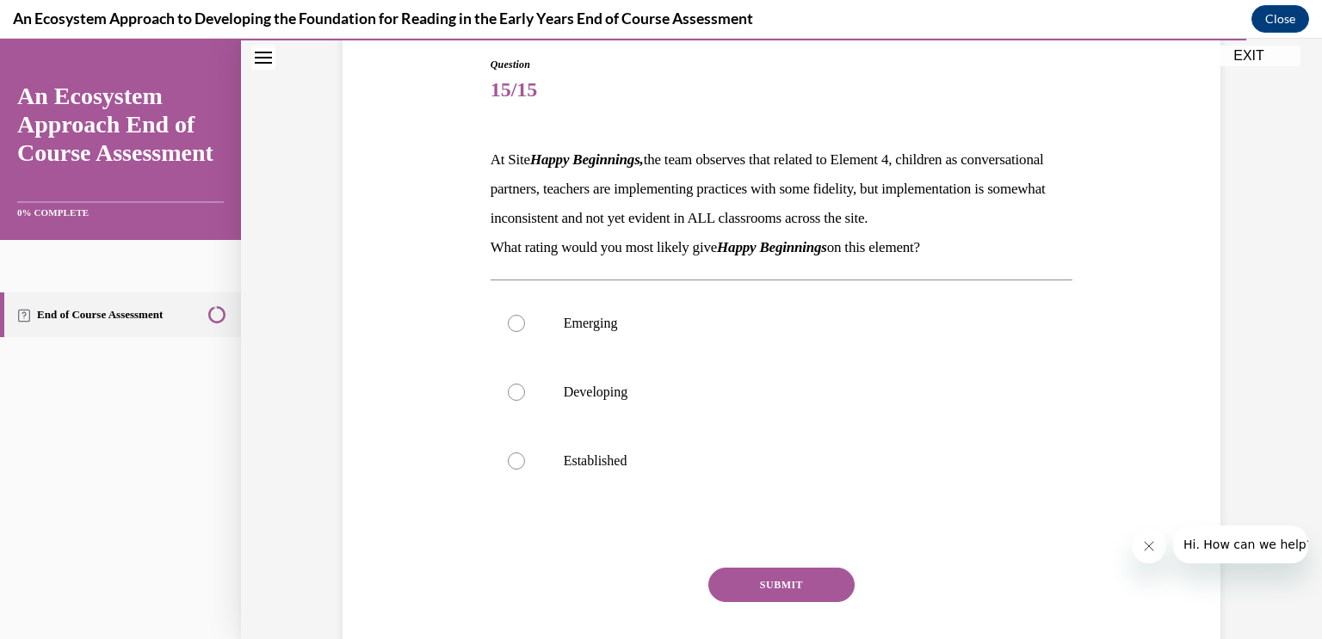
scroll to position [182, 0]
click at [510, 401] on div at bounding box center [516, 392] width 17 height 17
click at [510, 401] on input "Developing" at bounding box center [516, 392] width 17 height 17
radio input "true"
click at [784, 602] on button "SUBMIT" at bounding box center [781, 585] width 146 height 34
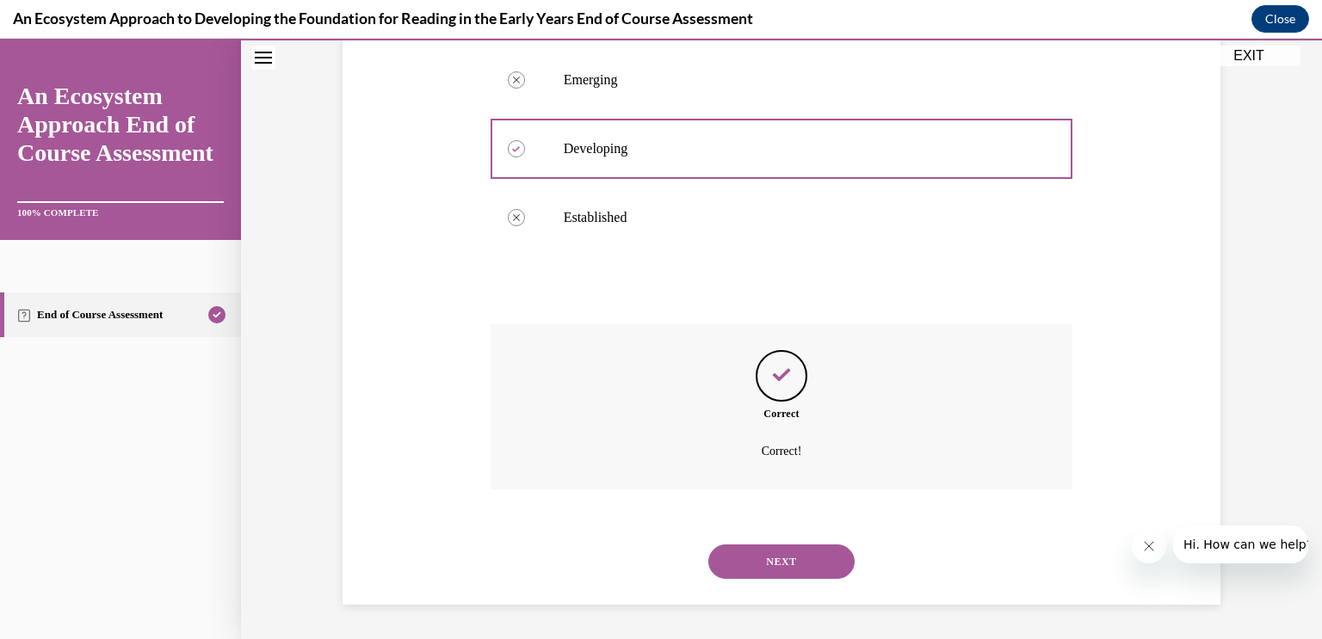
scroll to position [454, 0]
click at [784, 546] on button "NEXT" at bounding box center [781, 562] width 146 height 34
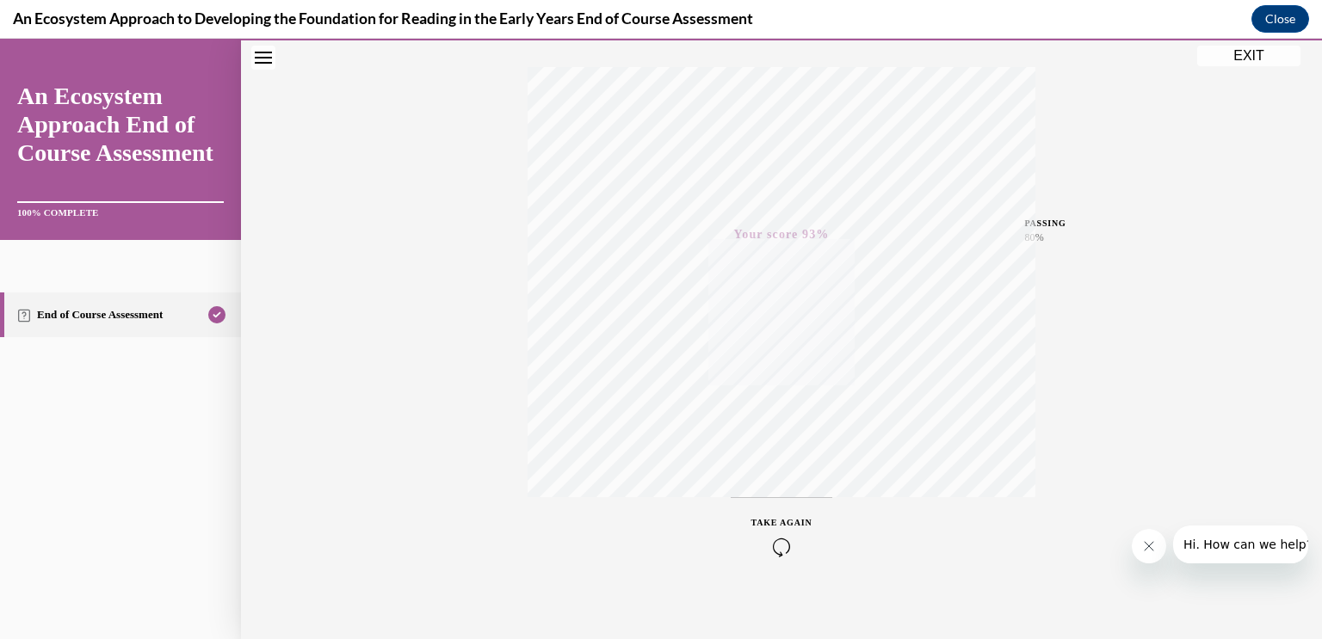
scroll to position [281, 0]
click at [1254, 57] on button "EXIT" at bounding box center [1248, 56] width 103 height 21
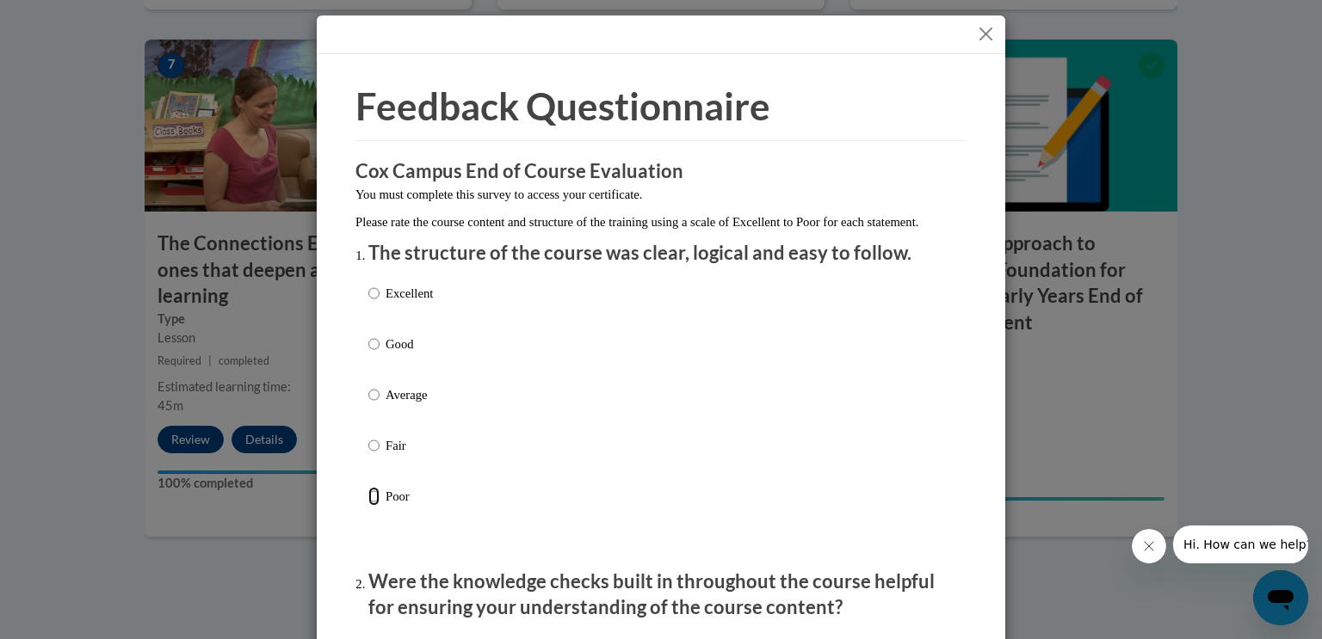
click at [373, 506] on input "Poor" at bounding box center [373, 496] width 11 height 19
radio input "true"
click at [373, 506] on input "Poor" at bounding box center [373, 496] width 11 height 19
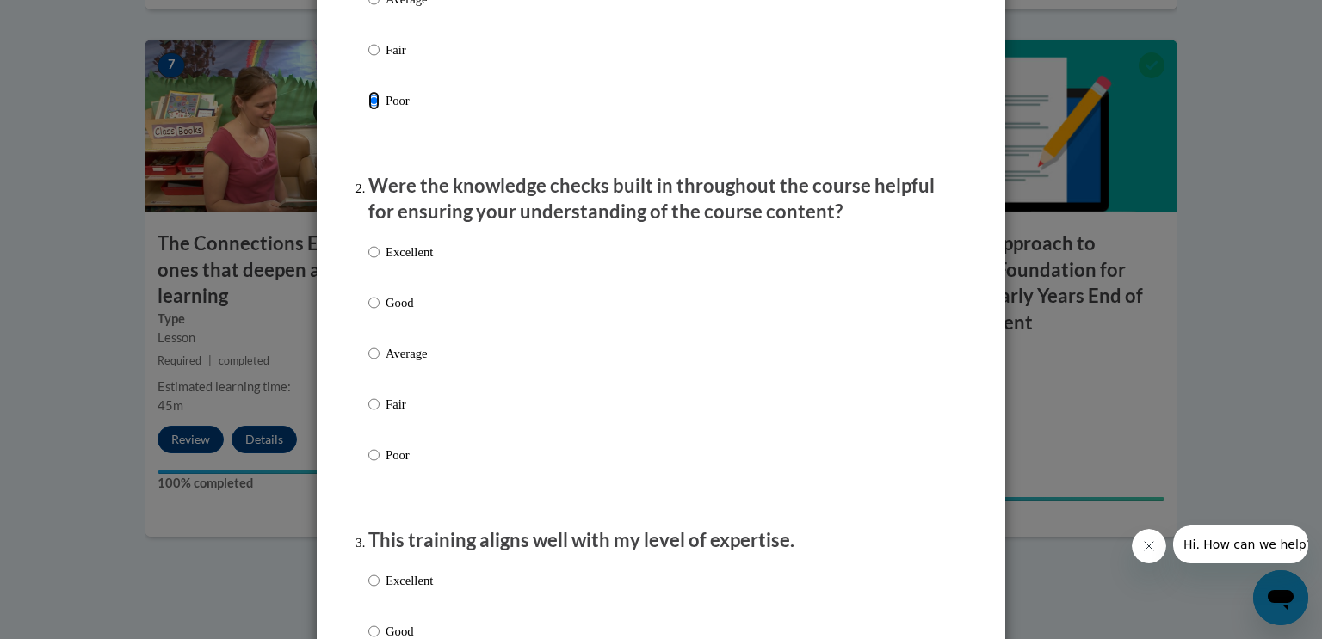
scroll to position [396, 0]
click at [378, 414] on input "Fair" at bounding box center [373, 404] width 11 height 19
radio input "true"
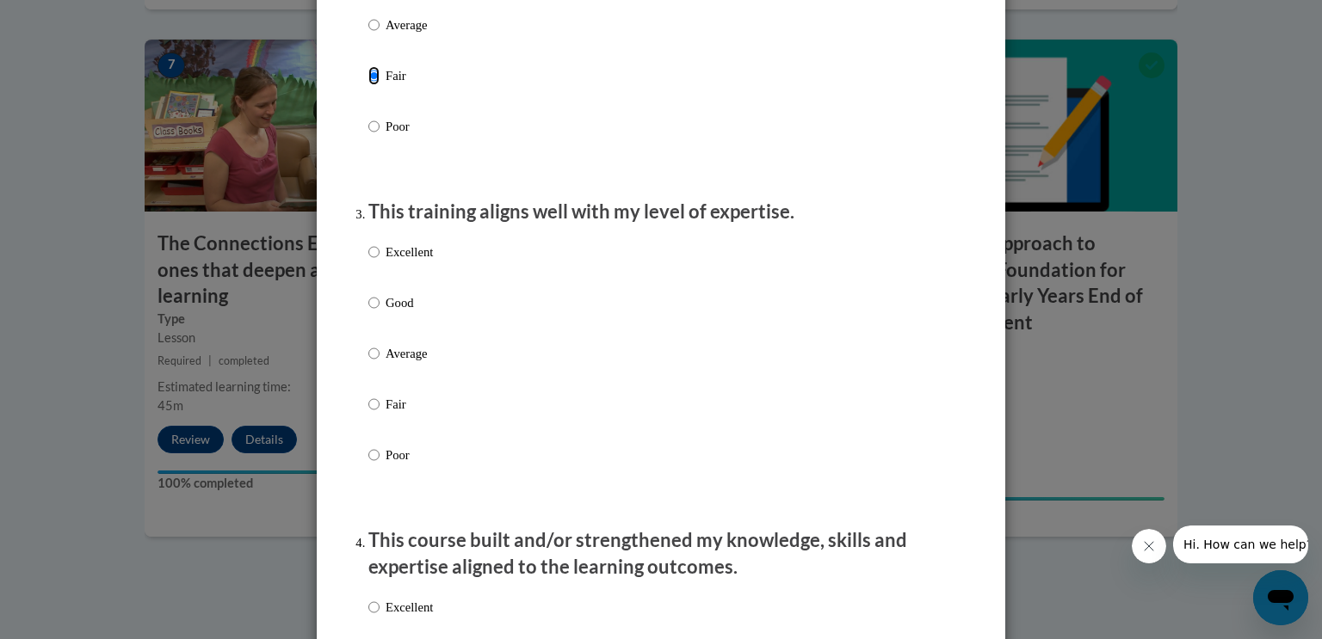
scroll to position [726, 0]
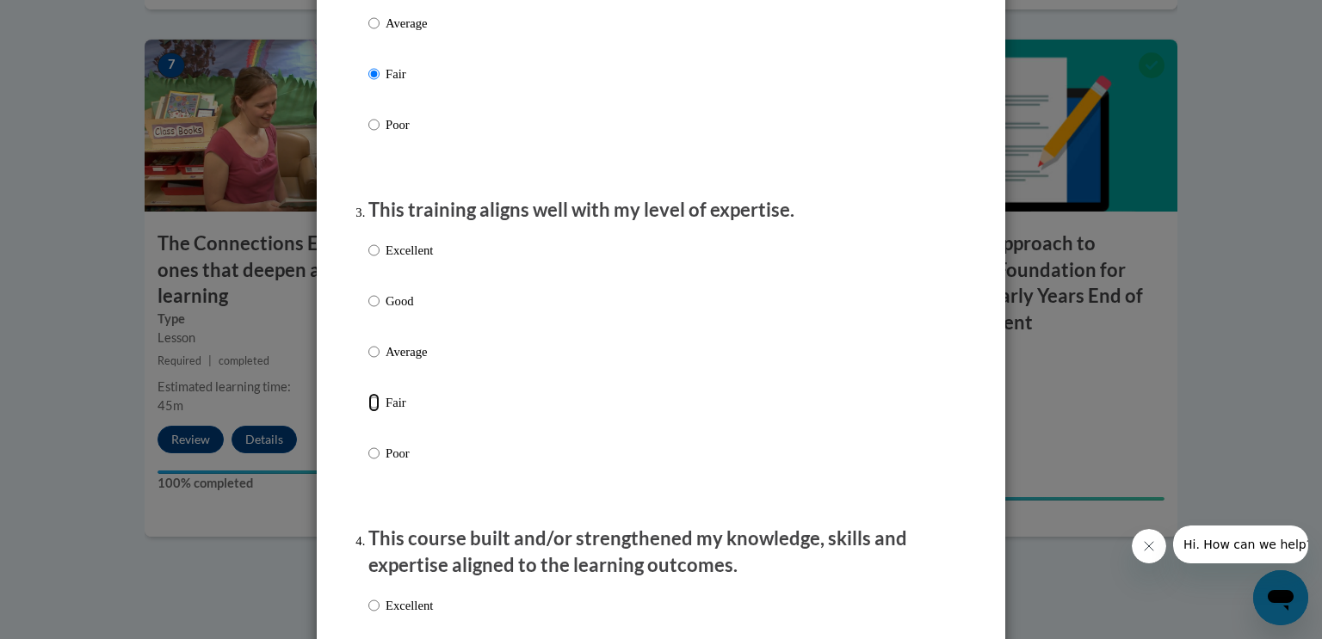
click at [370, 412] on input "Fair" at bounding box center [373, 402] width 11 height 19
radio input "true"
click at [370, 412] on input "Fair" at bounding box center [373, 402] width 11 height 19
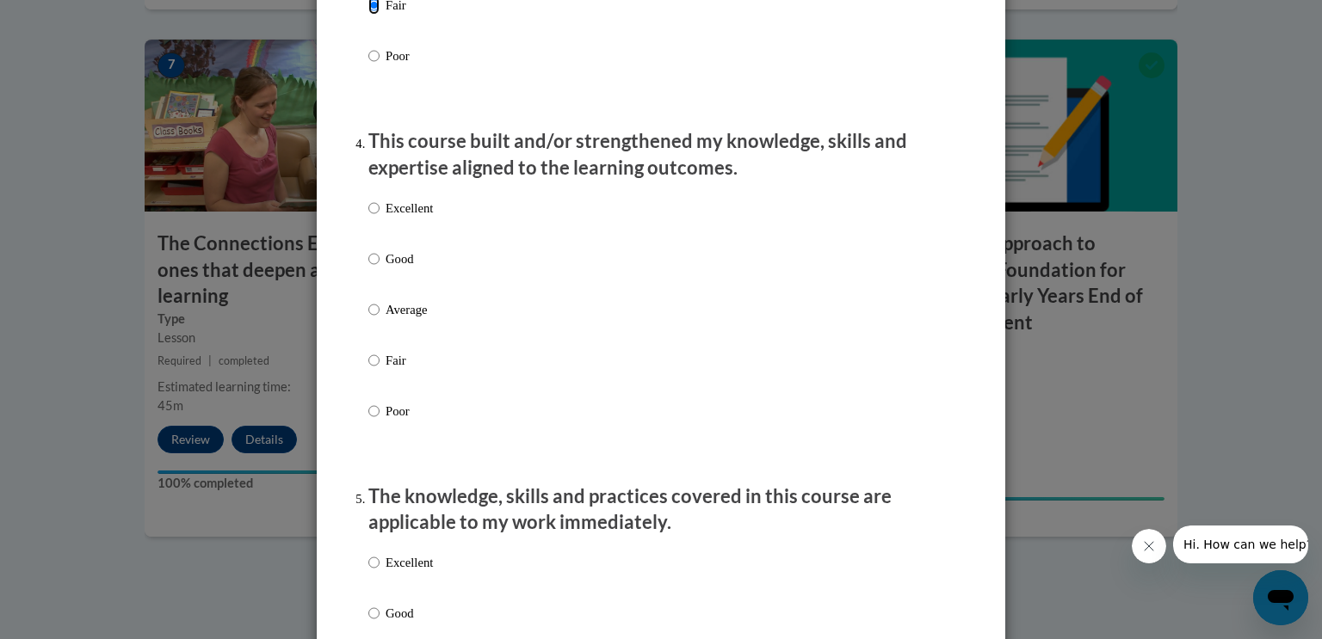
scroll to position [1137, 0]
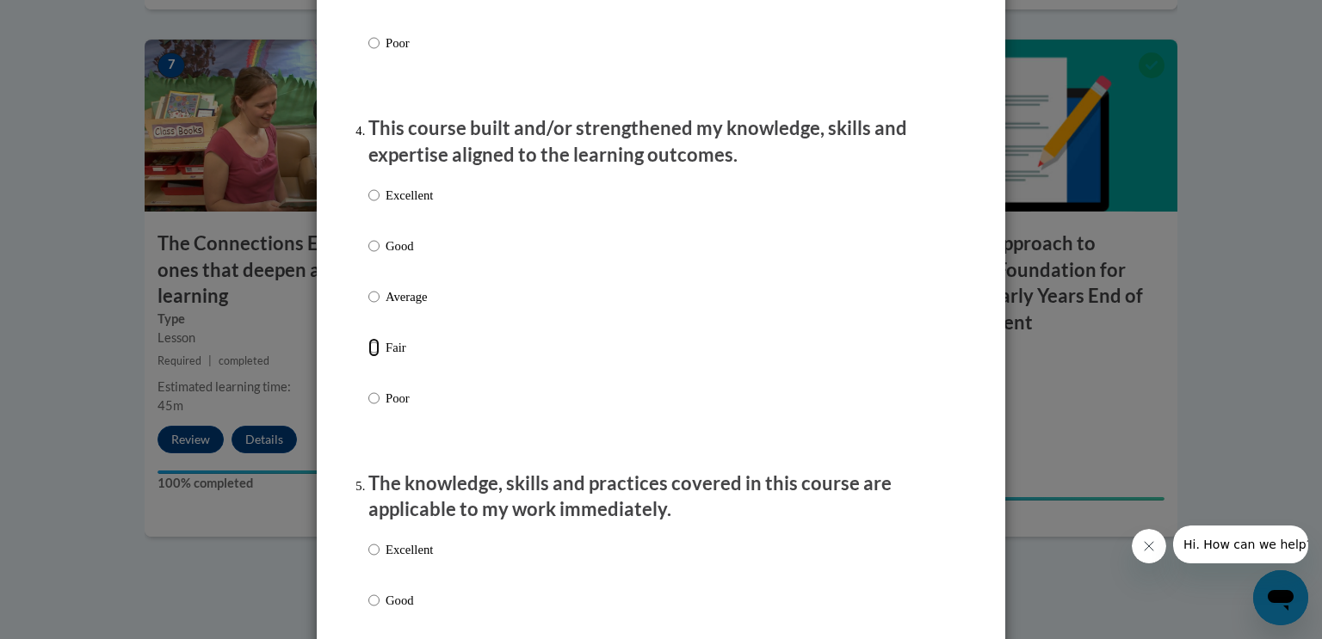
click at [368, 357] on input "Fair" at bounding box center [373, 347] width 11 height 19
radio input "true"
click at [379, 357] on input "Fair" at bounding box center [373, 347] width 11 height 19
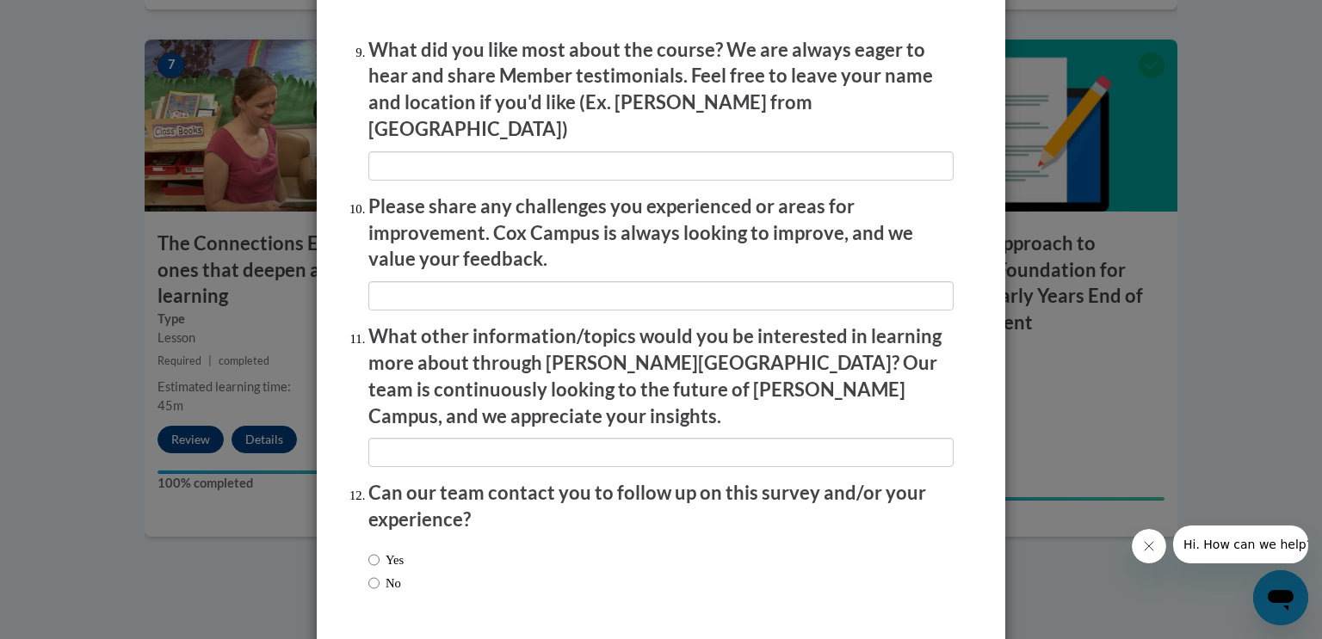
scroll to position [2944, 0]
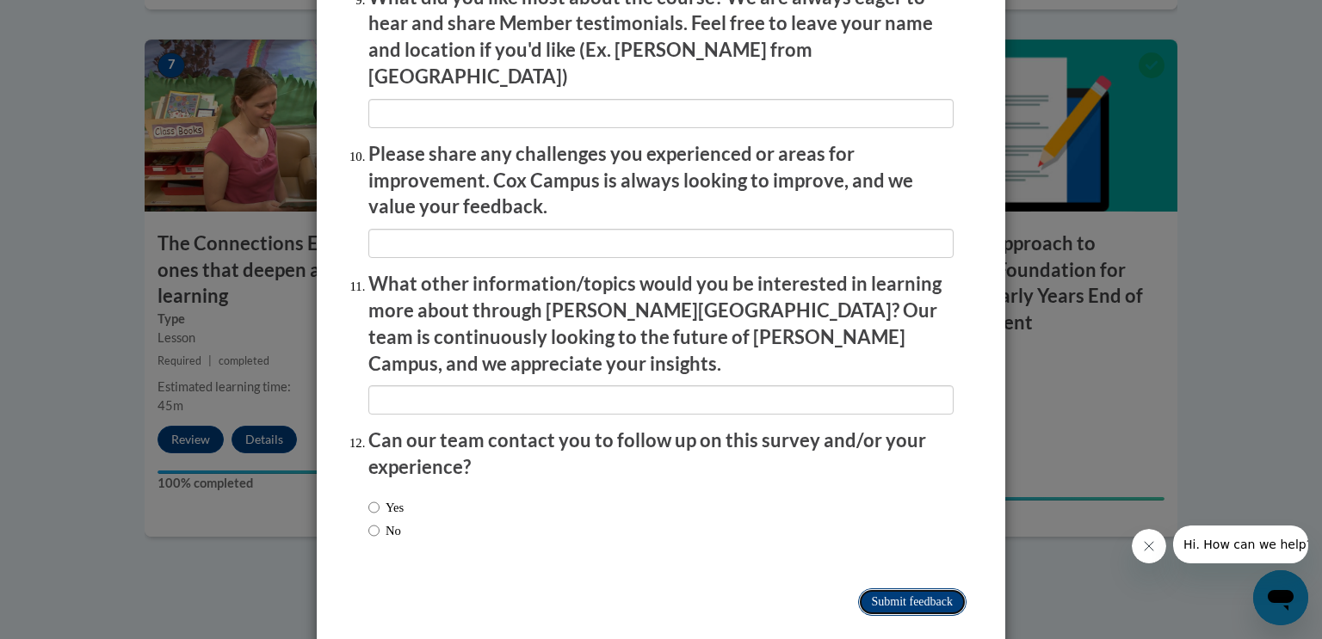
click at [897, 589] on input "Submit feedback" at bounding box center [912, 603] width 108 height 28
